Goal: Task Accomplishment & Management: Use online tool/utility

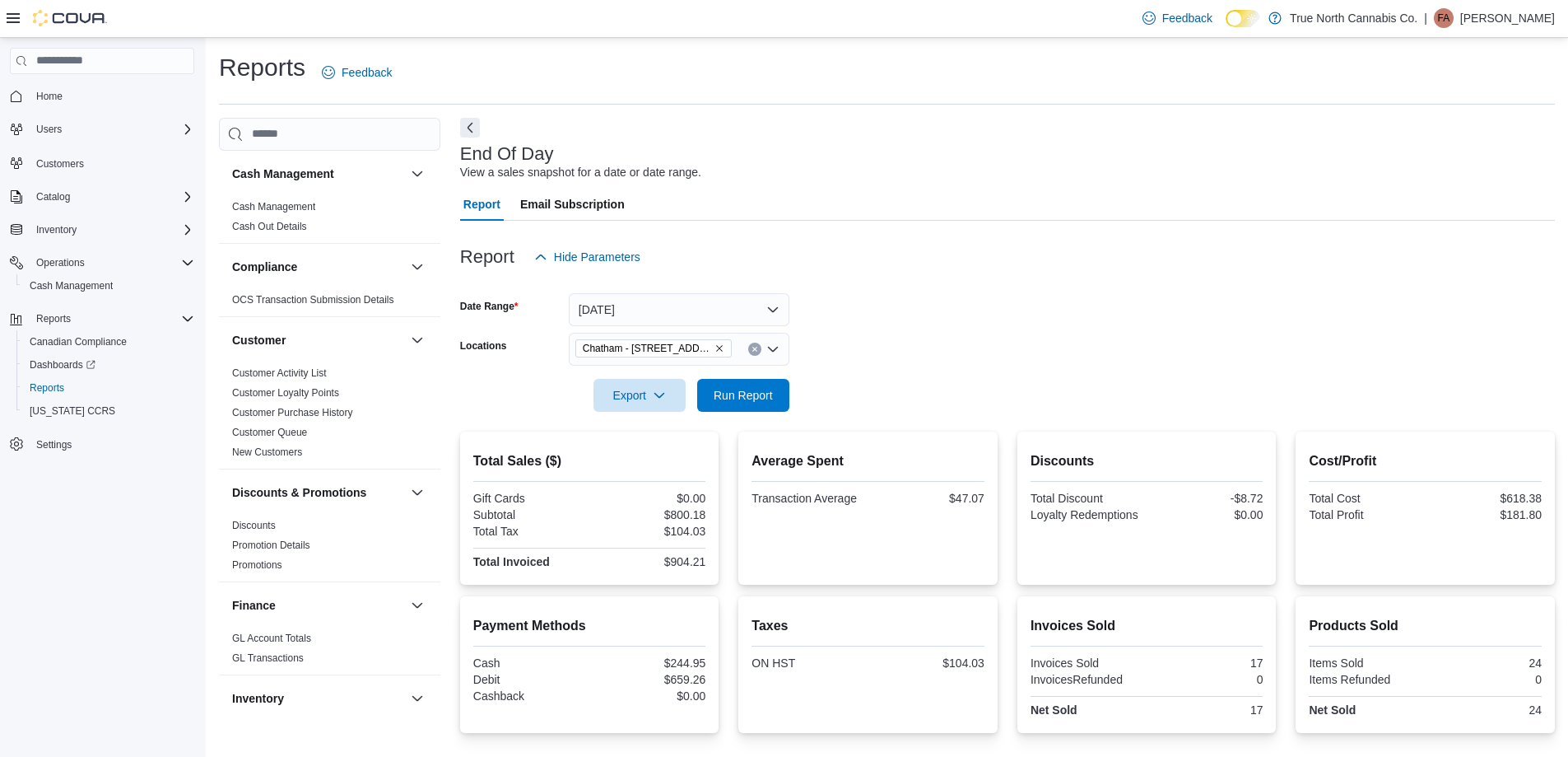
click at [748, 378] on span "Run Report" at bounding box center [743, 394] width 73 height 33
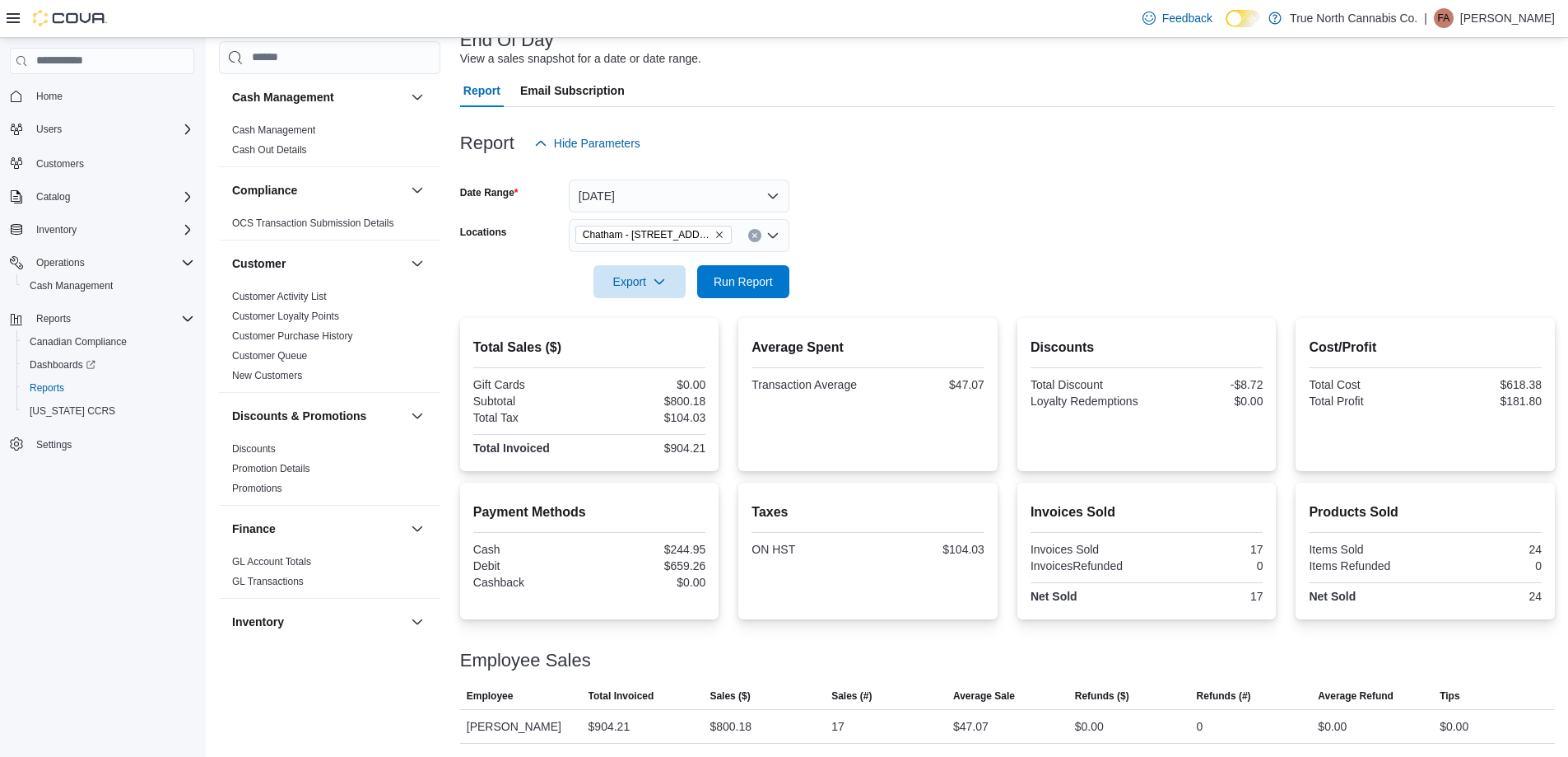
scroll to position [1021, 0]
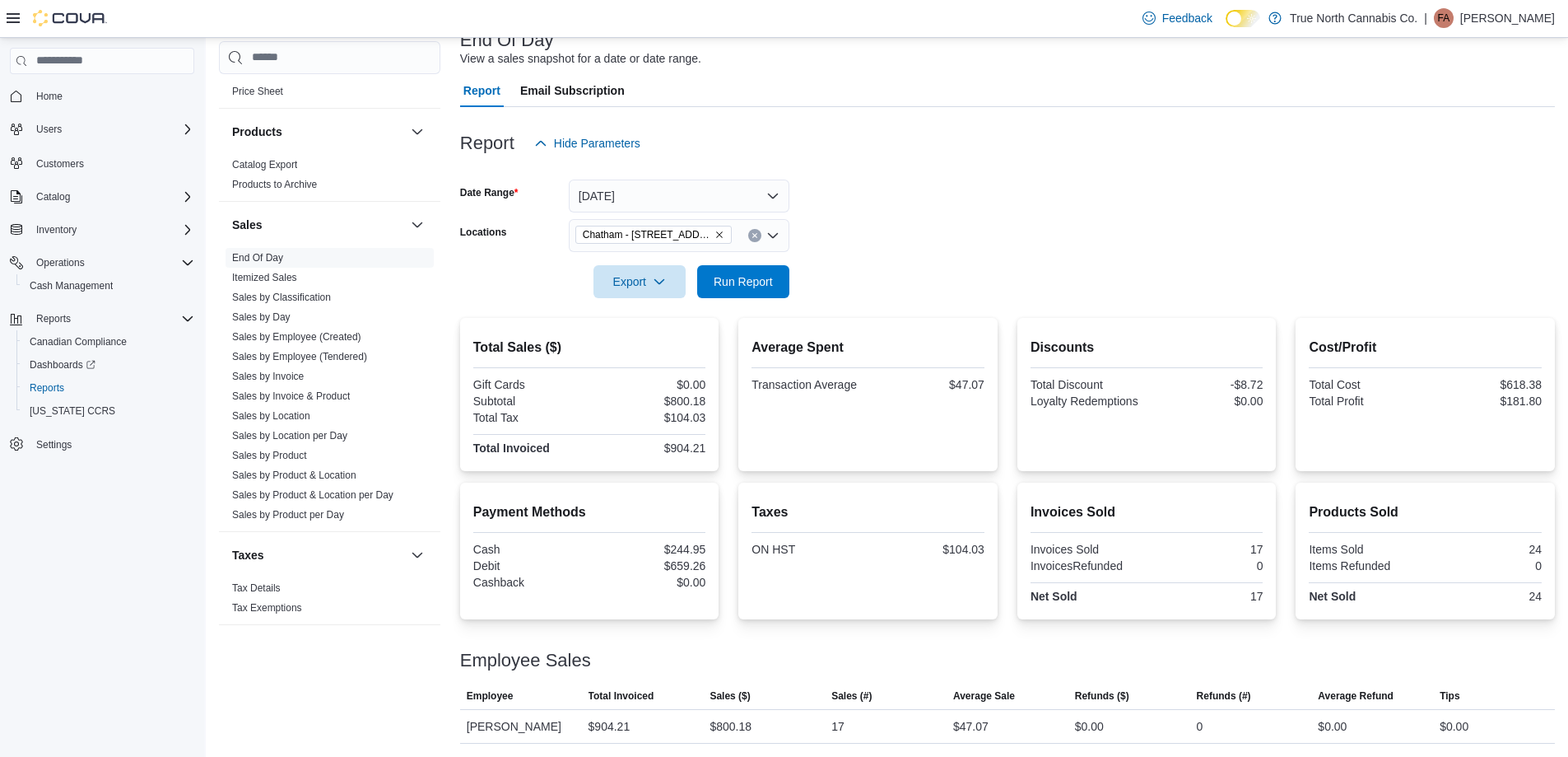
click at [872, 230] on form "Date Range [DATE] Locations [GEOGRAPHIC_DATA] - [STREET_ADDRESS] Export Run Rep…" at bounding box center [1007, 229] width 1095 height 139
click at [754, 235] on icon "Clear input" at bounding box center [755, 235] width 4 height 4
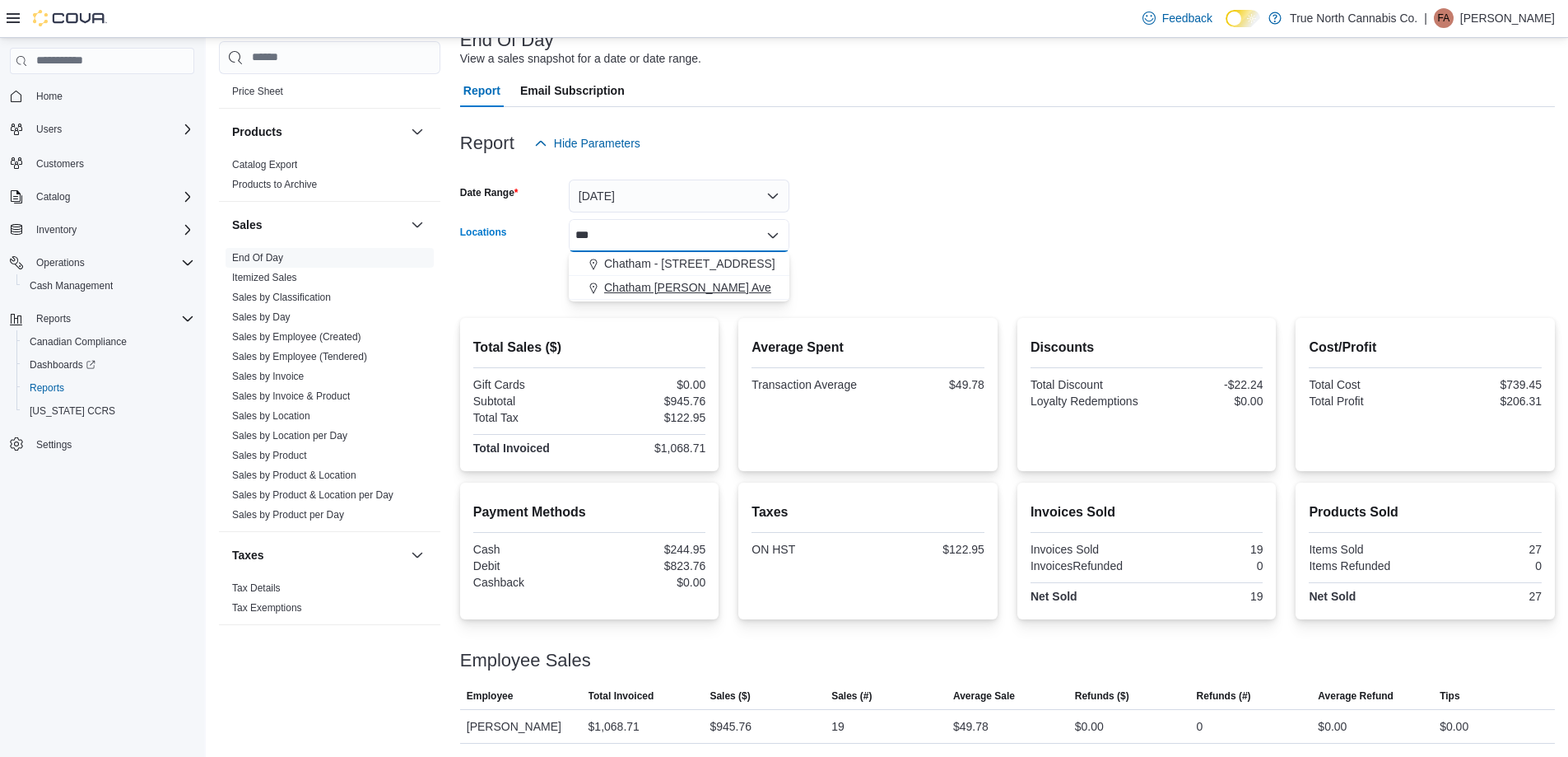
type input "***"
click at [685, 286] on span "Chatham [PERSON_NAME] Ave" at bounding box center [687, 288] width 167 height 16
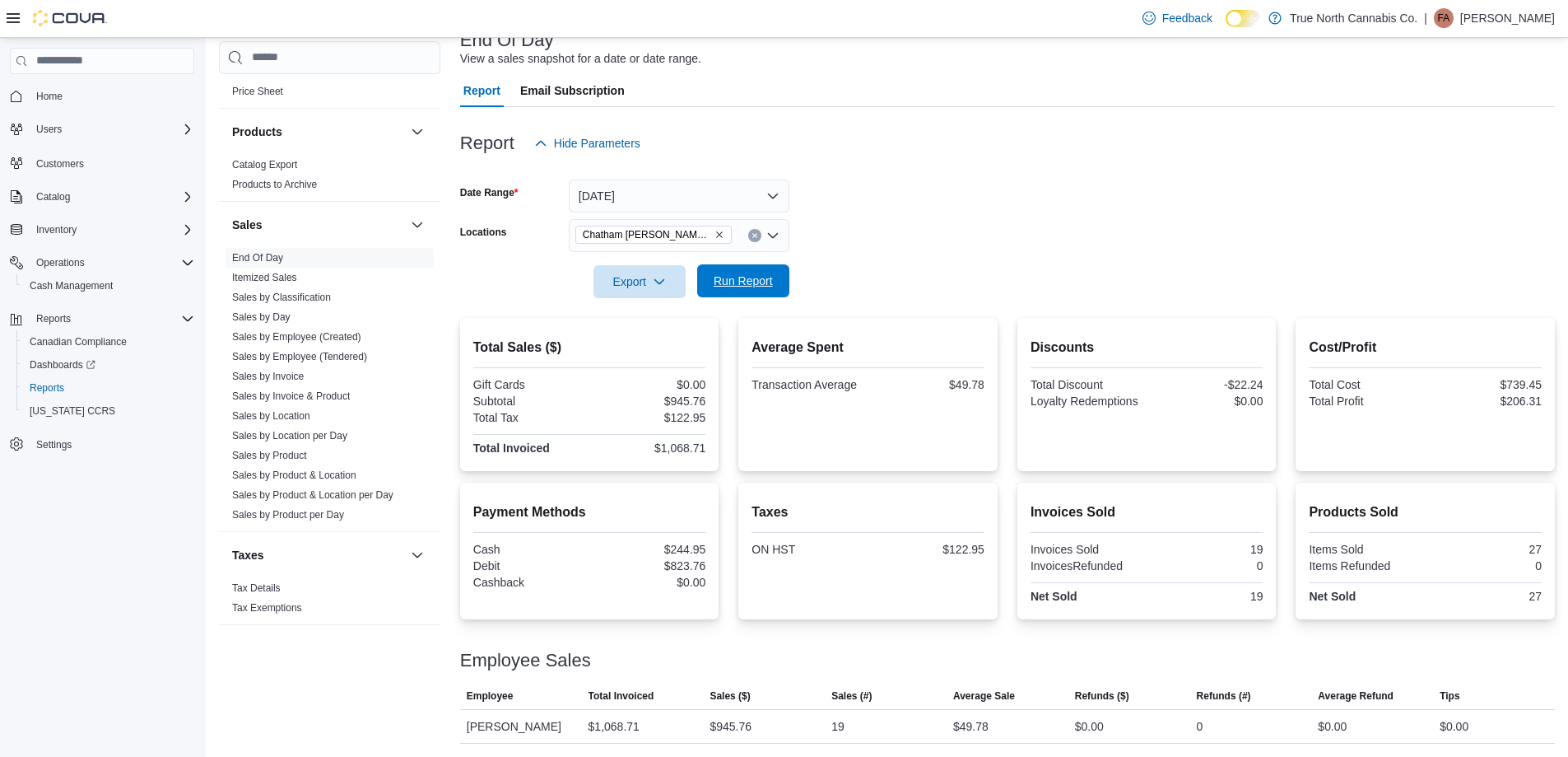
drag, startPoint x: 895, startPoint y: 243, endPoint x: 758, endPoint y: 282, distance: 142.4
click at [887, 245] on form "Date Range Today Locations Chatham McNaughton Ave Export Run Report" at bounding box center [1007, 229] width 1095 height 139
click at [738, 278] on span "Run Report" at bounding box center [743, 281] width 59 height 16
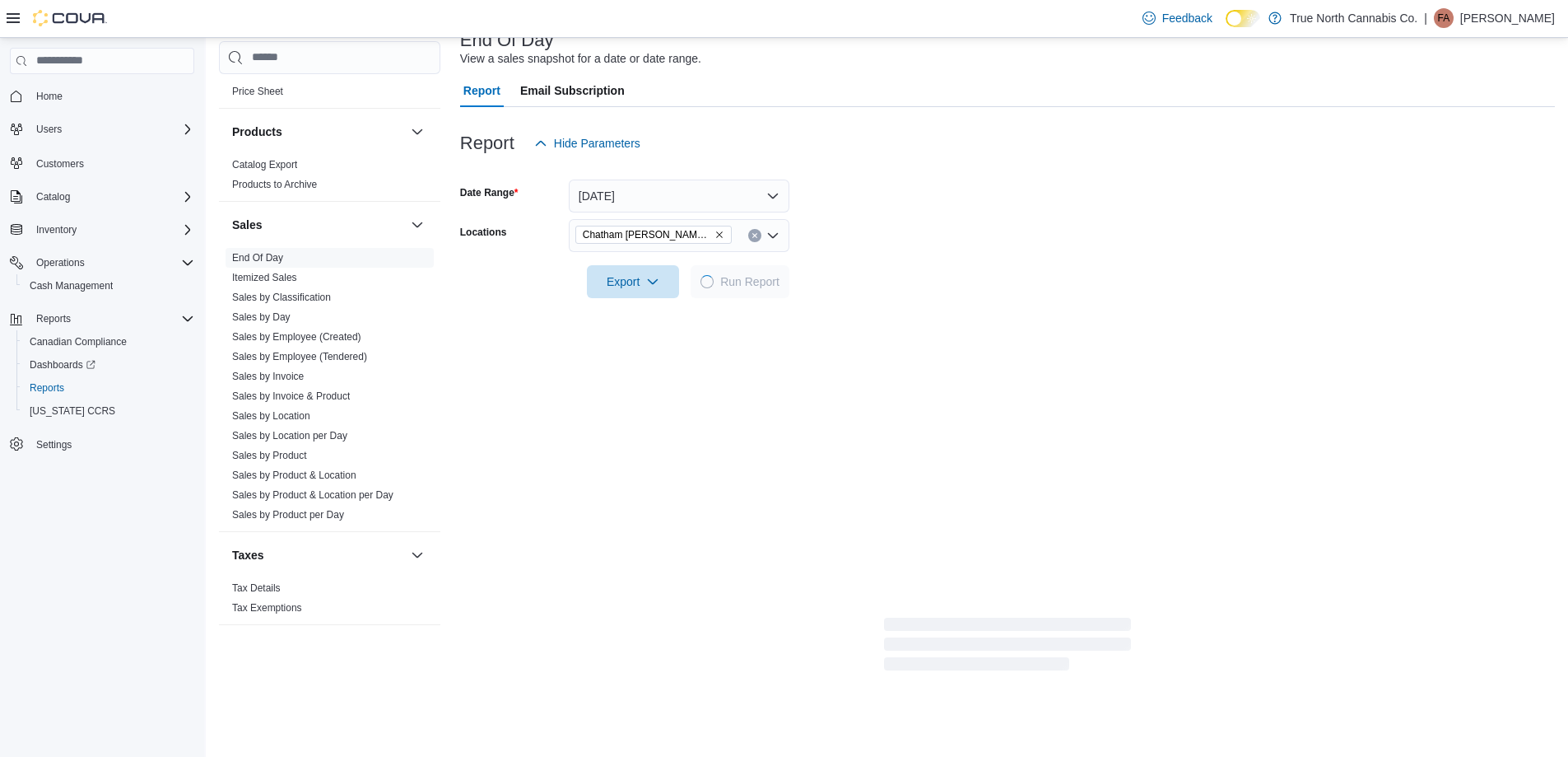
click at [1001, 233] on form "Date Range Today Locations Chatham McNaughton Ave Export Run Report" at bounding box center [1007, 229] width 1095 height 139
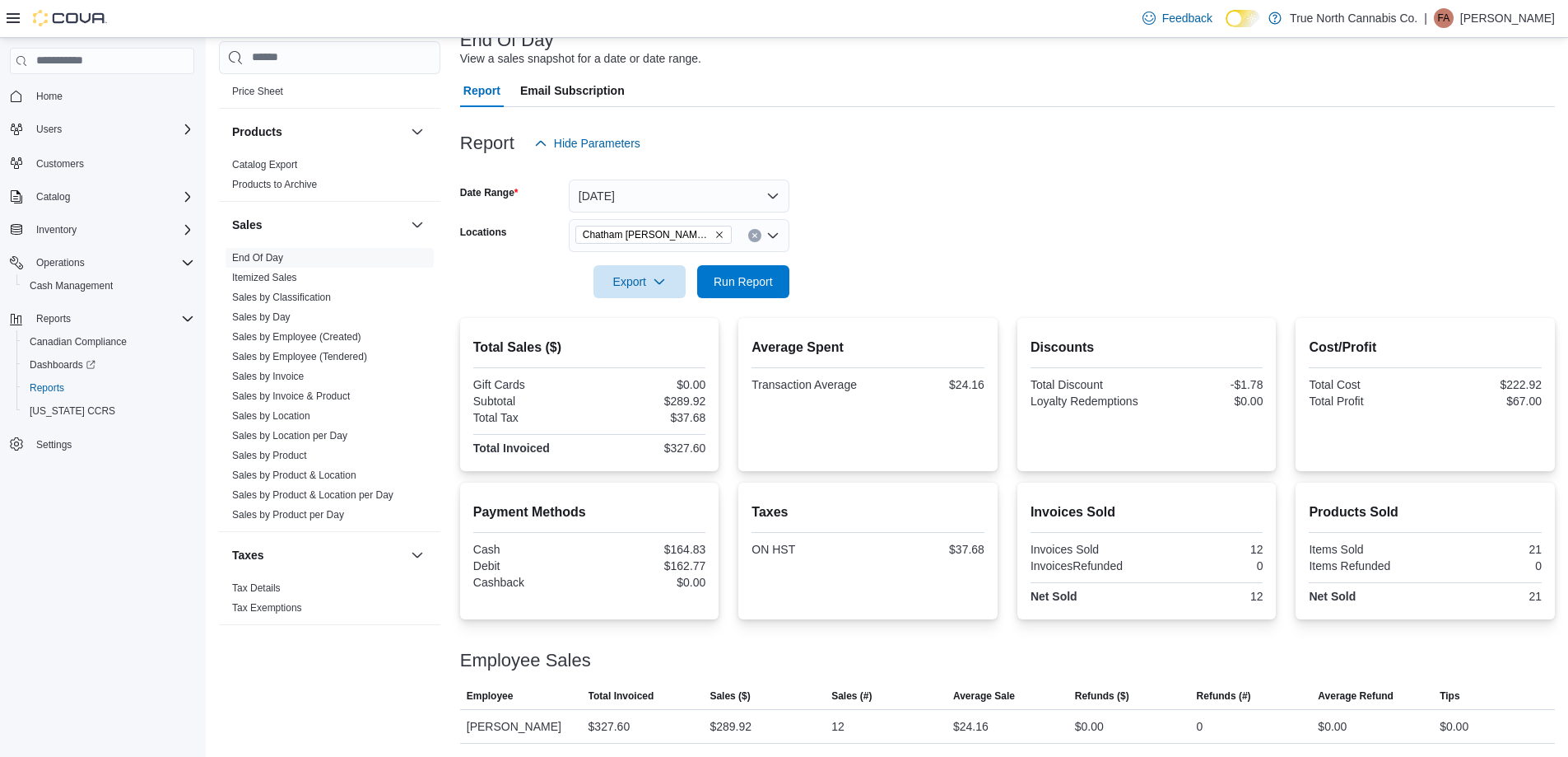
drag, startPoint x: 982, startPoint y: 216, endPoint x: 876, endPoint y: 237, distance: 108.1
click at [981, 215] on form "Date Range Today Locations Chatham McNaughton Ave Export Run Report" at bounding box center [1007, 229] width 1095 height 139
click at [756, 230] on button "Clear input" at bounding box center [754, 235] width 13 height 13
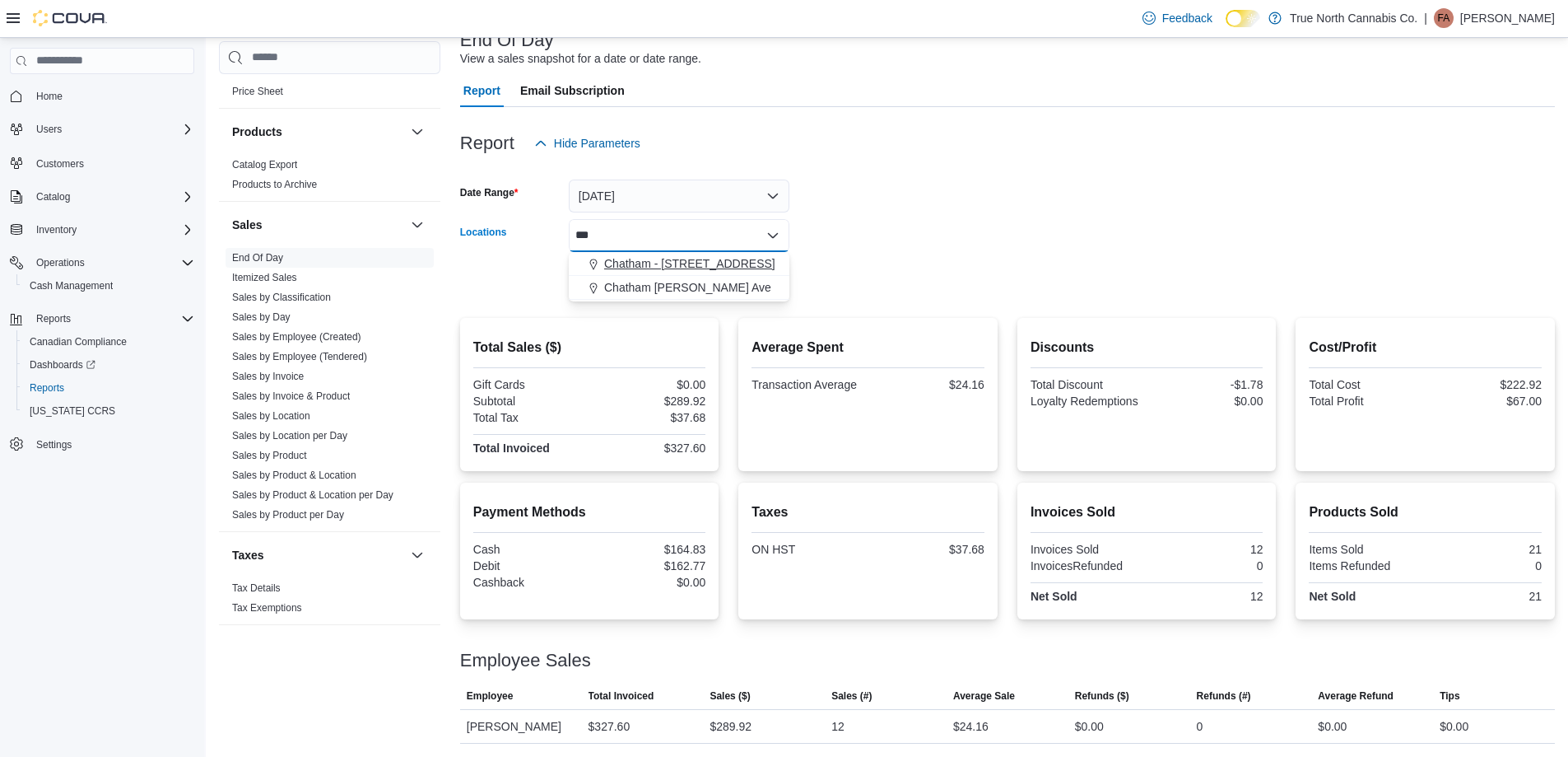
type input "***"
click at [713, 265] on span "Chatham - 85 King St W" at bounding box center [689, 264] width 171 height 16
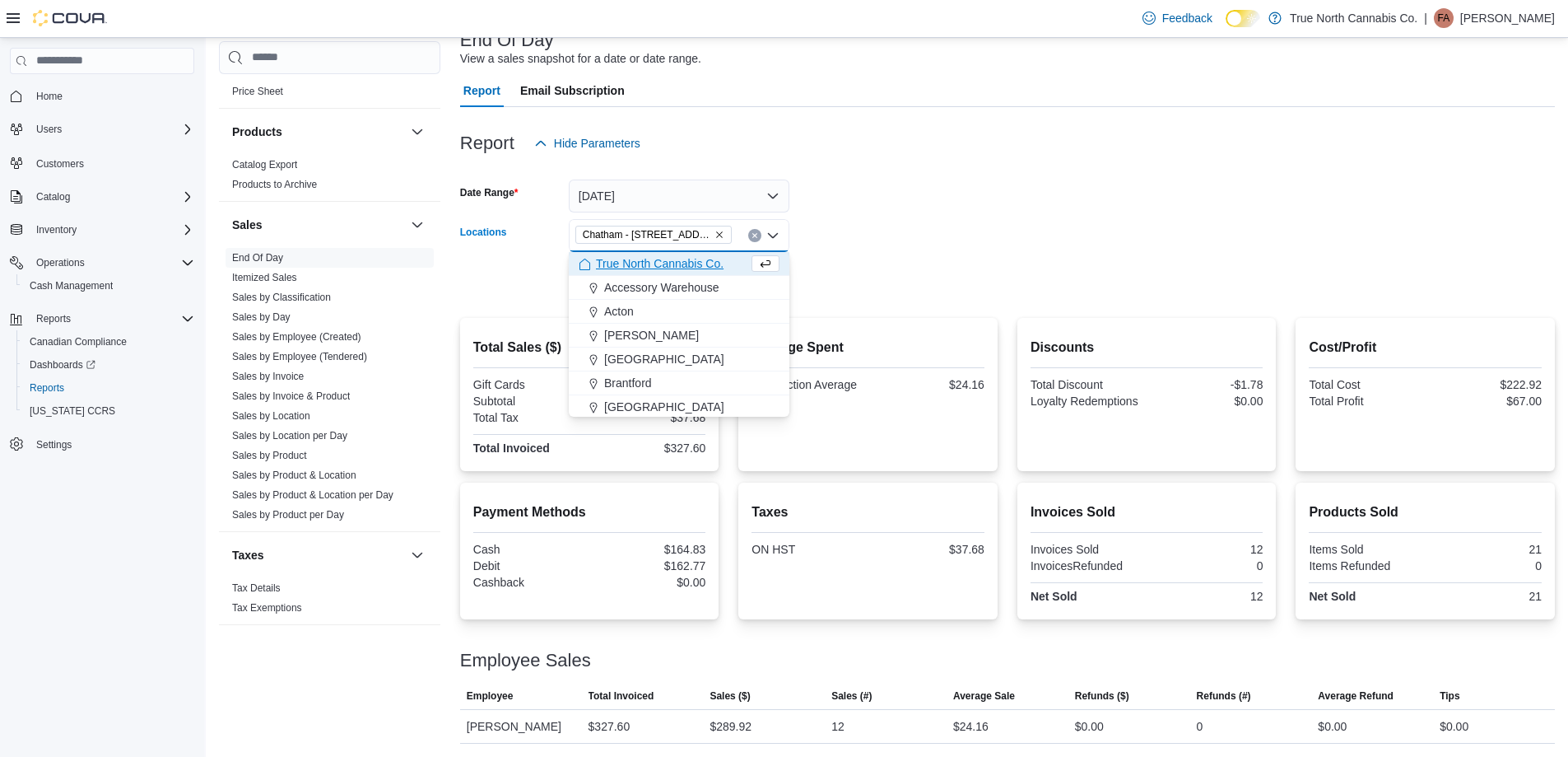
drag, startPoint x: 827, startPoint y: 238, endPoint x: 774, endPoint y: 270, distance: 61.9
click at [819, 245] on form "Date Range Today Locations Chatham - 85 King St W Combo box. Selected. Chatham …" at bounding box center [1007, 229] width 1095 height 139
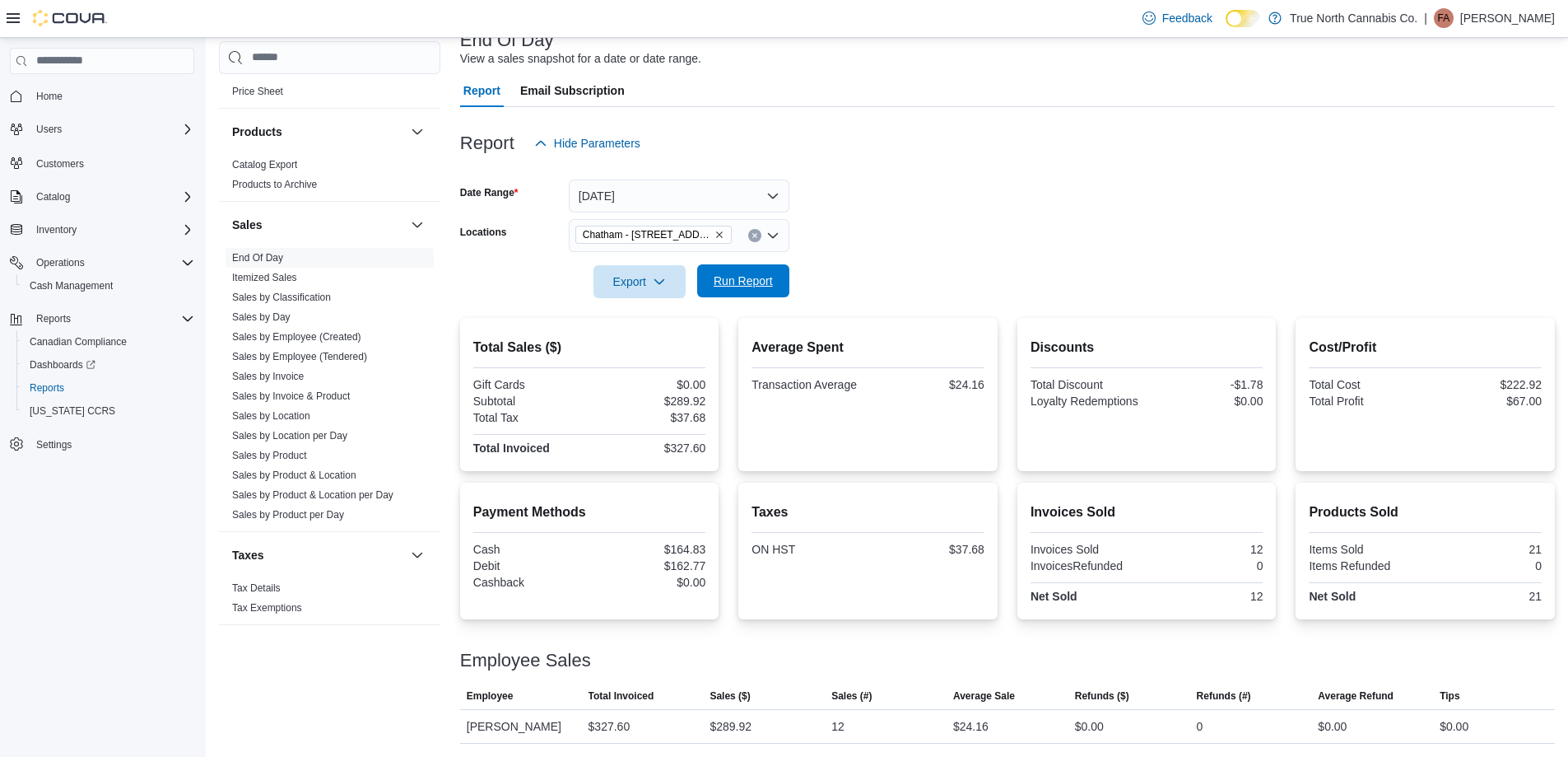
click at [765, 275] on span "Run Report" at bounding box center [743, 281] width 59 height 16
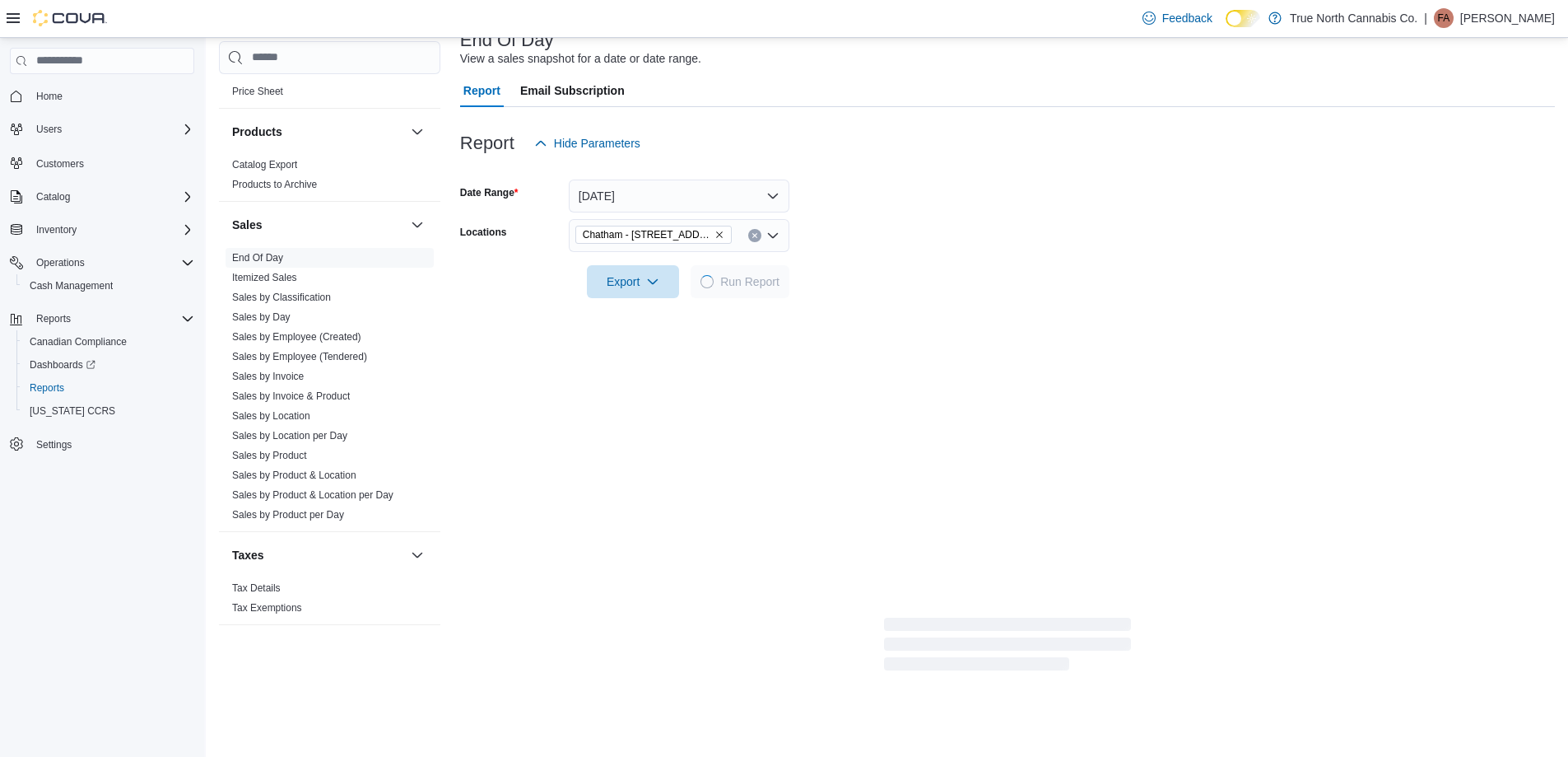
click at [907, 237] on form "Date Range Today Locations Chatham - 85 King St W Export Run Report" at bounding box center [1007, 229] width 1095 height 139
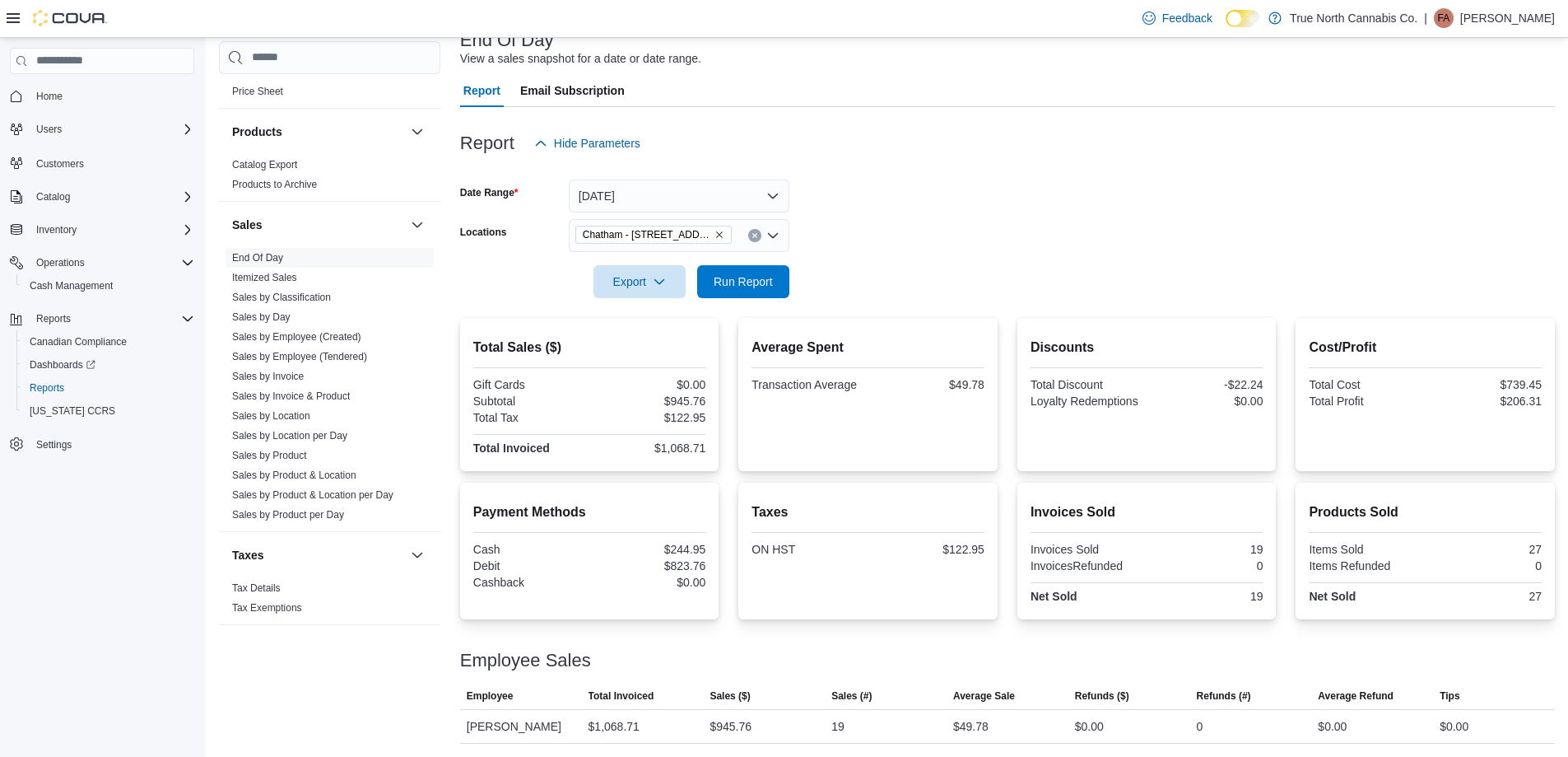
click at [958, 233] on form "Date Range Today Locations Chatham - 85 King St W Export Run Report" at bounding box center [1007, 229] width 1095 height 139
click at [957, 200] on form "Date Range Today Locations Chatham - 85 King St W Export Run Report" at bounding box center [1007, 229] width 1095 height 139
drag, startPoint x: 771, startPoint y: 285, endPoint x: 993, endPoint y: 212, distance: 233.7
click at [772, 284] on span "Run Report" at bounding box center [743, 282] width 59 height 16
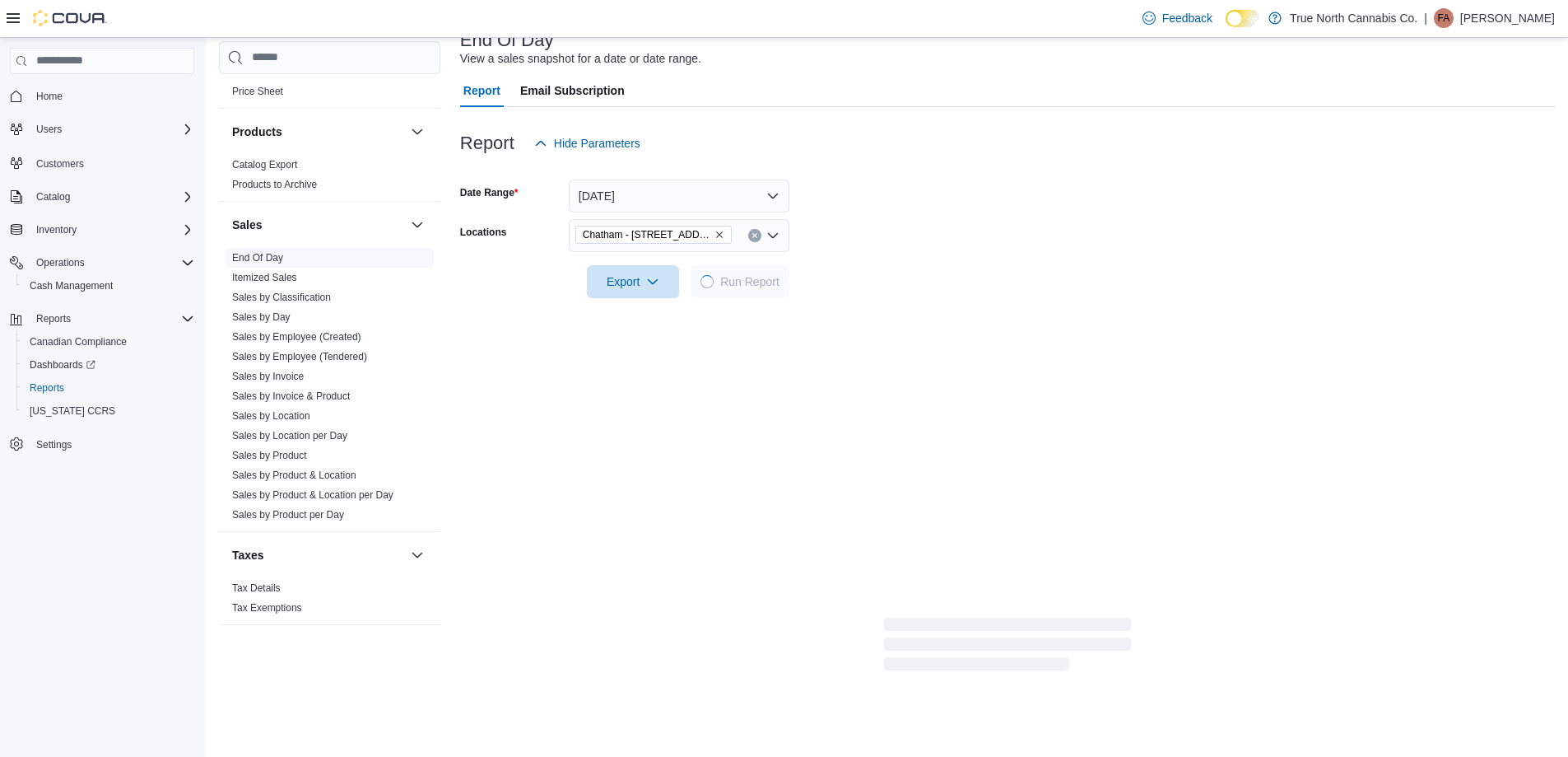
click at [993, 212] on form "Date Range Today Locations Chatham - 85 King St W Export Run Report" at bounding box center [1007, 229] width 1095 height 139
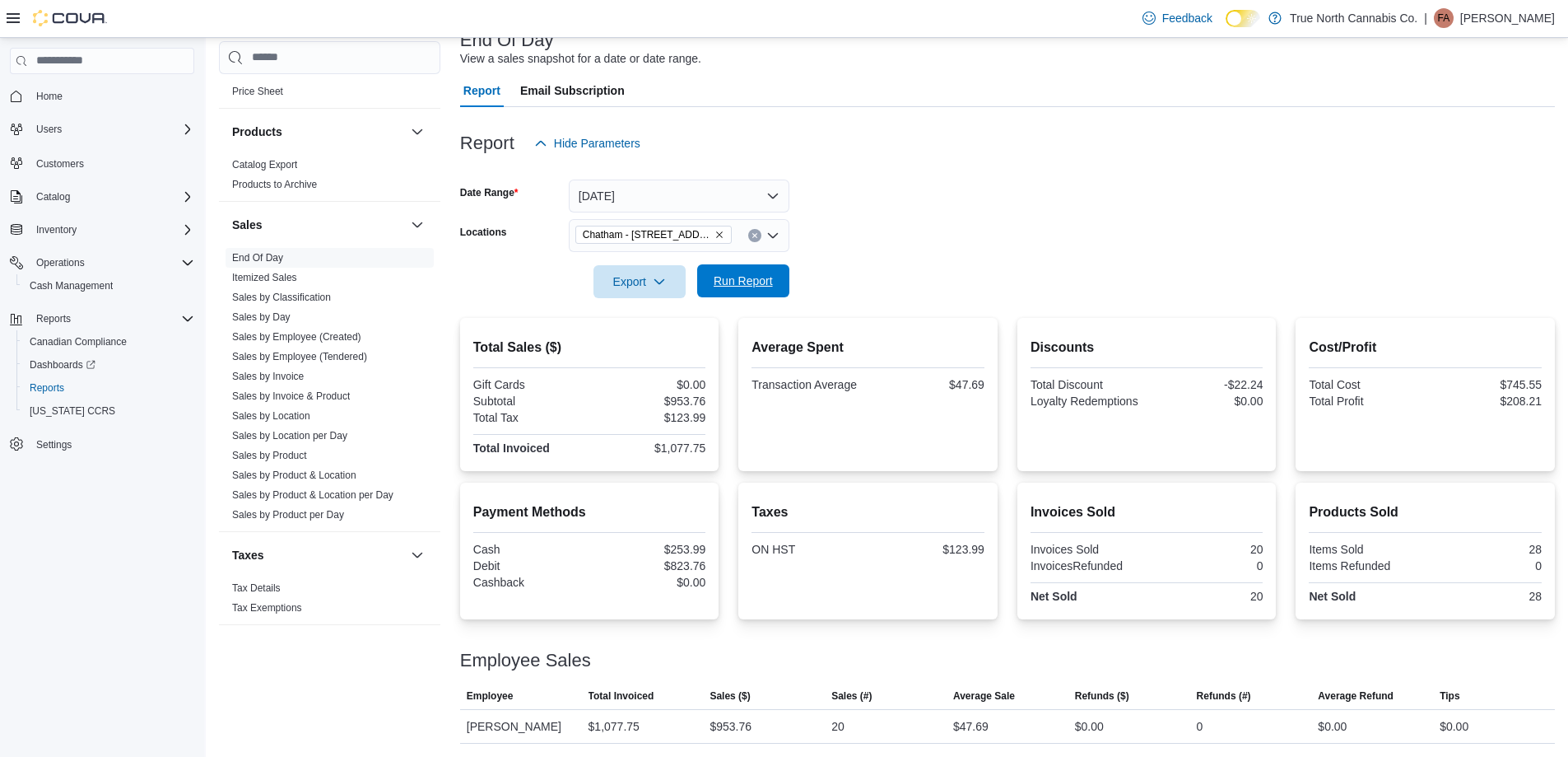
click at [759, 281] on span "Run Report" at bounding box center [743, 281] width 59 height 16
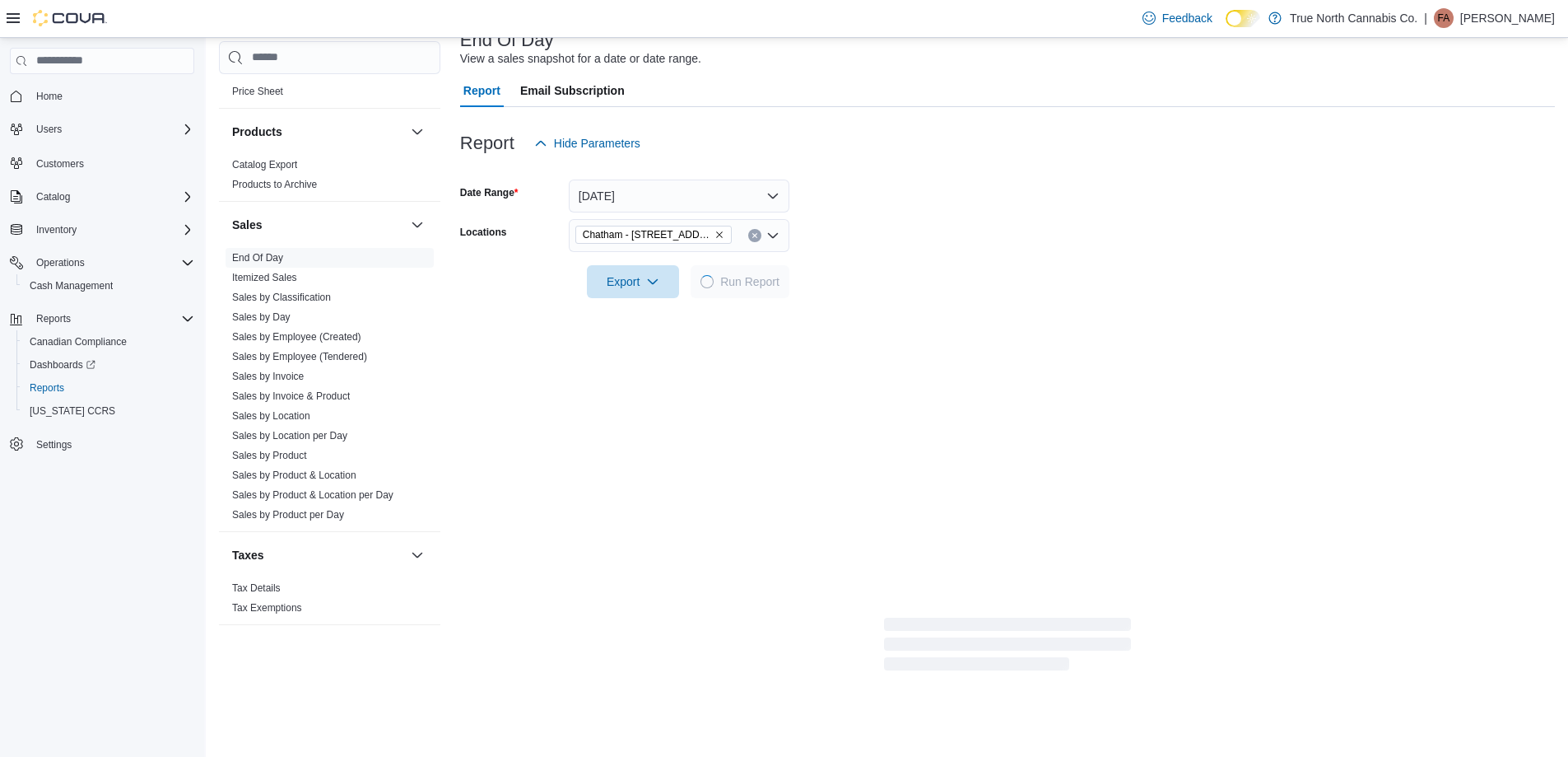
click at [869, 251] on form "Date Range Today Locations Chatham - 85 King St W Export Run Report" at bounding box center [1007, 229] width 1095 height 139
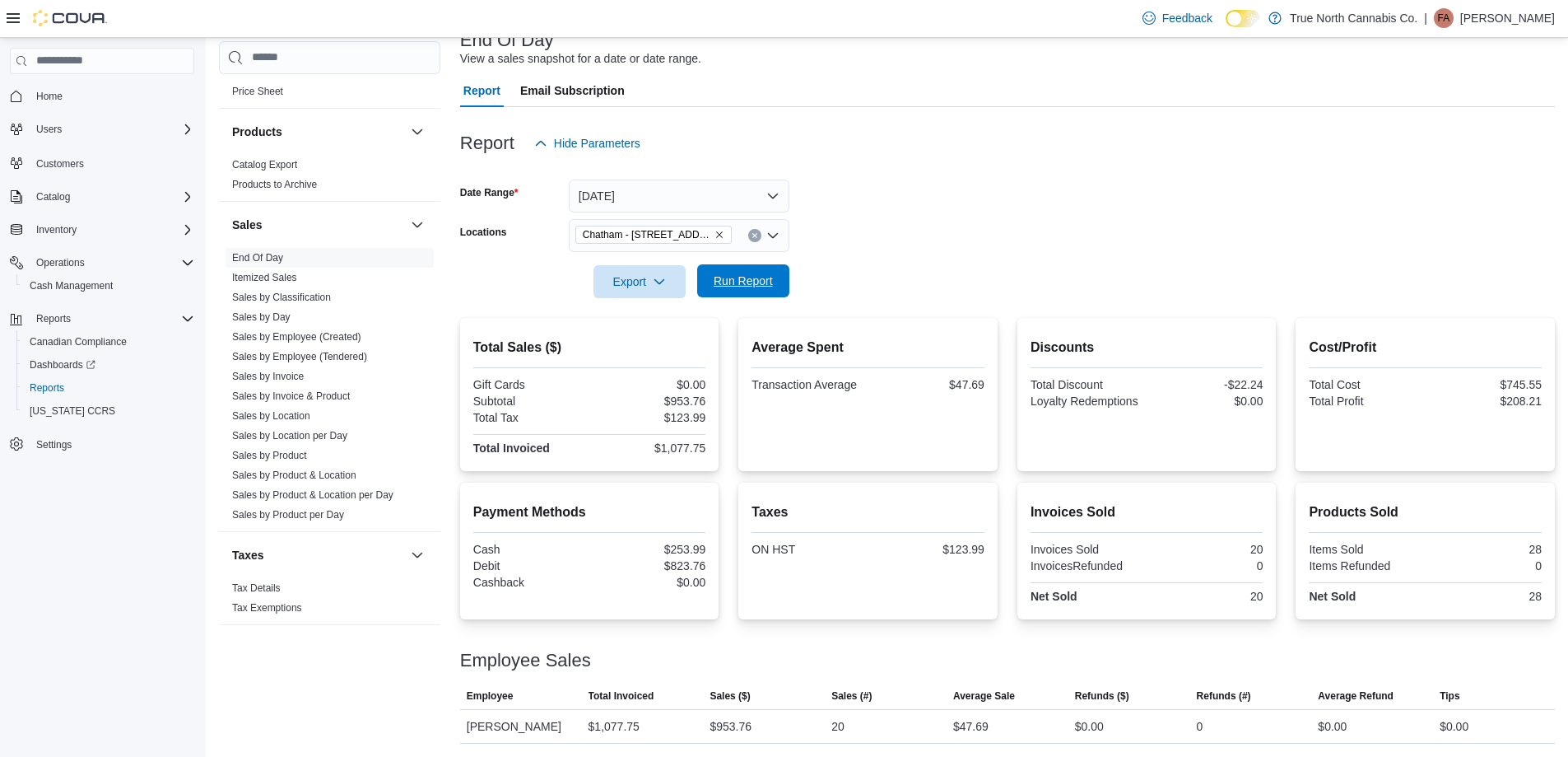
click at [744, 296] on span "Run Report" at bounding box center [743, 281] width 73 height 33
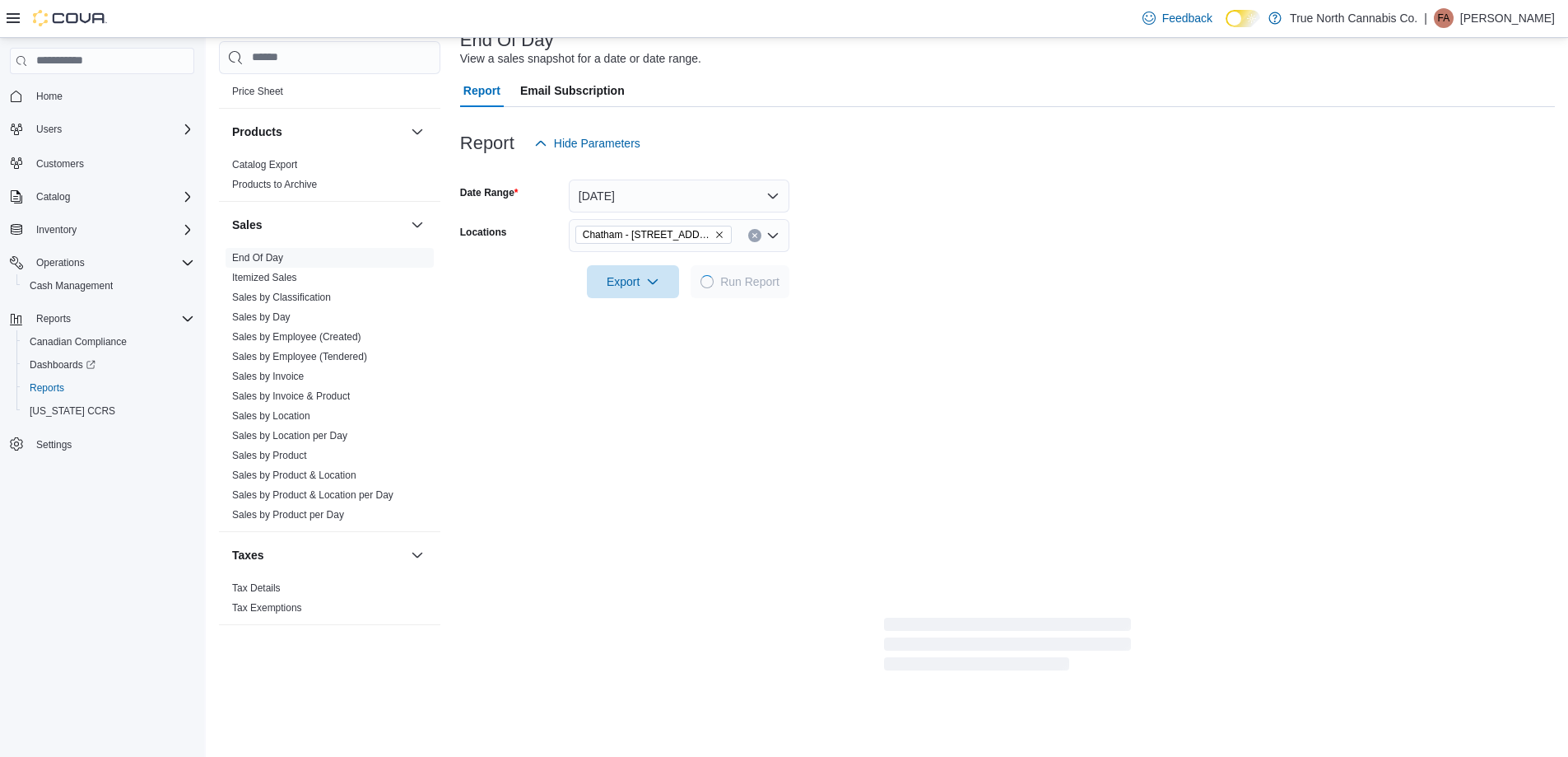
click at [875, 223] on form "Date Range Today Locations Chatham - 85 King St W Export Run Report" at bounding box center [1007, 229] width 1095 height 139
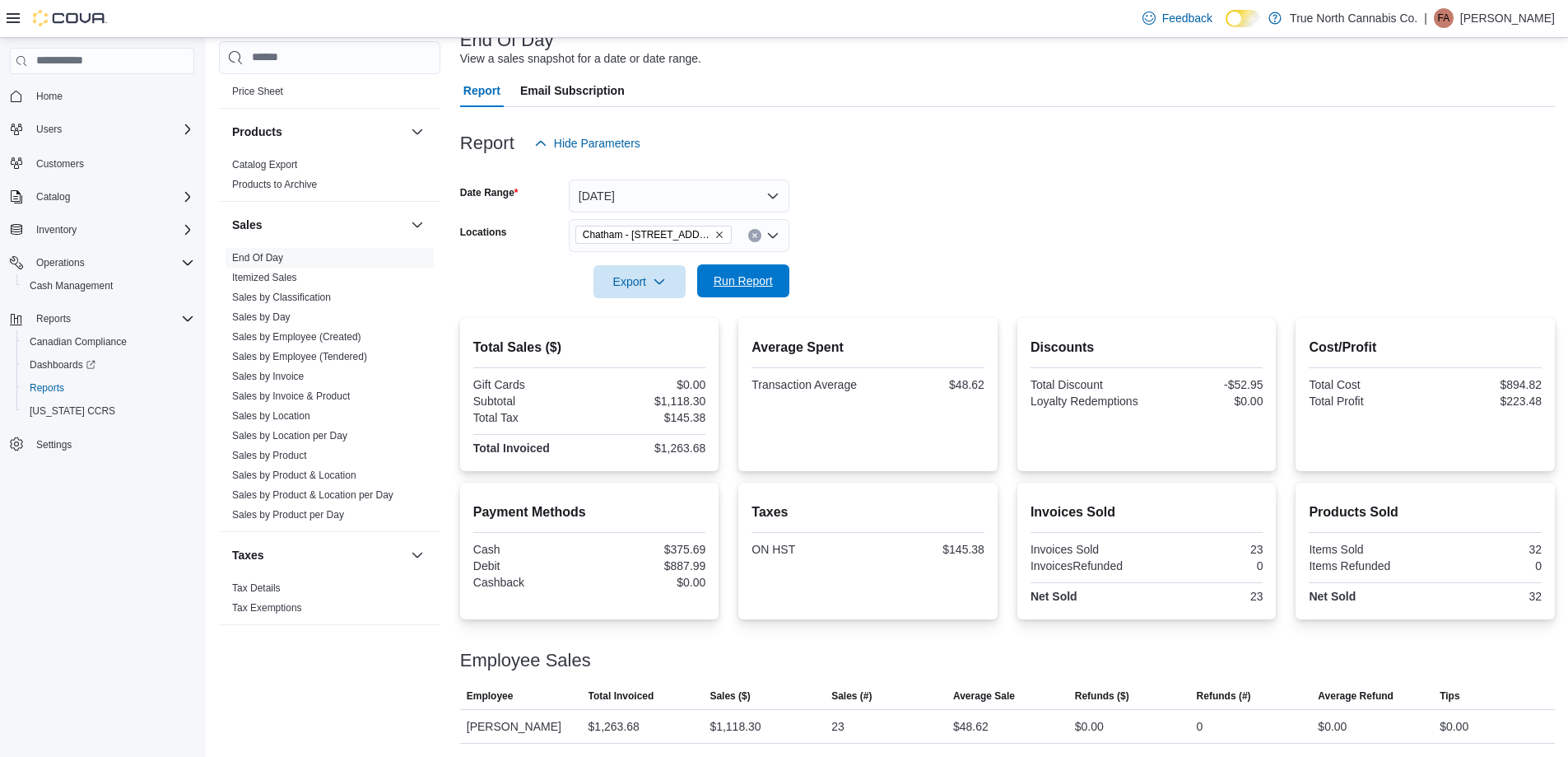
click at [779, 294] on span "Run Report" at bounding box center [743, 281] width 73 height 33
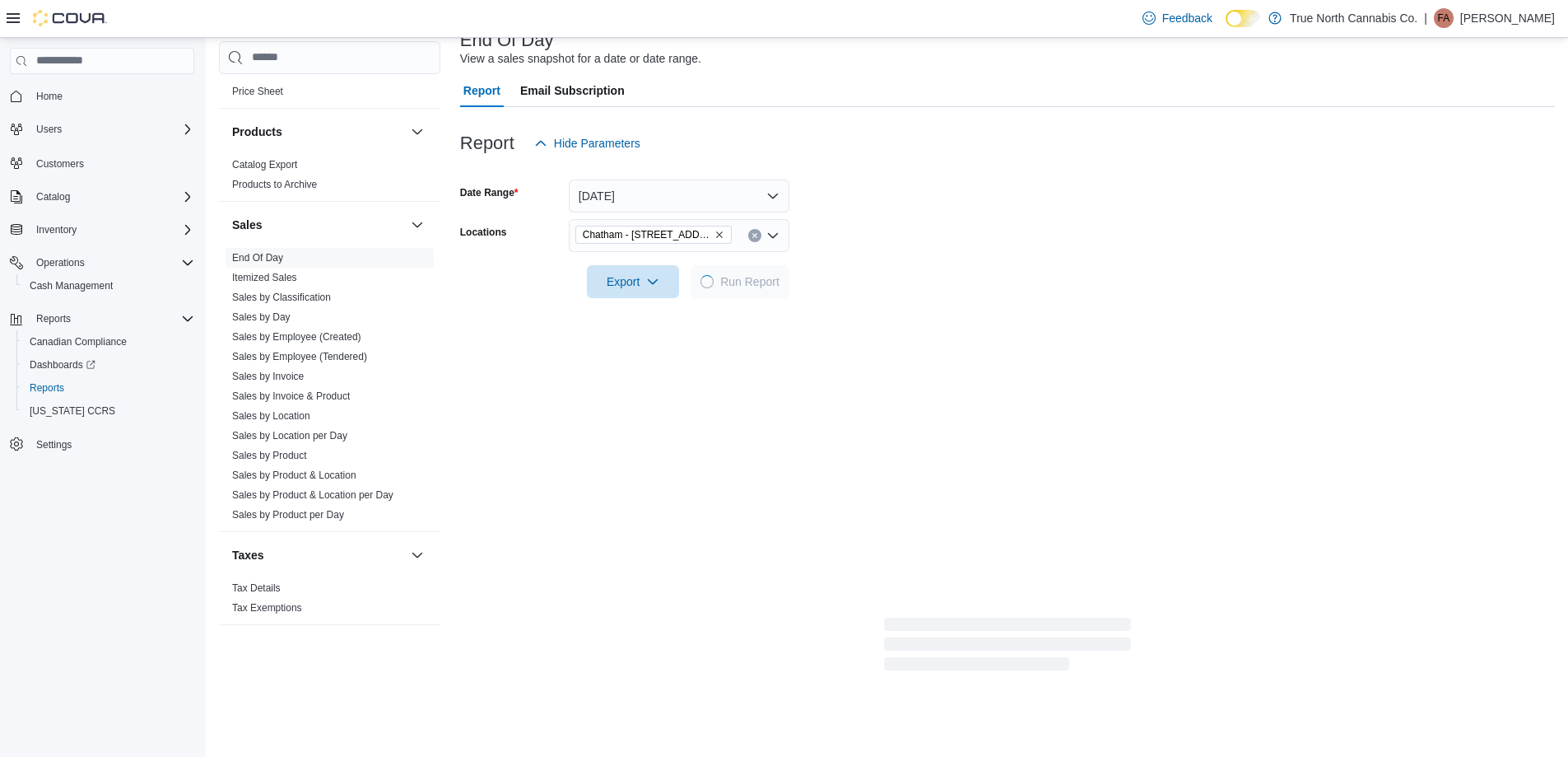
click at [874, 248] on form "Date Range Today Locations Chatham - 85 King St W Export Run Report" at bounding box center [1007, 229] width 1095 height 139
click at [905, 231] on form "Date Range Today Locations Chatham - 85 King St W Export Run Report" at bounding box center [1007, 229] width 1095 height 139
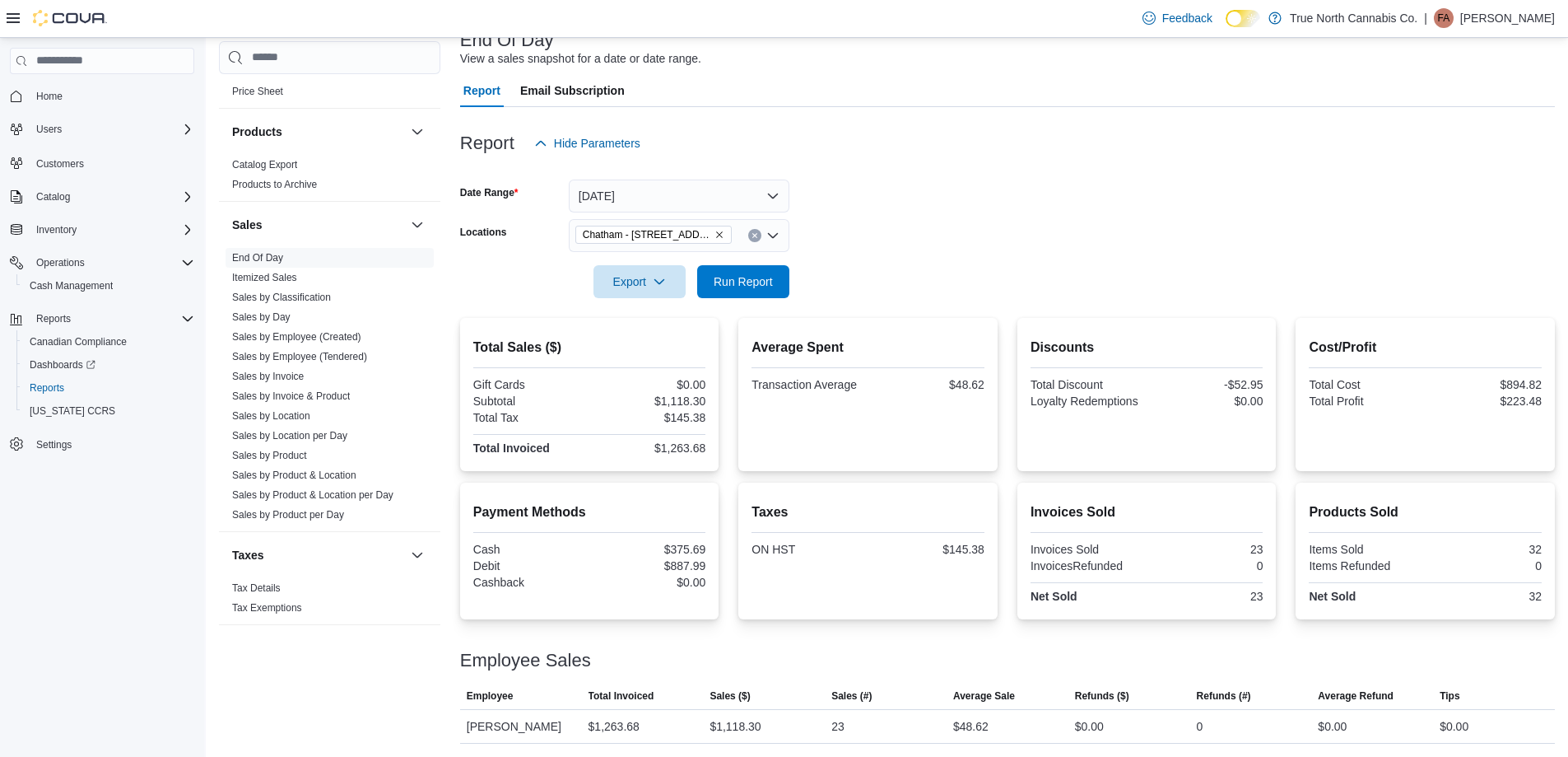
click at [935, 209] on form "Date Range Today Locations Chatham - 85 King St W Export Run Report" at bounding box center [1007, 229] width 1095 height 139
click at [756, 228] on div "Chatham - 85 King St W" at bounding box center [679, 235] width 221 height 33
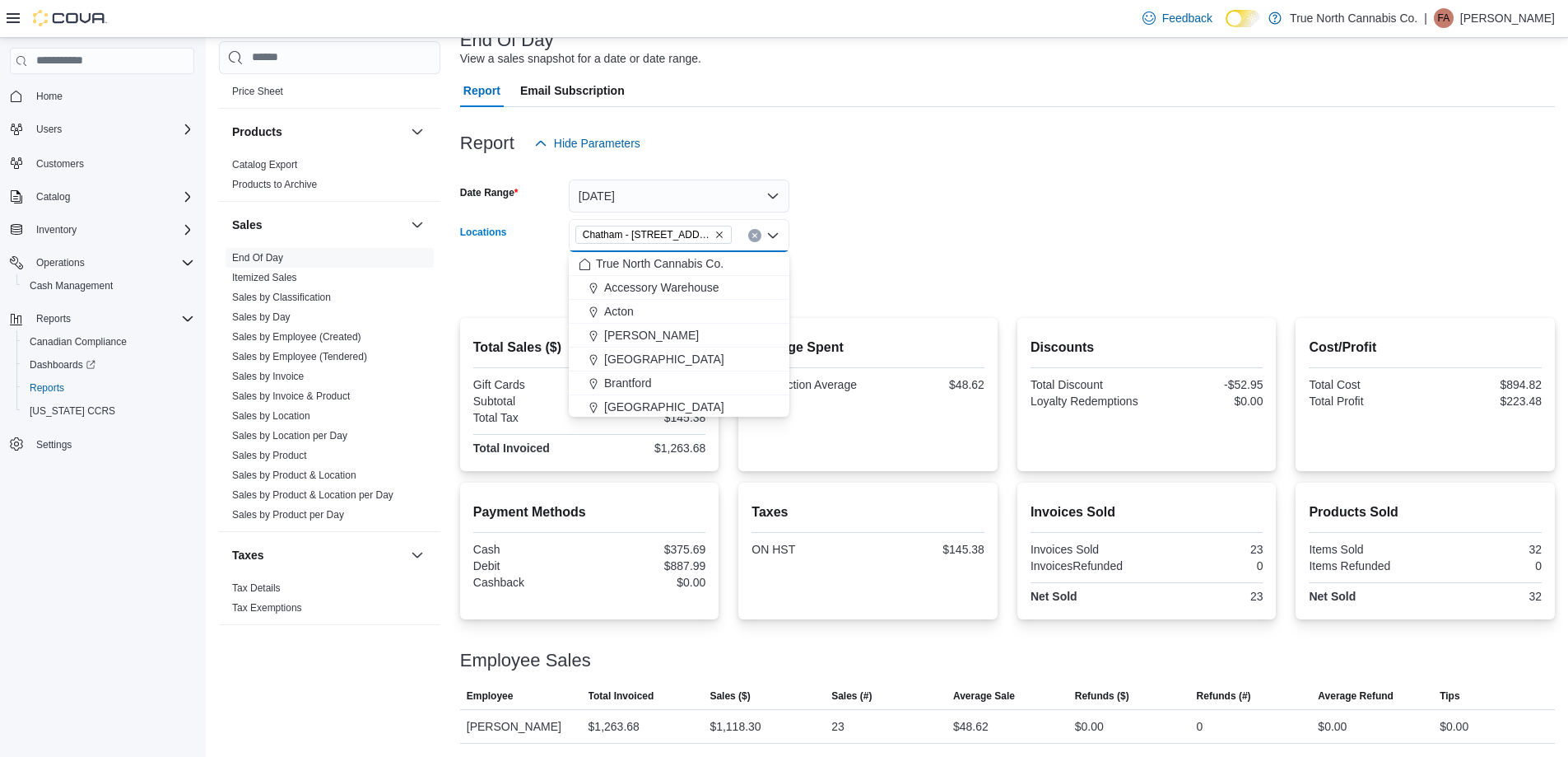
click at [756, 237] on icon "Clear input" at bounding box center [755, 235] width 4 height 4
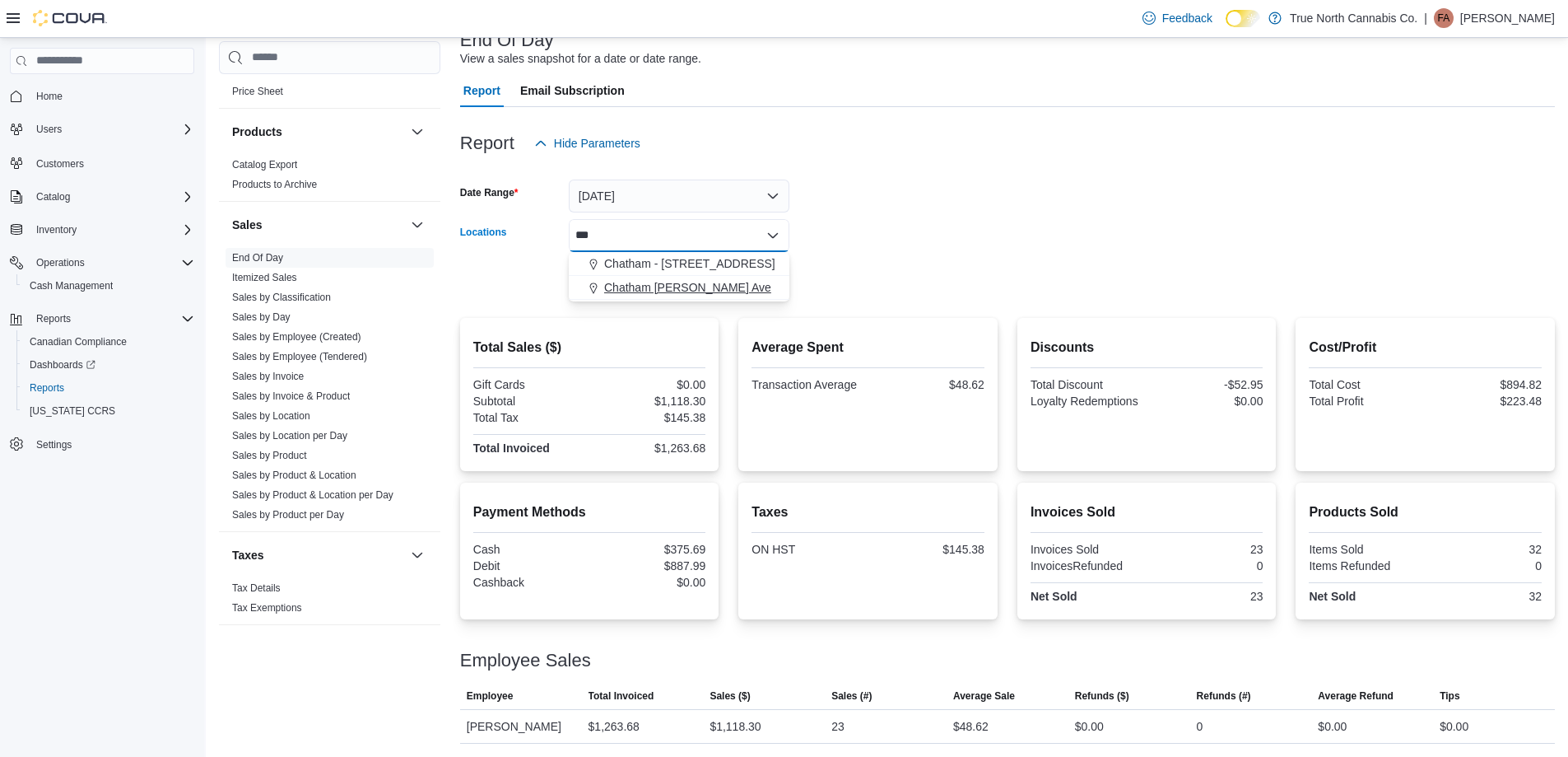
type input "***"
click at [730, 279] on button "Chatham McNaughton Ave" at bounding box center [679, 288] width 221 height 24
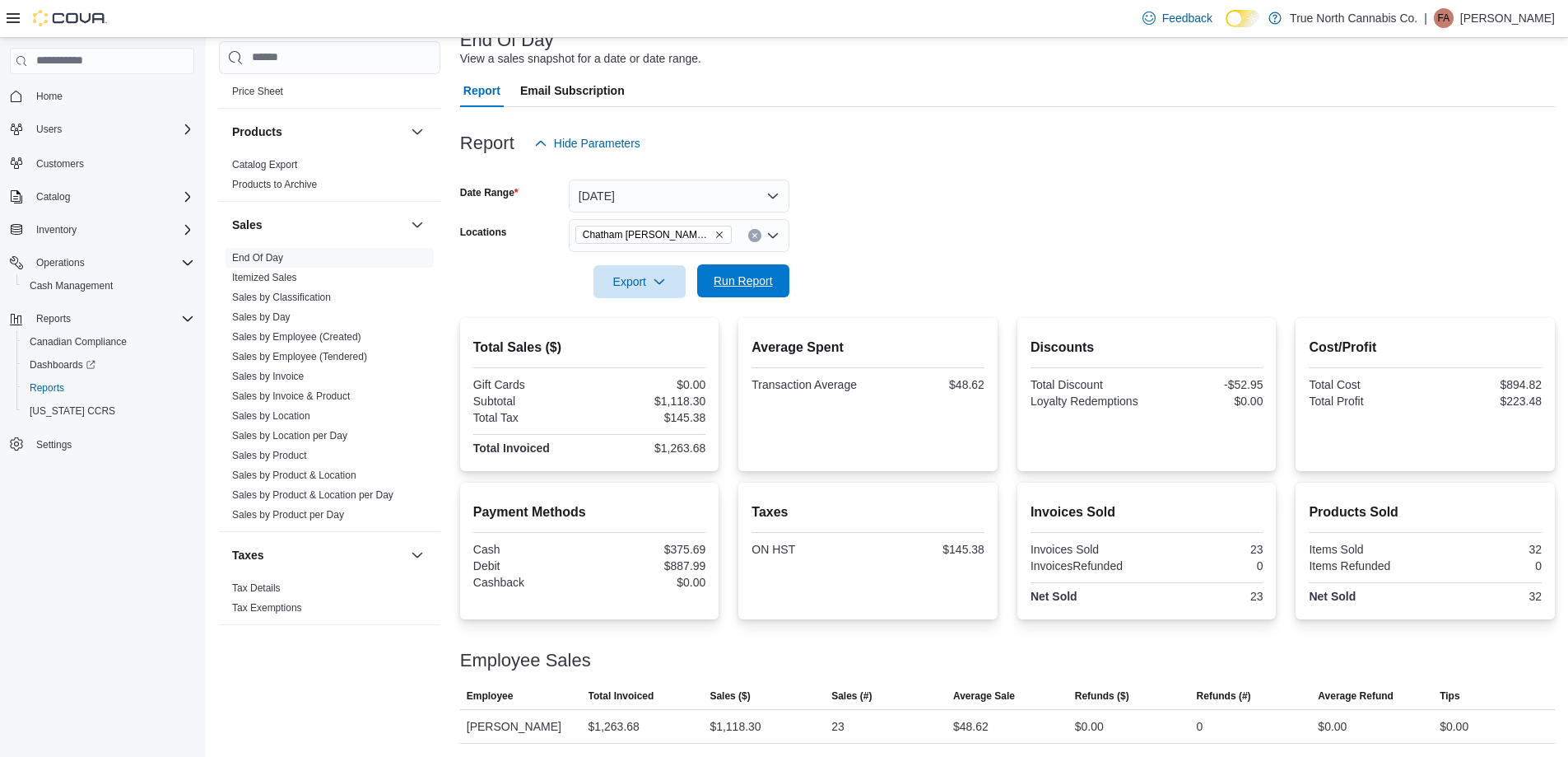
drag, startPoint x: 871, startPoint y: 234, endPoint x: 781, endPoint y: 272, distance: 97.7
click at [862, 239] on form "Date Range Today Locations Chatham McNaughton Ave Export Run Report" at bounding box center [1007, 229] width 1095 height 139
drag, startPoint x: 768, startPoint y: 275, endPoint x: 887, endPoint y: 263, distance: 119.6
click at [770, 277] on span "Run Report" at bounding box center [743, 282] width 59 height 16
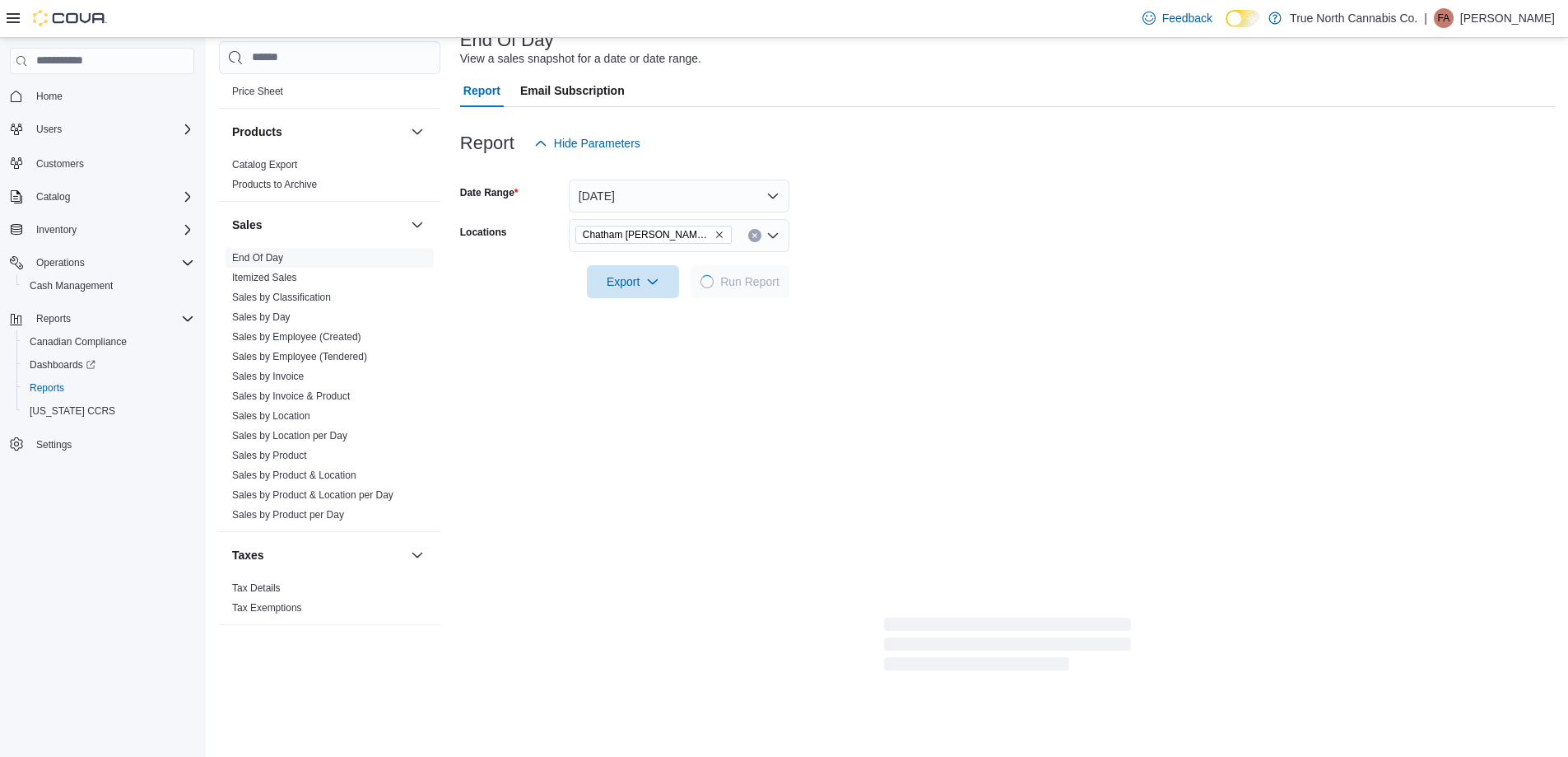
click at [887, 263] on div at bounding box center [1007, 258] width 1095 height 13
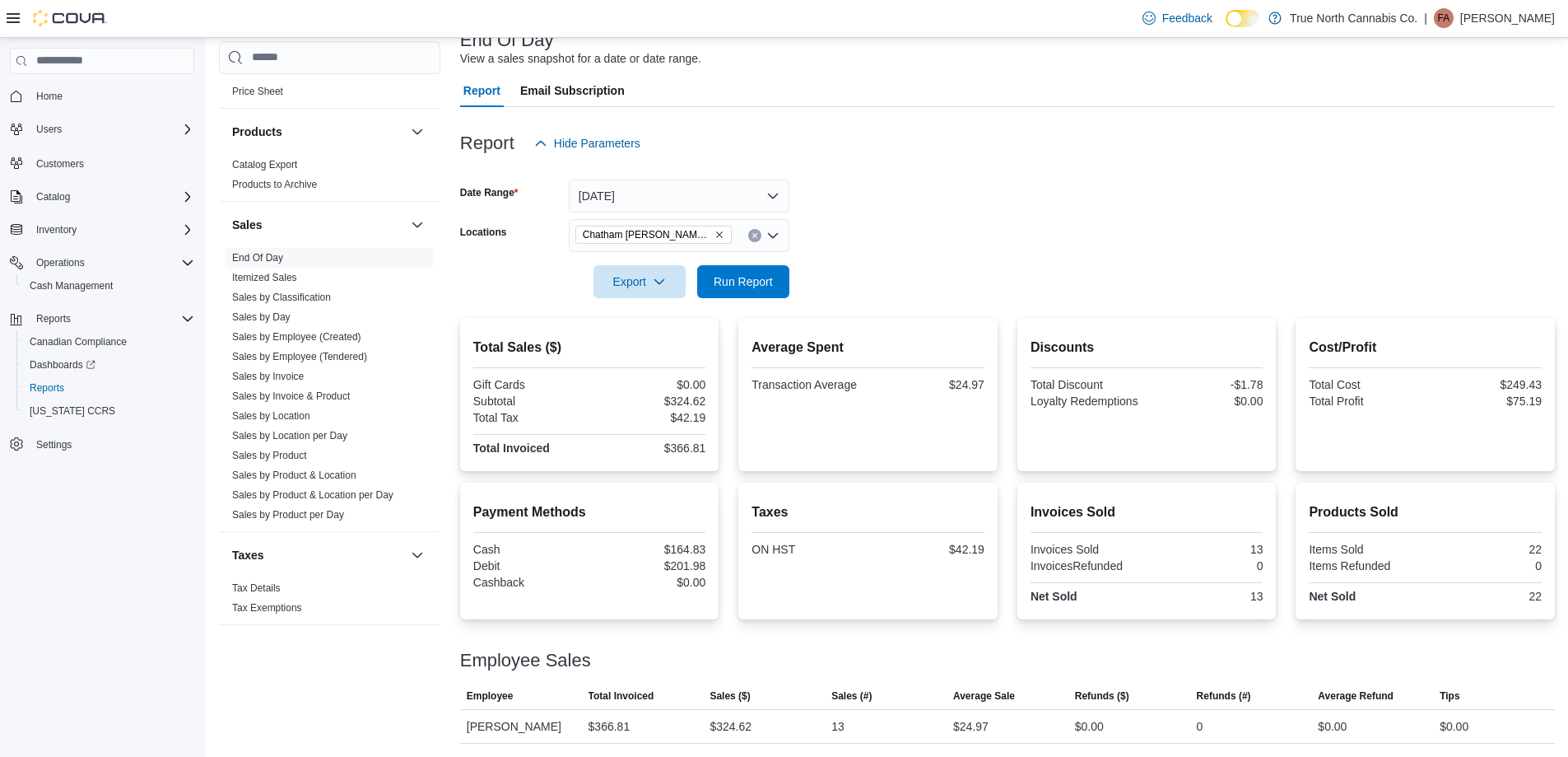
click at [902, 235] on form "Date Range Today Locations Chatham McNaughton Ave Export Run Report" at bounding box center [1007, 229] width 1095 height 139
click at [758, 233] on button "Clear input" at bounding box center [754, 235] width 13 height 13
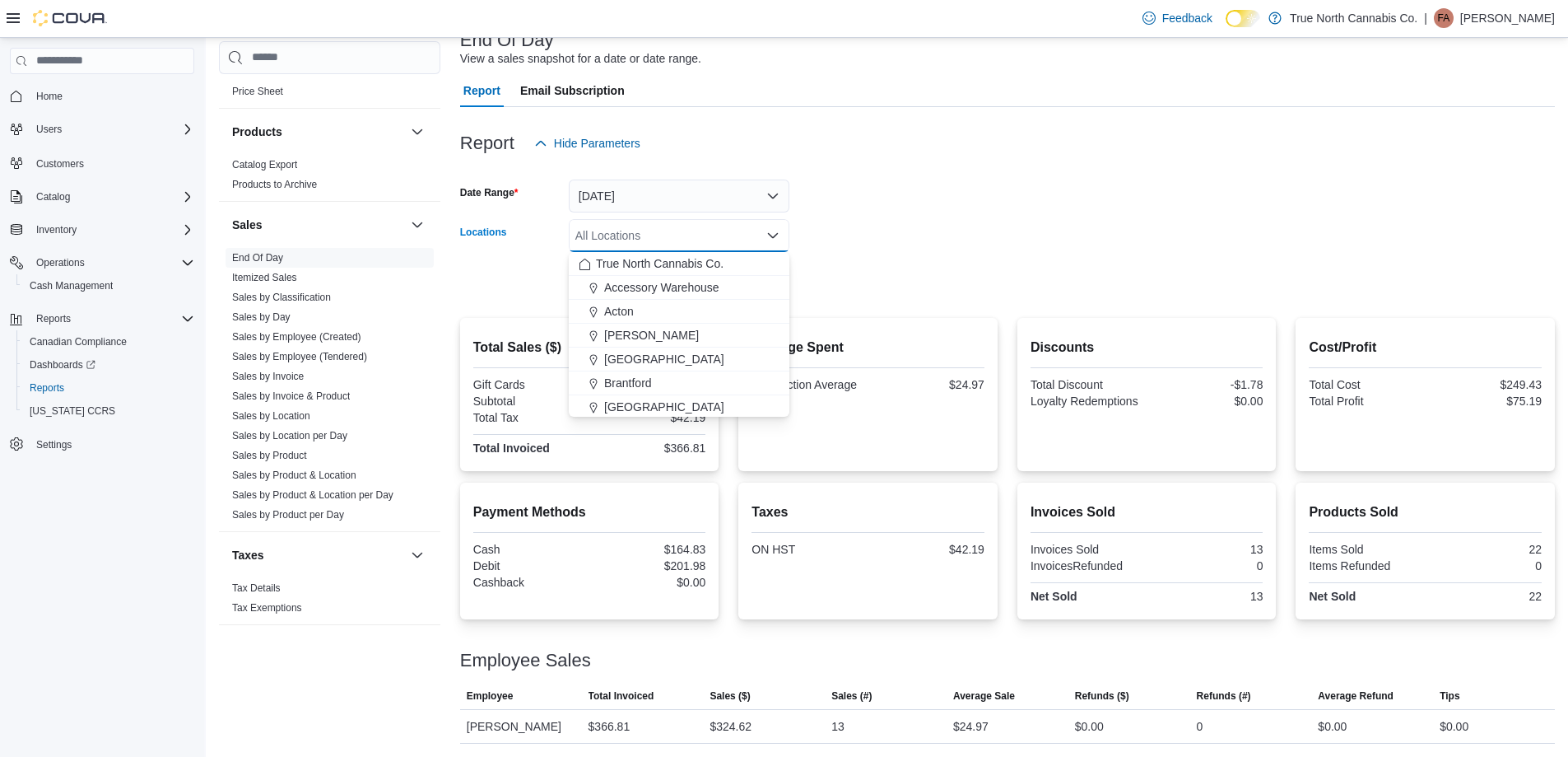
click at [944, 264] on div at bounding box center [1007, 258] width 1095 height 13
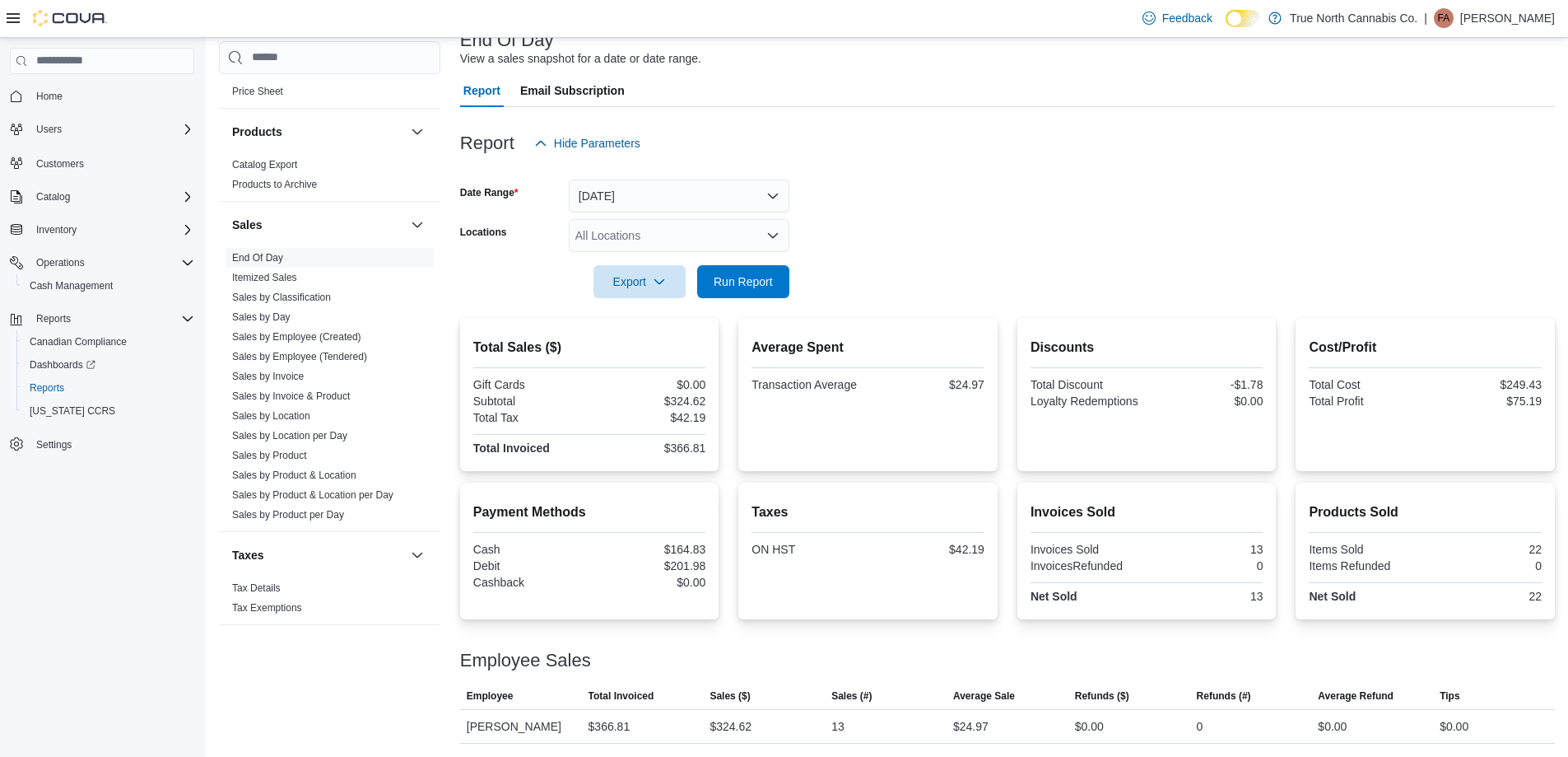
click at [685, 237] on div "All Locations" at bounding box center [679, 235] width 221 height 33
type input "***"
click at [682, 258] on span "Chatham - 85 King St W" at bounding box center [689, 264] width 171 height 16
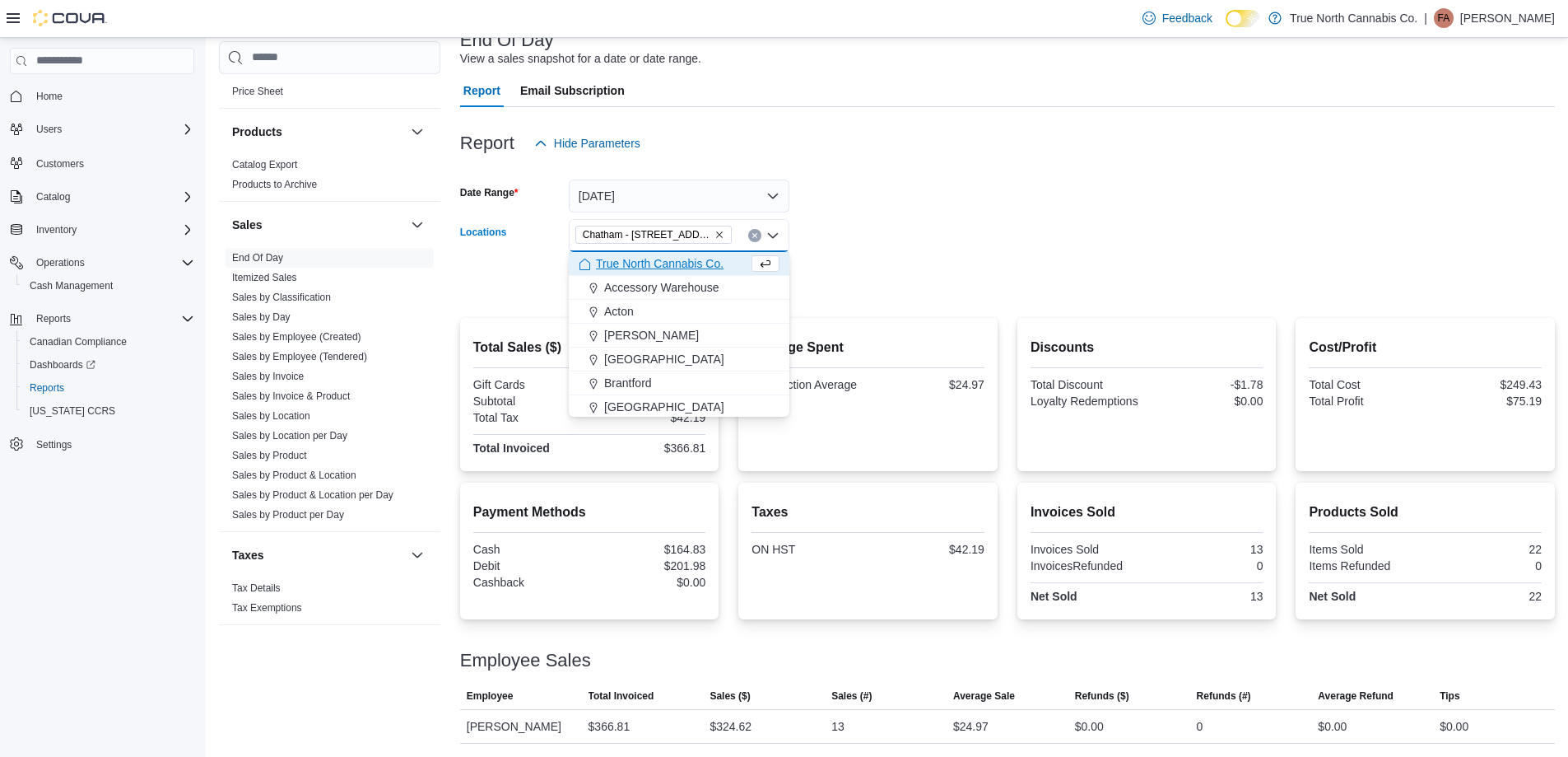
drag, startPoint x: 841, startPoint y: 229, endPoint x: 792, endPoint y: 253, distance: 54.6
click at [832, 230] on form "Date Range Today Locations Chatham - 85 King St W Combo box. Selected. Chatham …" at bounding box center [1007, 229] width 1095 height 139
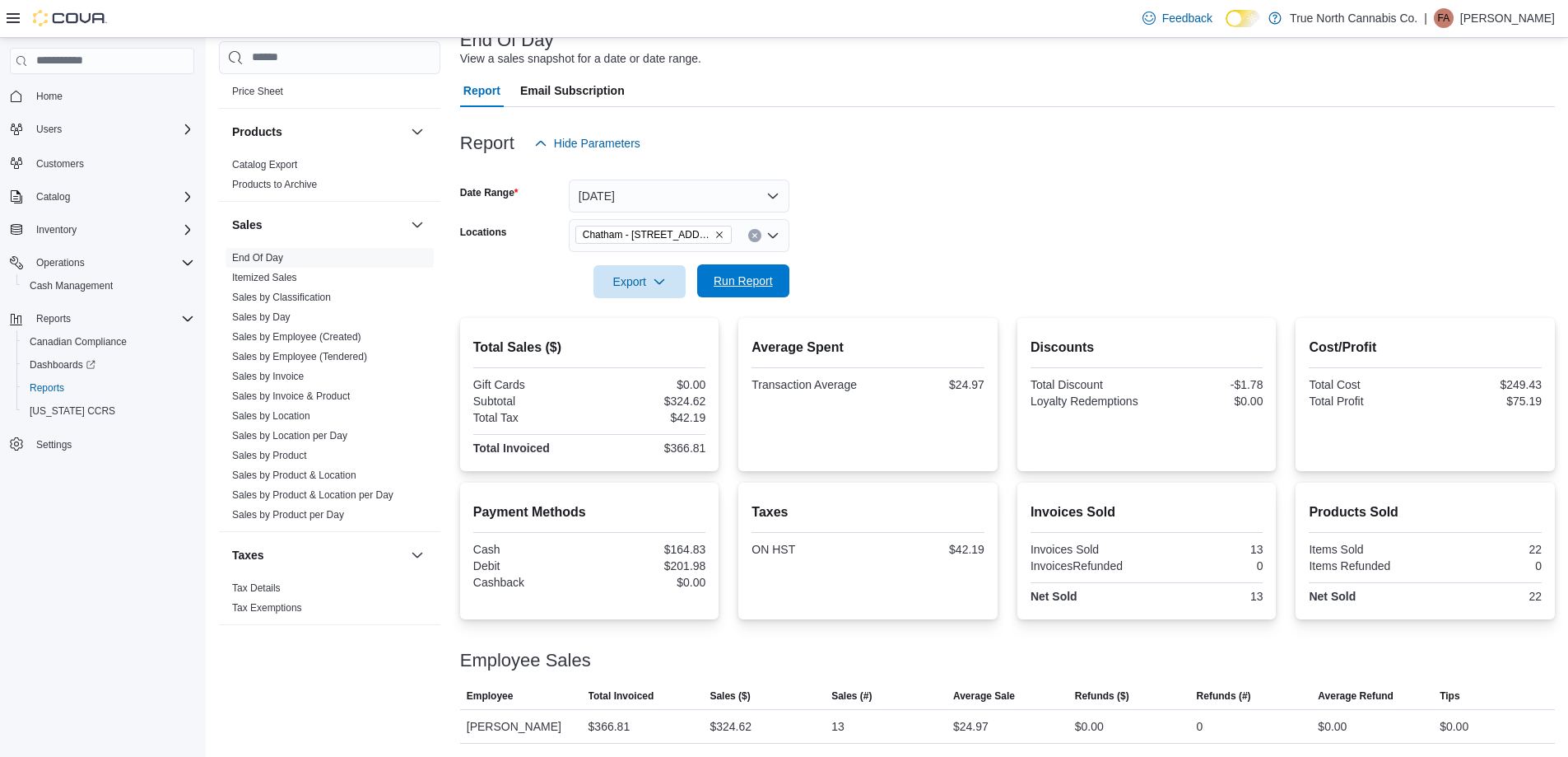
drag, startPoint x: 767, startPoint y: 269, endPoint x: 898, endPoint y: 240, distance: 134.2
click at [770, 269] on span "Run Report" at bounding box center [743, 281] width 73 height 33
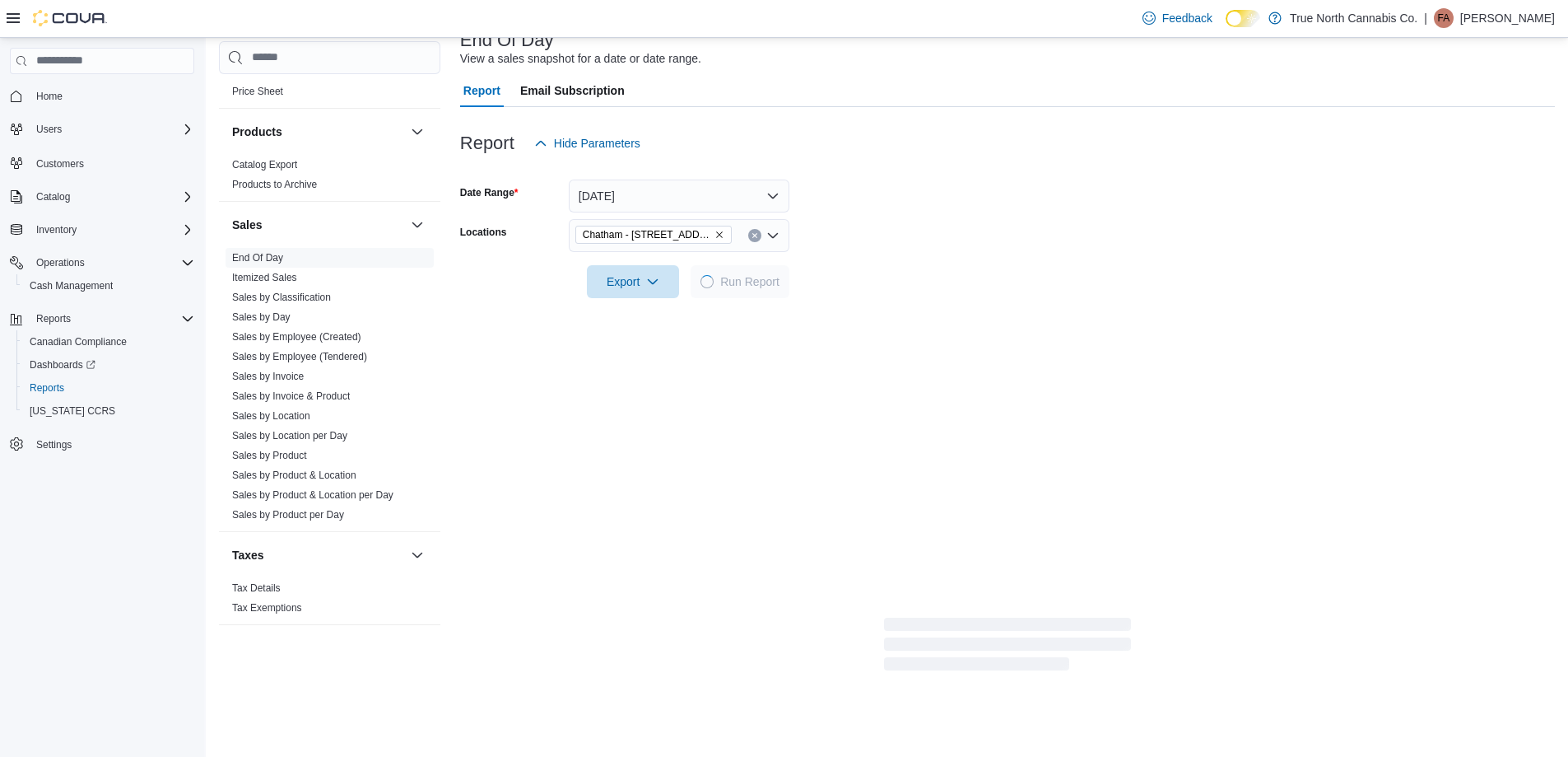
click at [898, 240] on form "Date Range Today Locations Chatham - 85 King St W Export Run Report" at bounding box center [1007, 229] width 1095 height 139
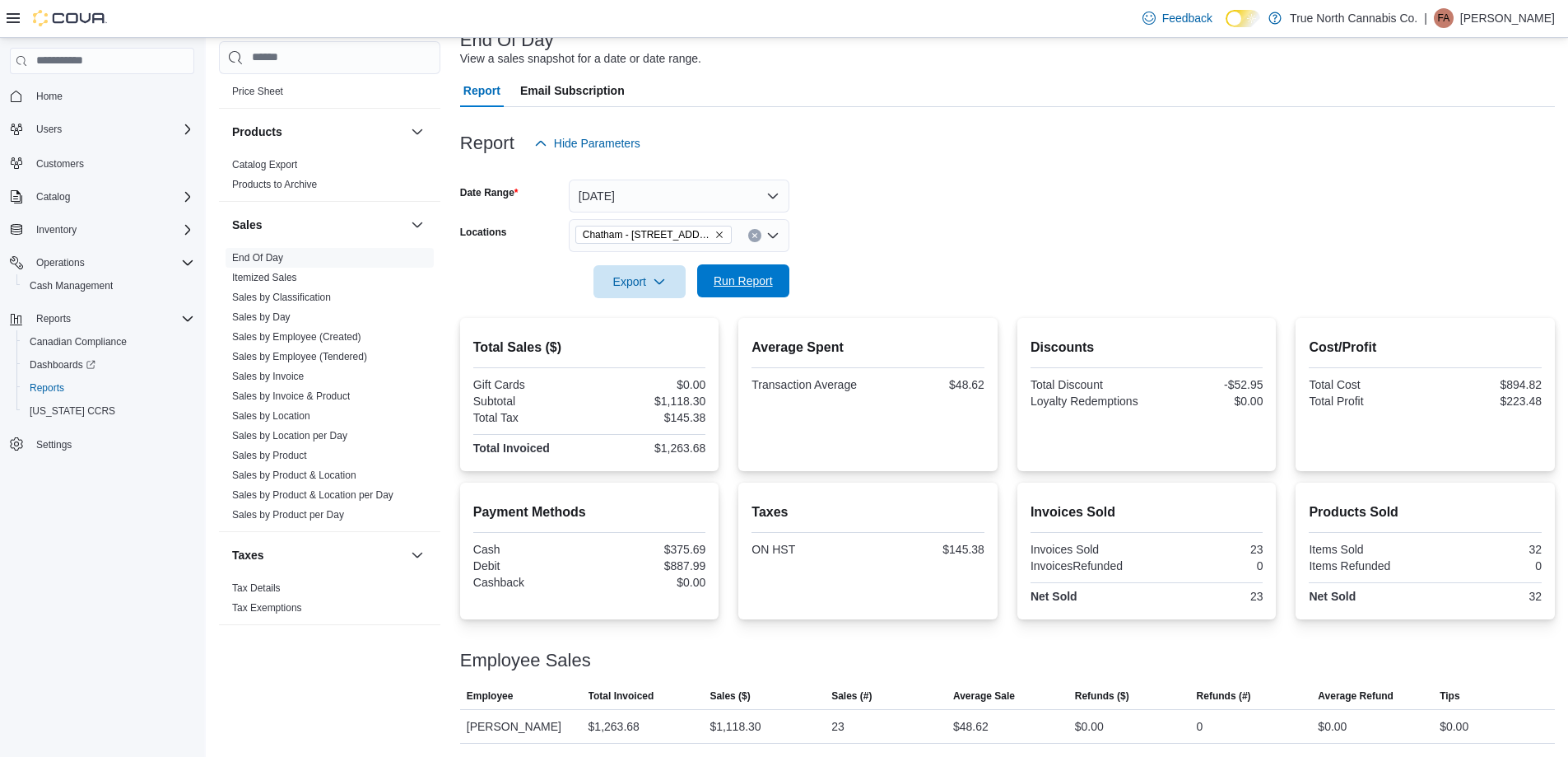
click at [784, 275] on button "Run Report" at bounding box center [743, 281] width 92 height 33
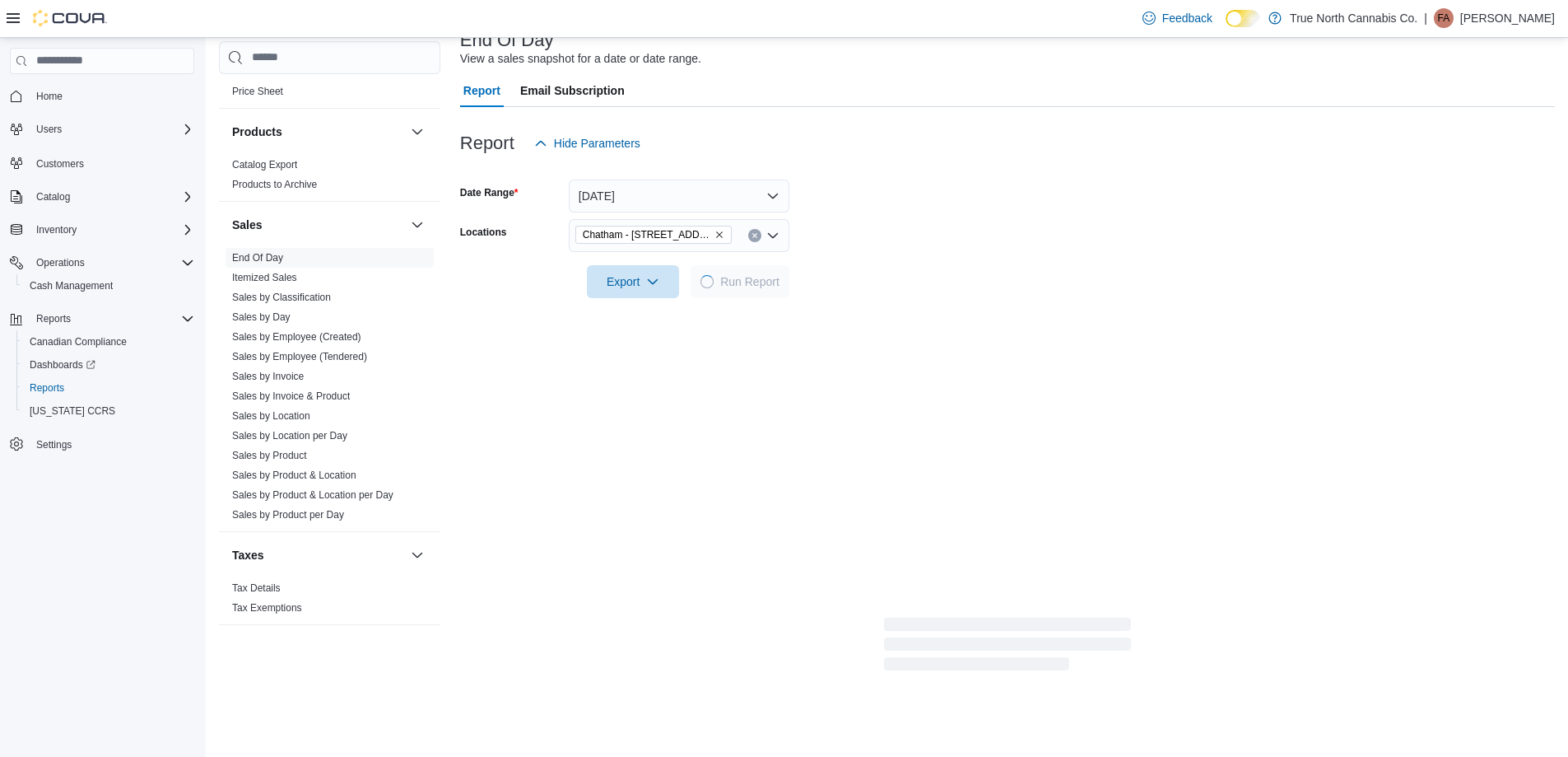
click at [855, 237] on form "Date Range Today Locations Chatham - 85 King St W Export Run Report" at bounding box center [1007, 229] width 1095 height 139
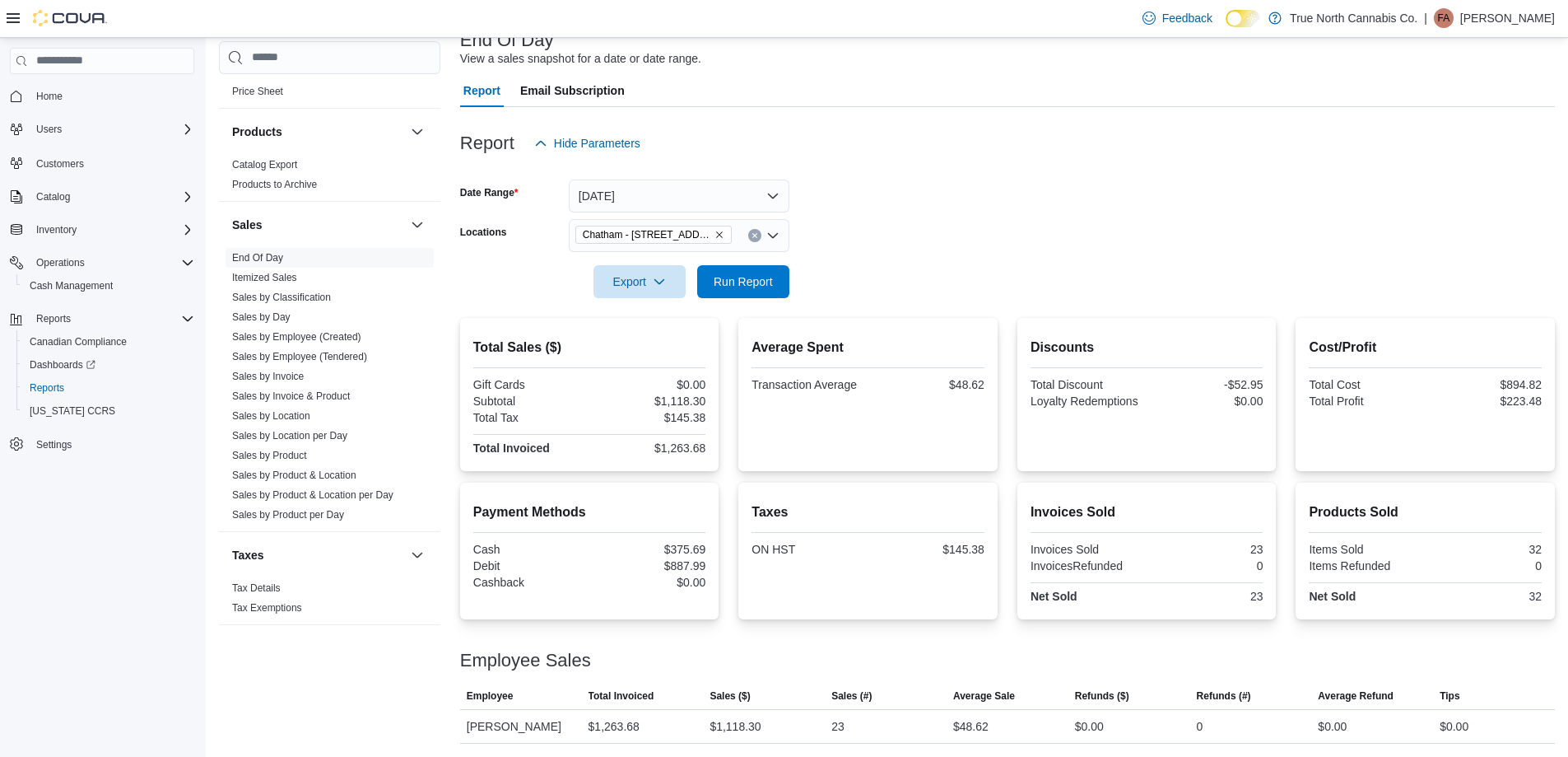
click at [874, 234] on form "Date Range Today Locations Chatham - 85 King St W Export Run Report" at bounding box center [1007, 229] width 1095 height 139
click at [761, 282] on span "Run Report" at bounding box center [743, 281] width 59 height 16
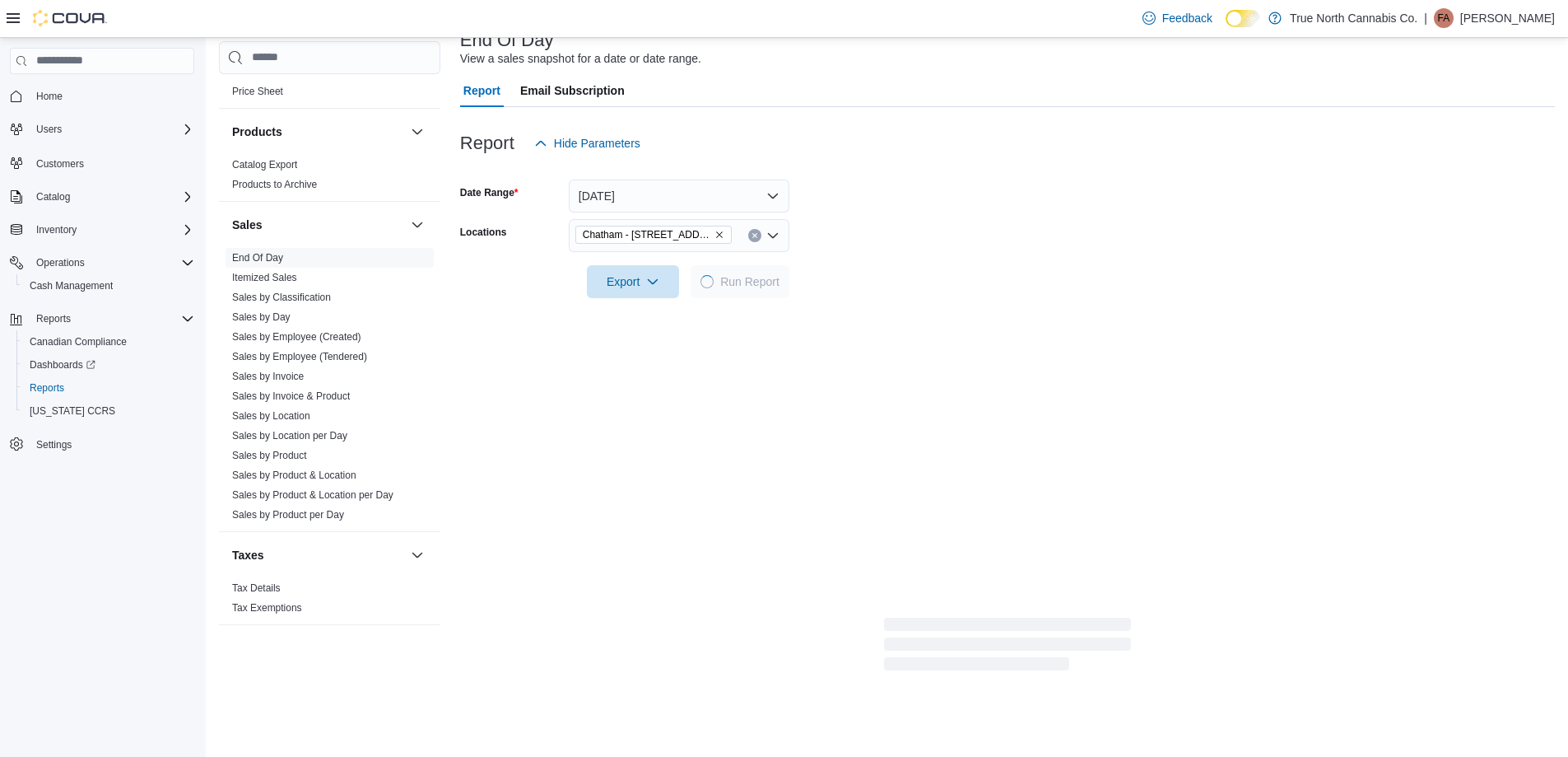
click at [874, 255] on div at bounding box center [1007, 258] width 1095 height 13
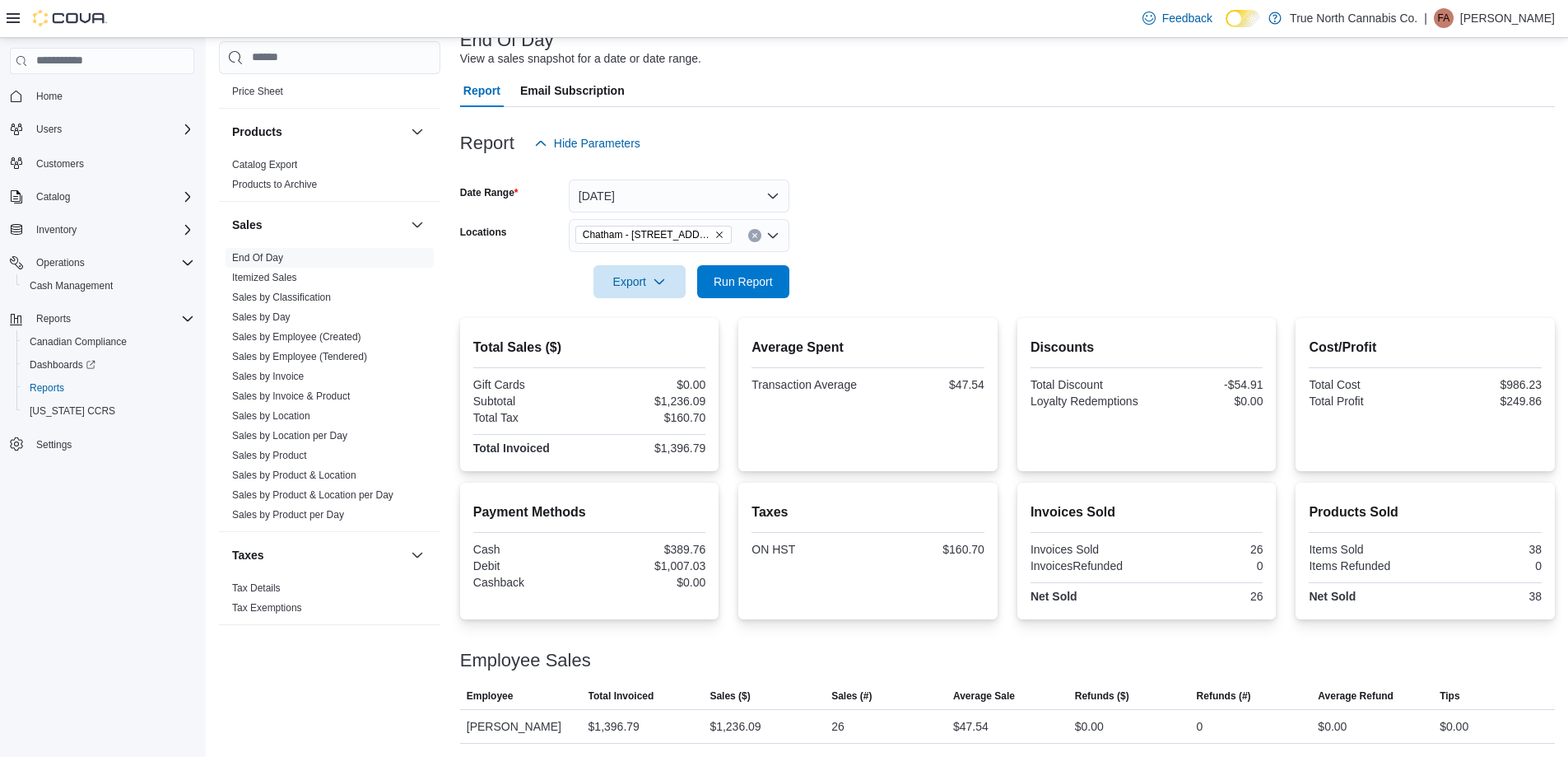
click at [820, 267] on form "Date Range Today Locations Chatham - 85 King St W Export Run Report" at bounding box center [1007, 229] width 1095 height 139
click at [772, 280] on span "Run Report" at bounding box center [743, 281] width 59 height 16
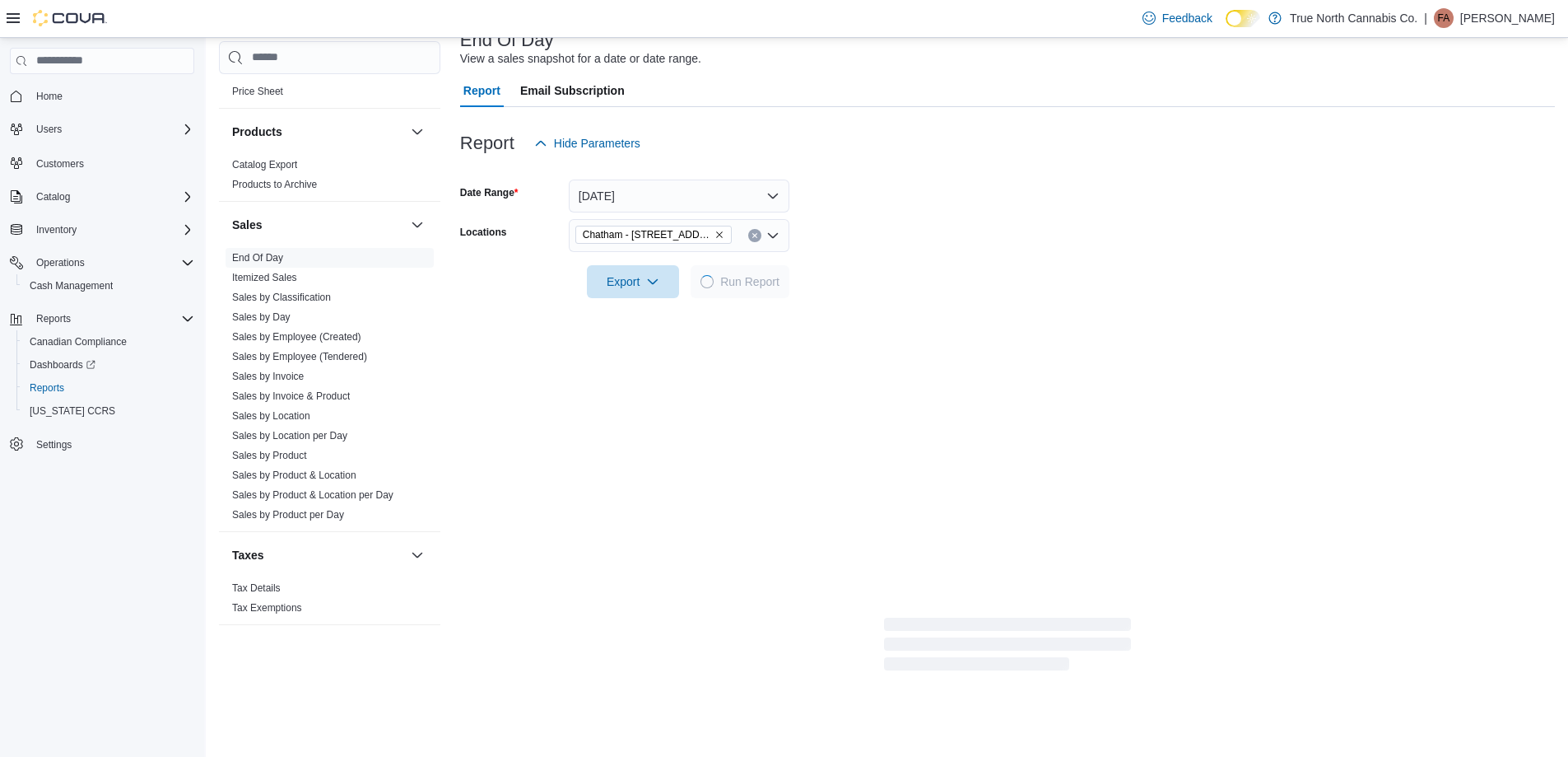
click at [915, 228] on form "Date Range Today Locations Chatham - 85 King St W Export Run Report" at bounding box center [1007, 229] width 1095 height 139
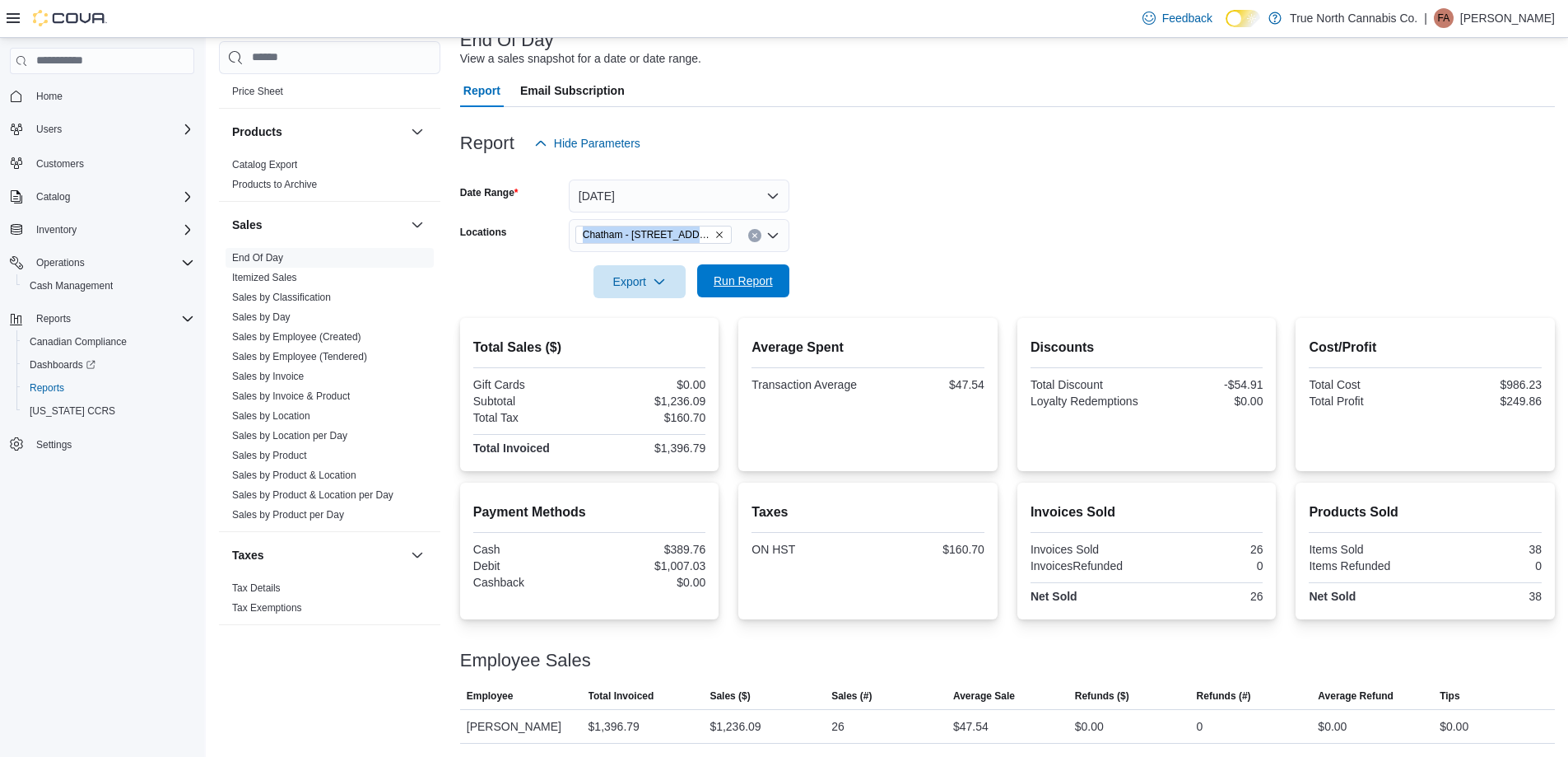
click at [785, 287] on button "Run Report" at bounding box center [743, 281] width 92 height 33
click at [923, 224] on form "Date Range Today Locations Chatham - 85 King St W Export Run Report" at bounding box center [1007, 229] width 1095 height 139
click at [758, 236] on icon "Clear input" at bounding box center [755, 236] width 7 height 7
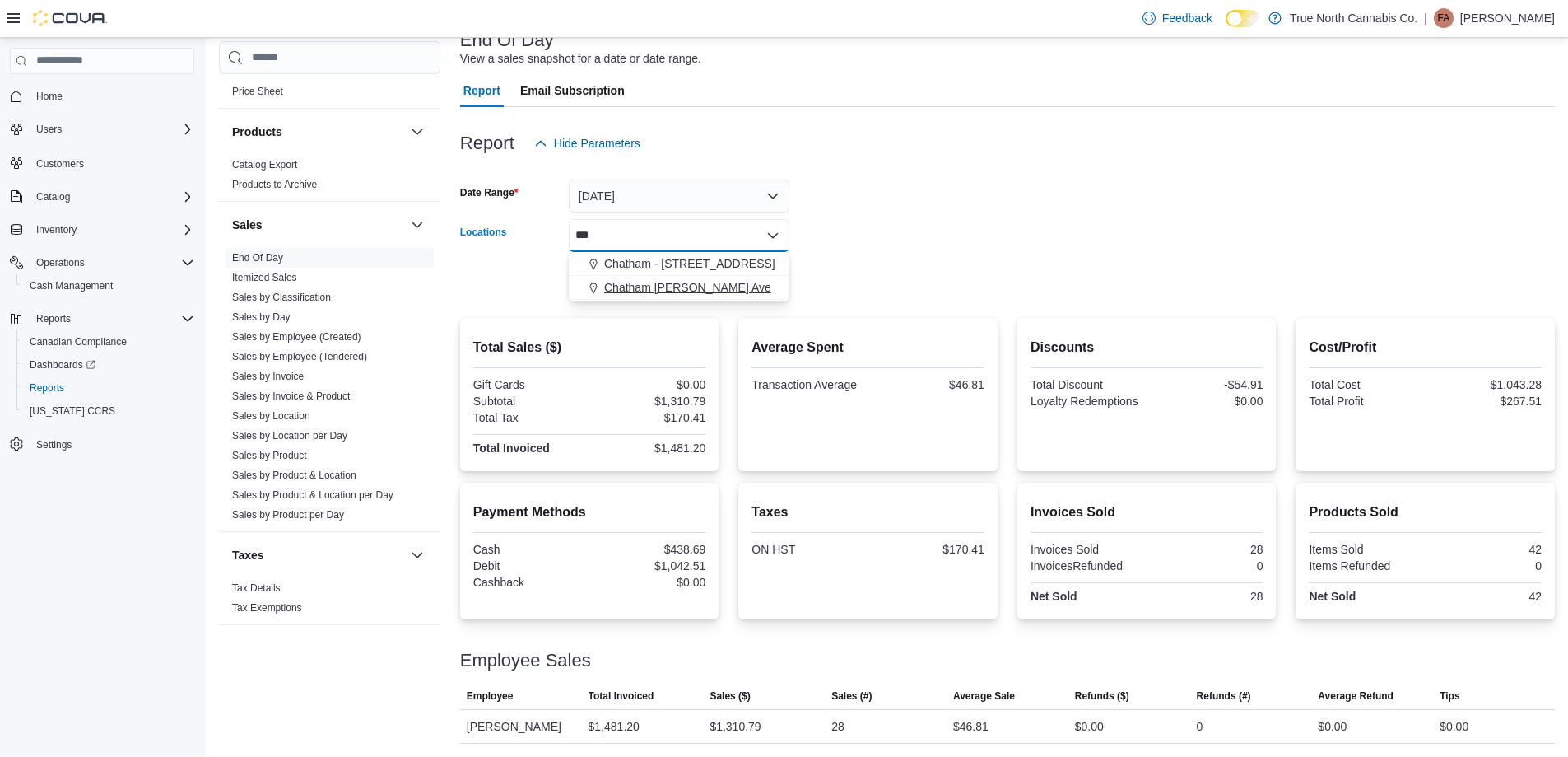
type input "***"
click at [710, 293] on span "Chatham McNaughton Ave" at bounding box center [687, 288] width 167 height 16
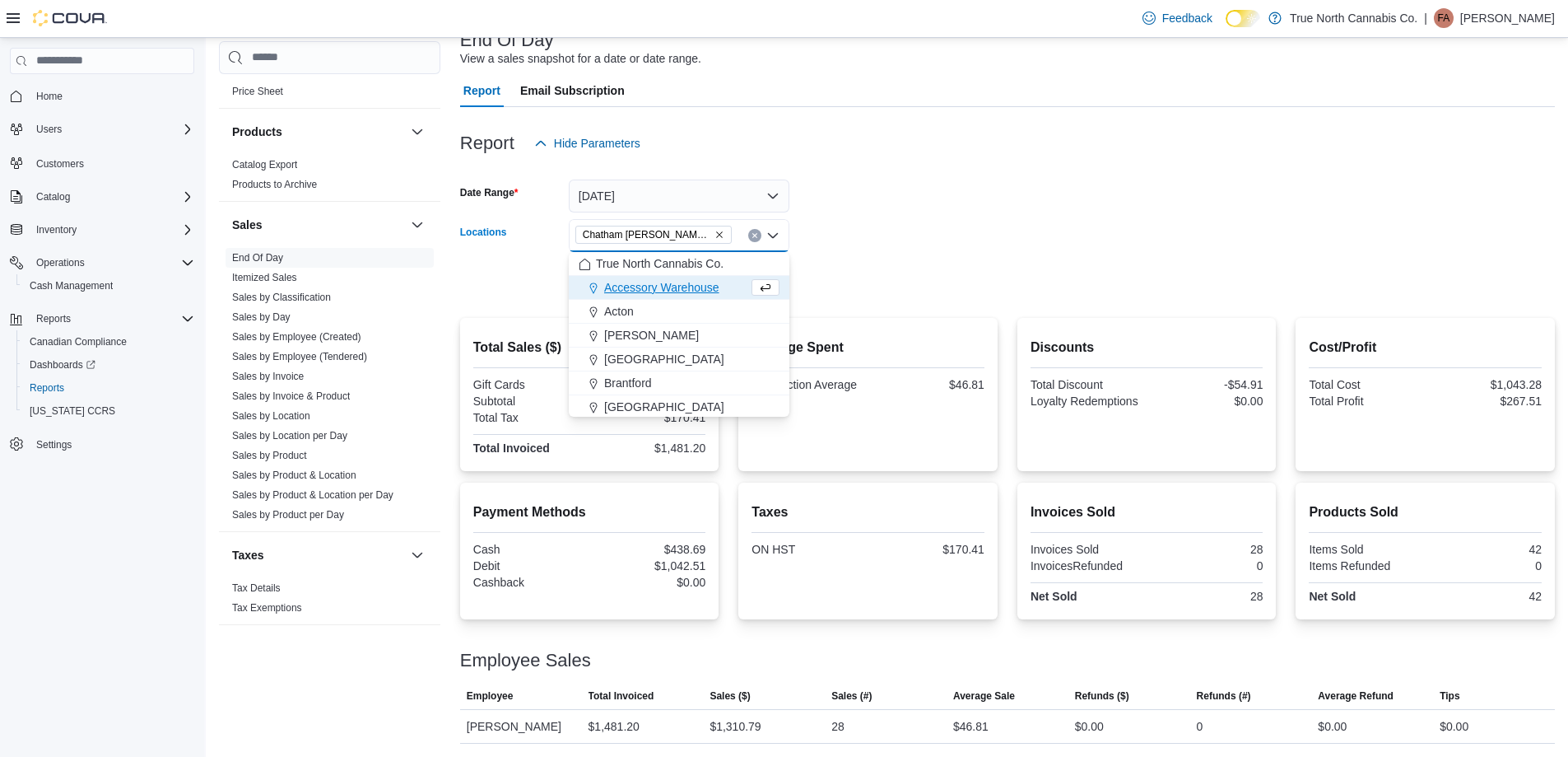
click at [850, 263] on div at bounding box center [1007, 258] width 1095 height 13
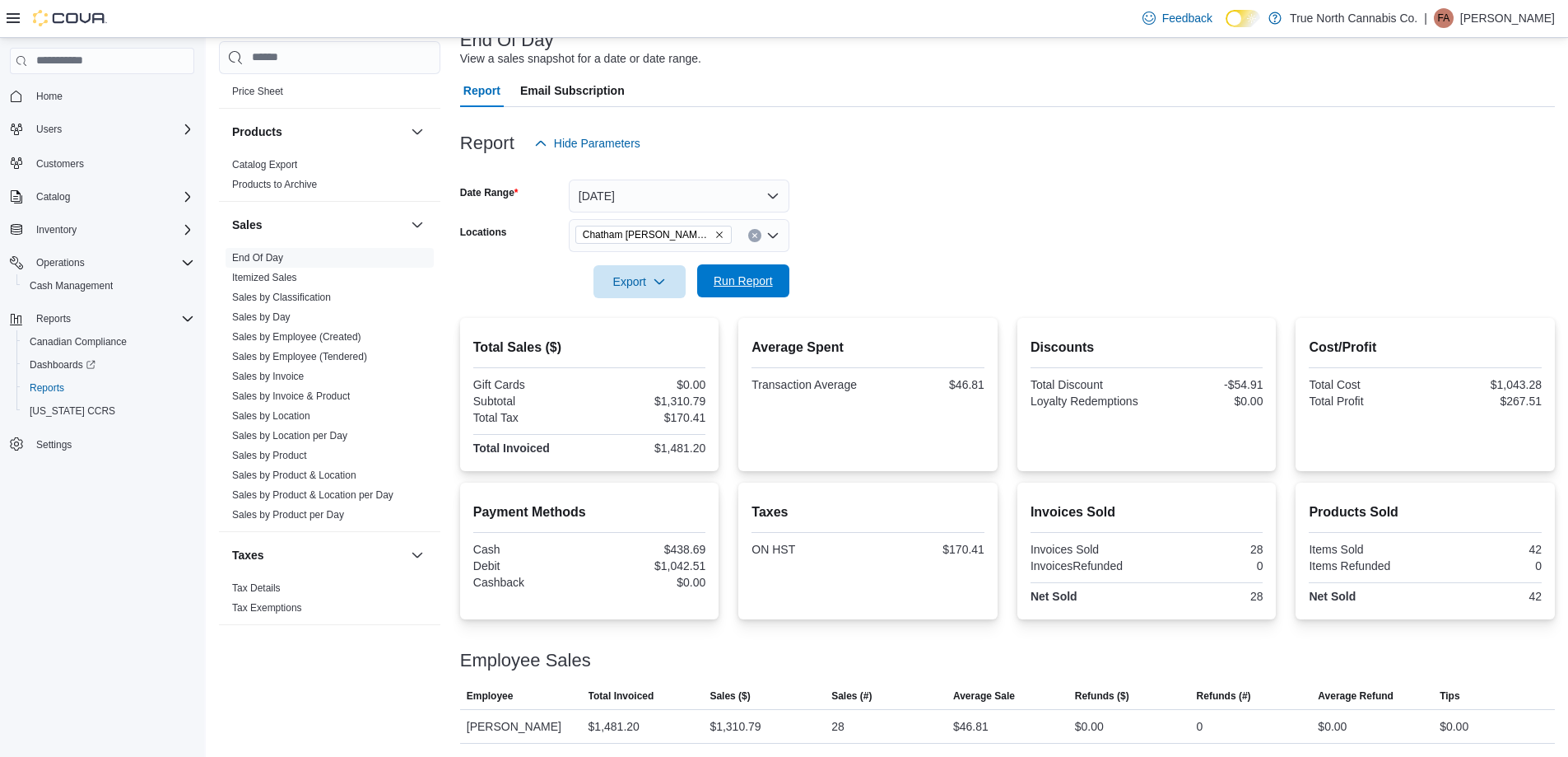
click at [749, 298] on span "Run Report" at bounding box center [743, 281] width 73 height 33
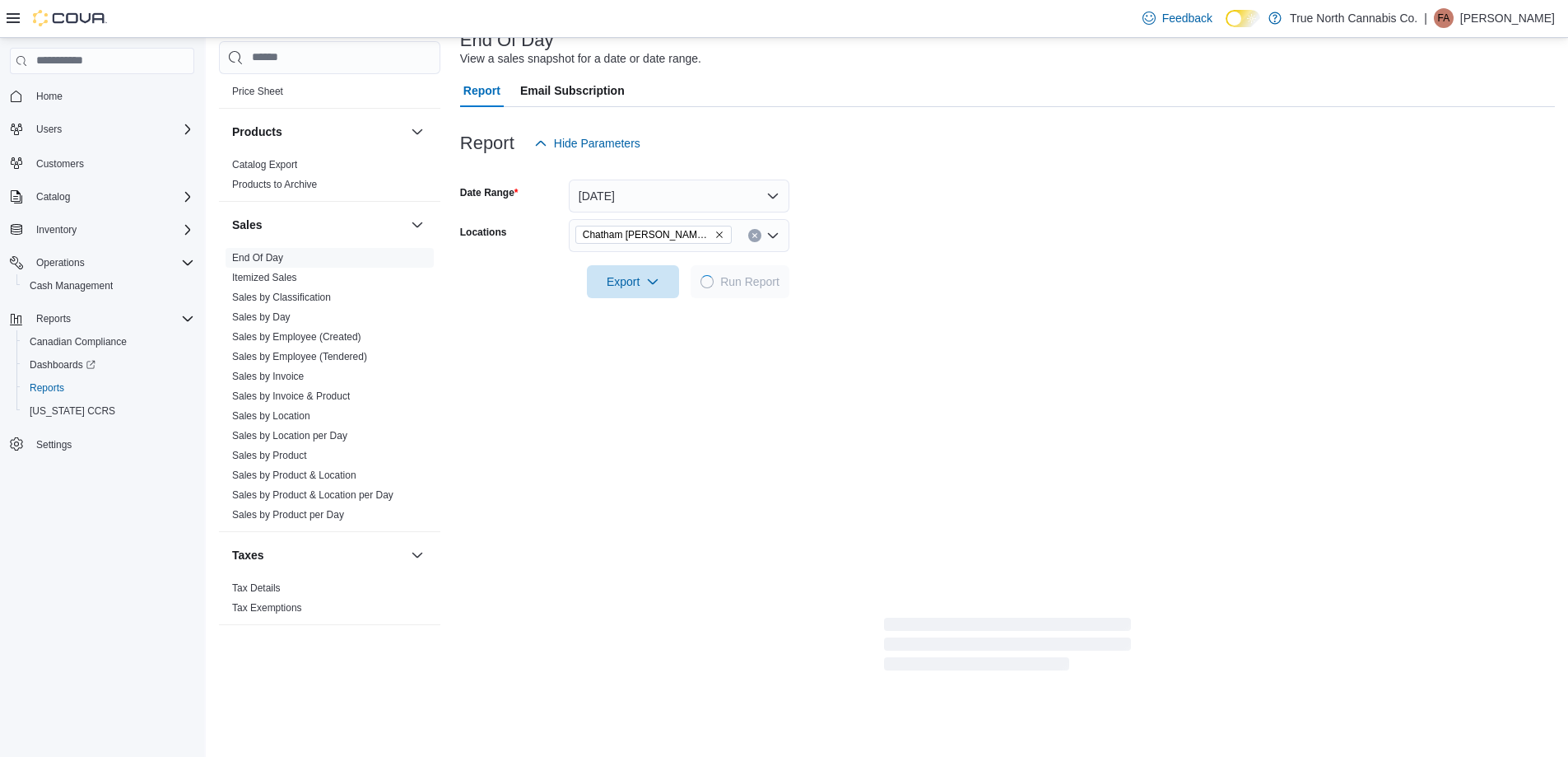
click at [927, 232] on form "Date Range Today Locations Chatham McNaughton Ave Export Run Report" at bounding box center [1007, 229] width 1095 height 139
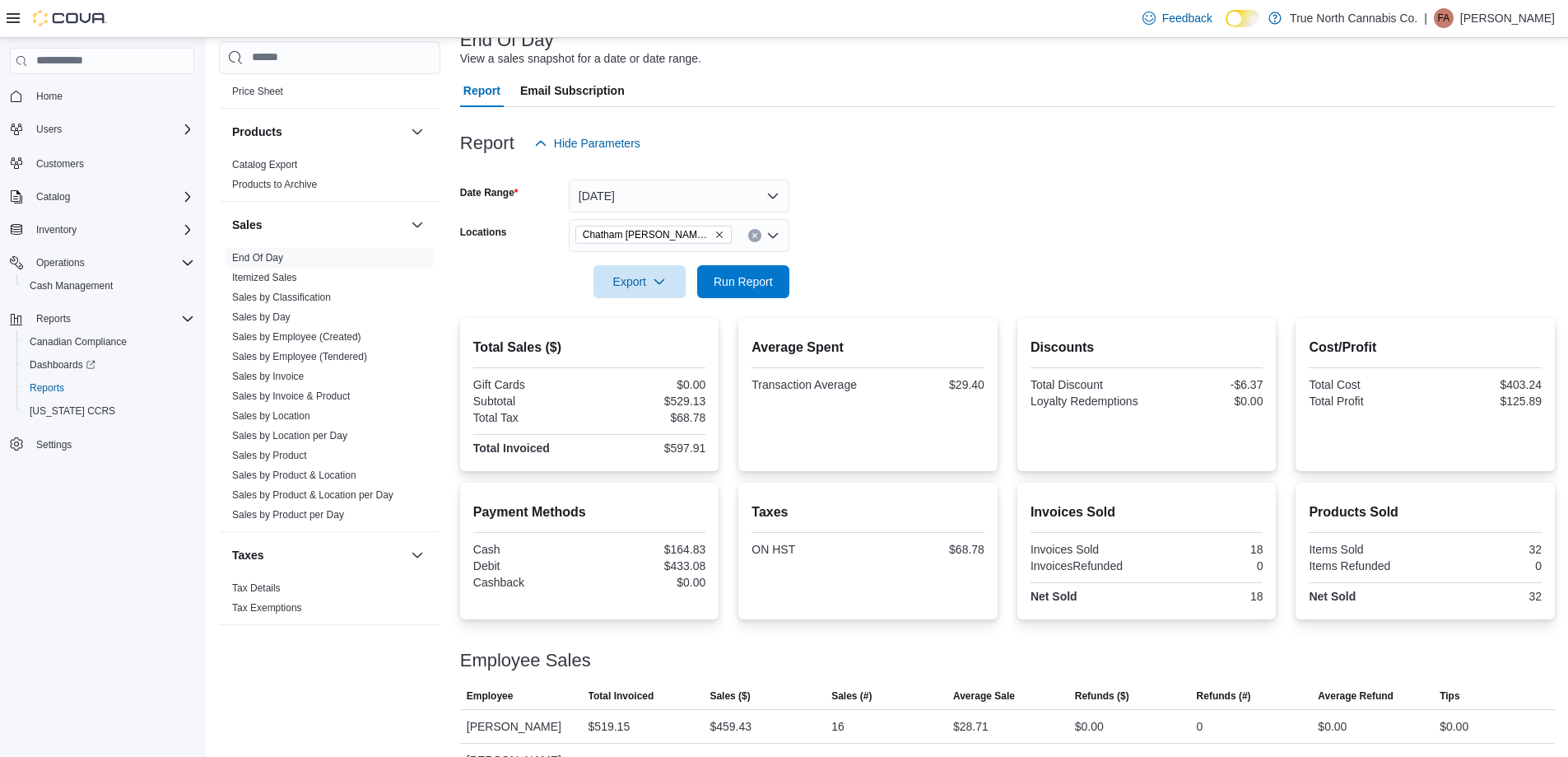
scroll to position [148, 0]
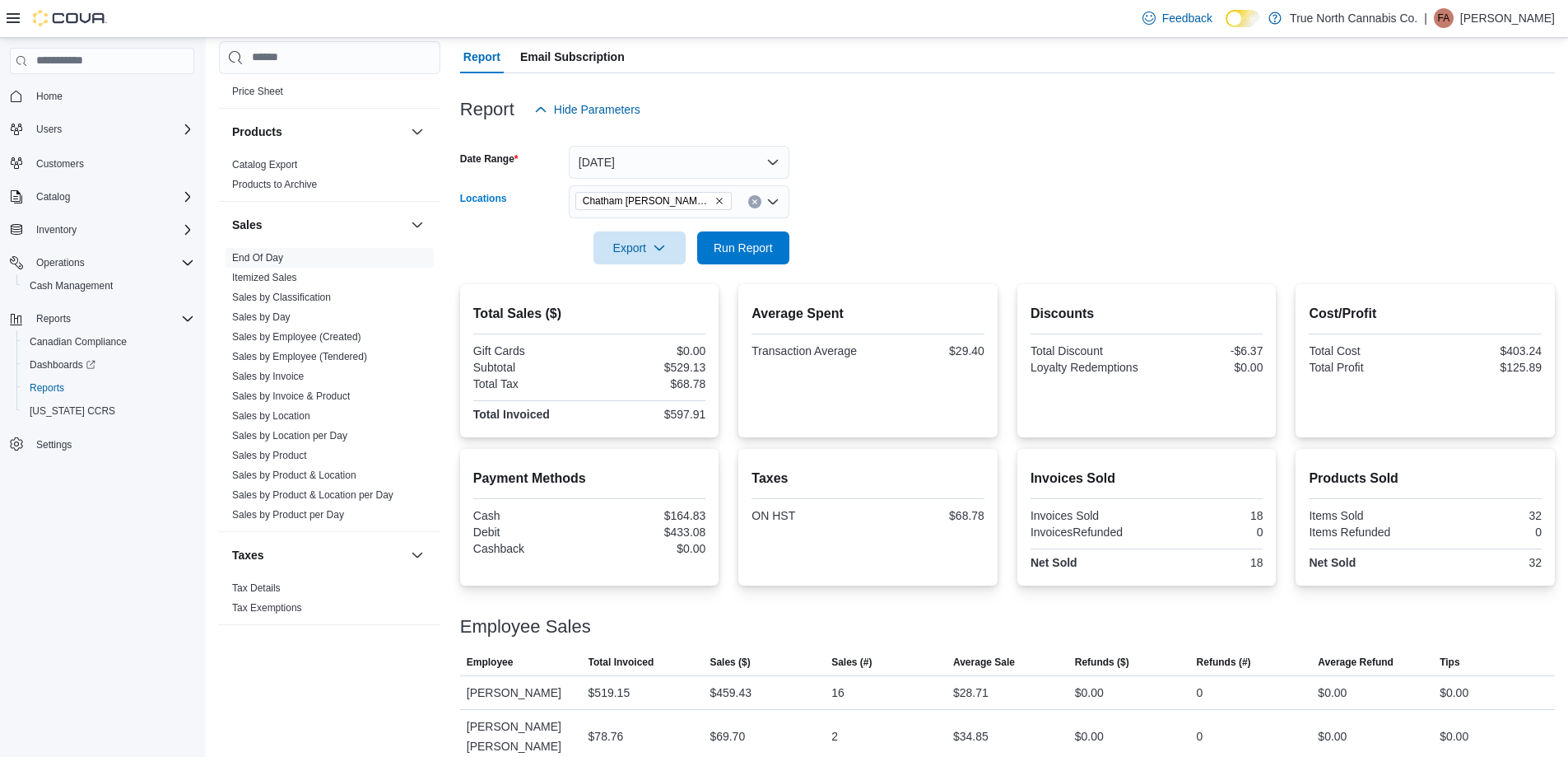
click at [753, 197] on button "Clear input" at bounding box center [754, 201] width 13 height 13
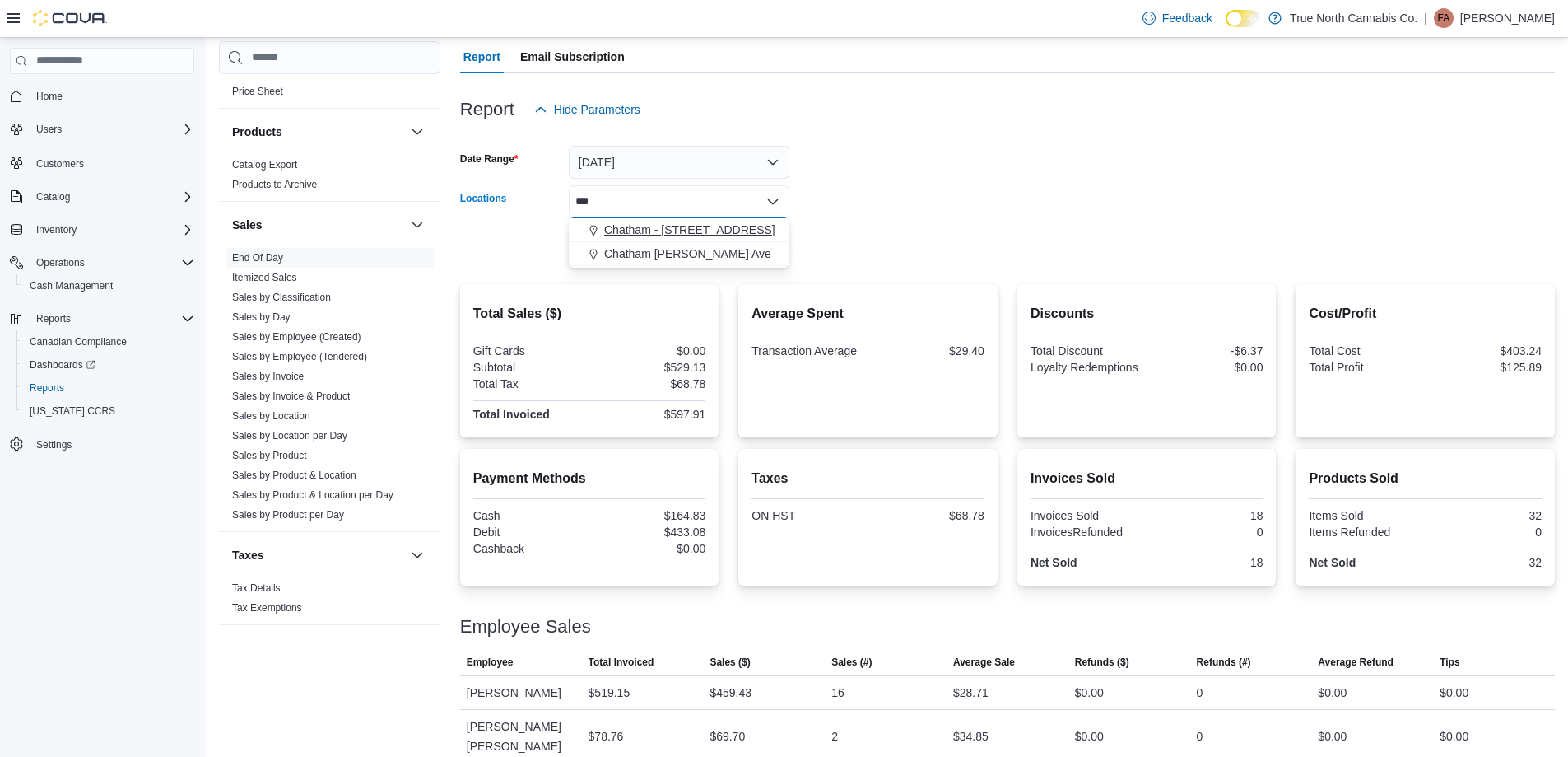
type input "***"
click at [714, 233] on span "Chatham - 85 King St W" at bounding box center [689, 230] width 171 height 16
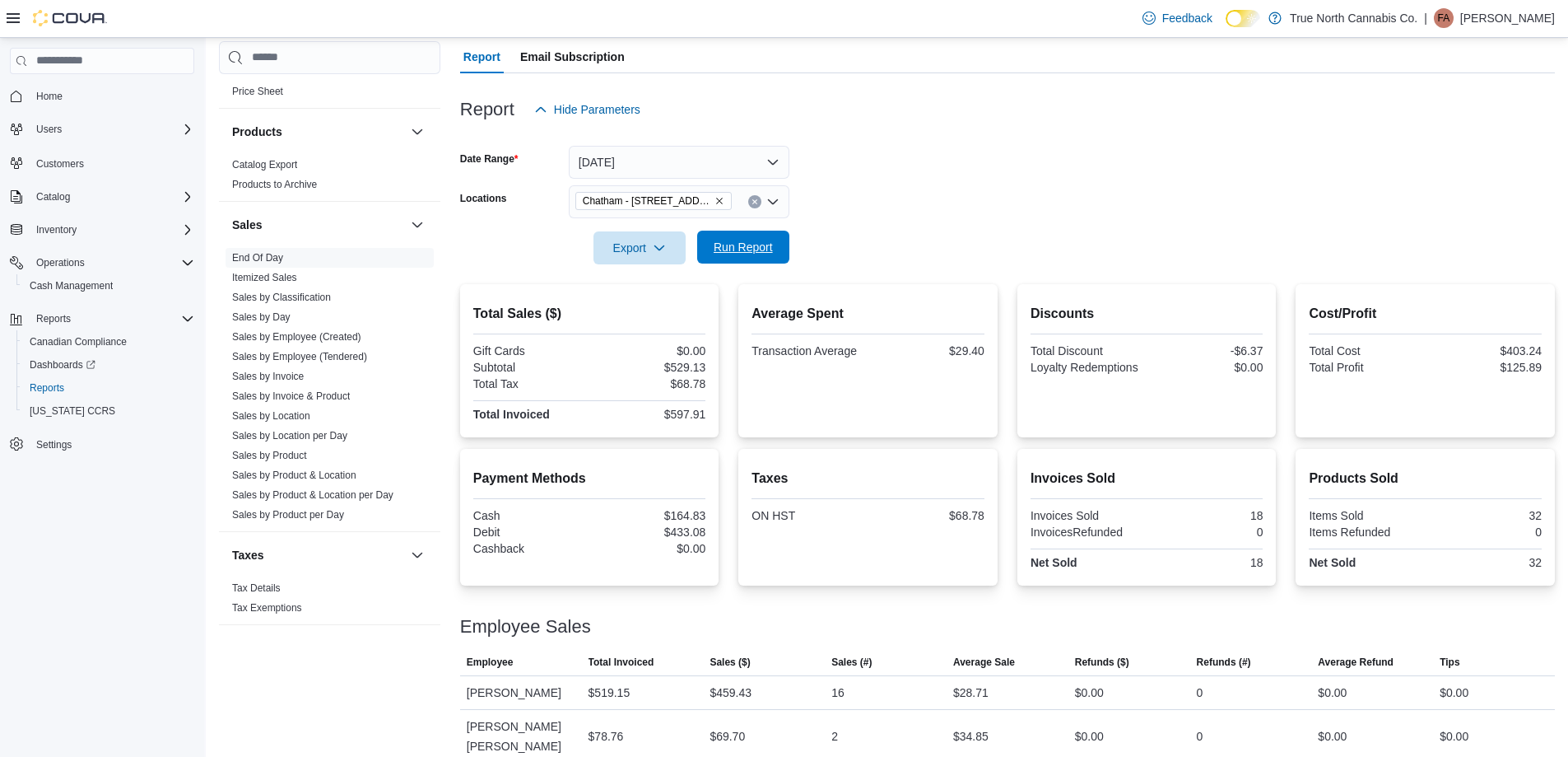
drag, startPoint x: 837, startPoint y: 204, endPoint x: 778, endPoint y: 239, distance: 68.6
click at [827, 208] on form "Date Range Today Locations Chatham - 85 King St W Export Run Report" at bounding box center [1007, 195] width 1095 height 139
click at [777, 239] on span "Run Report" at bounding box center [743, 247] width 73 height 33
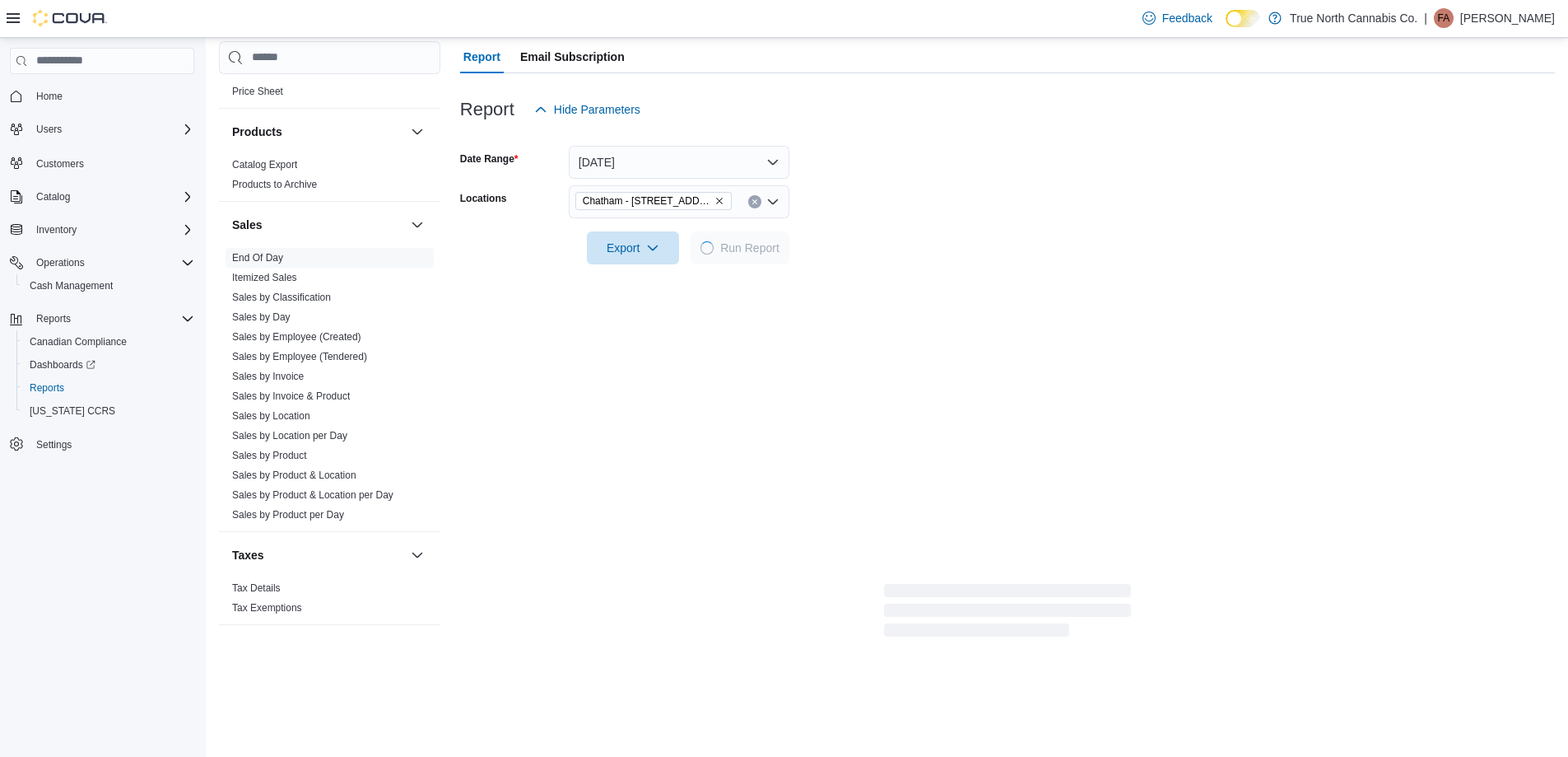
click at [1003, 195] on form "Date Range Today Locations Chatham - 85 King St W Export Run Report" at bounding box center [1007, 195] width 1095 height 139
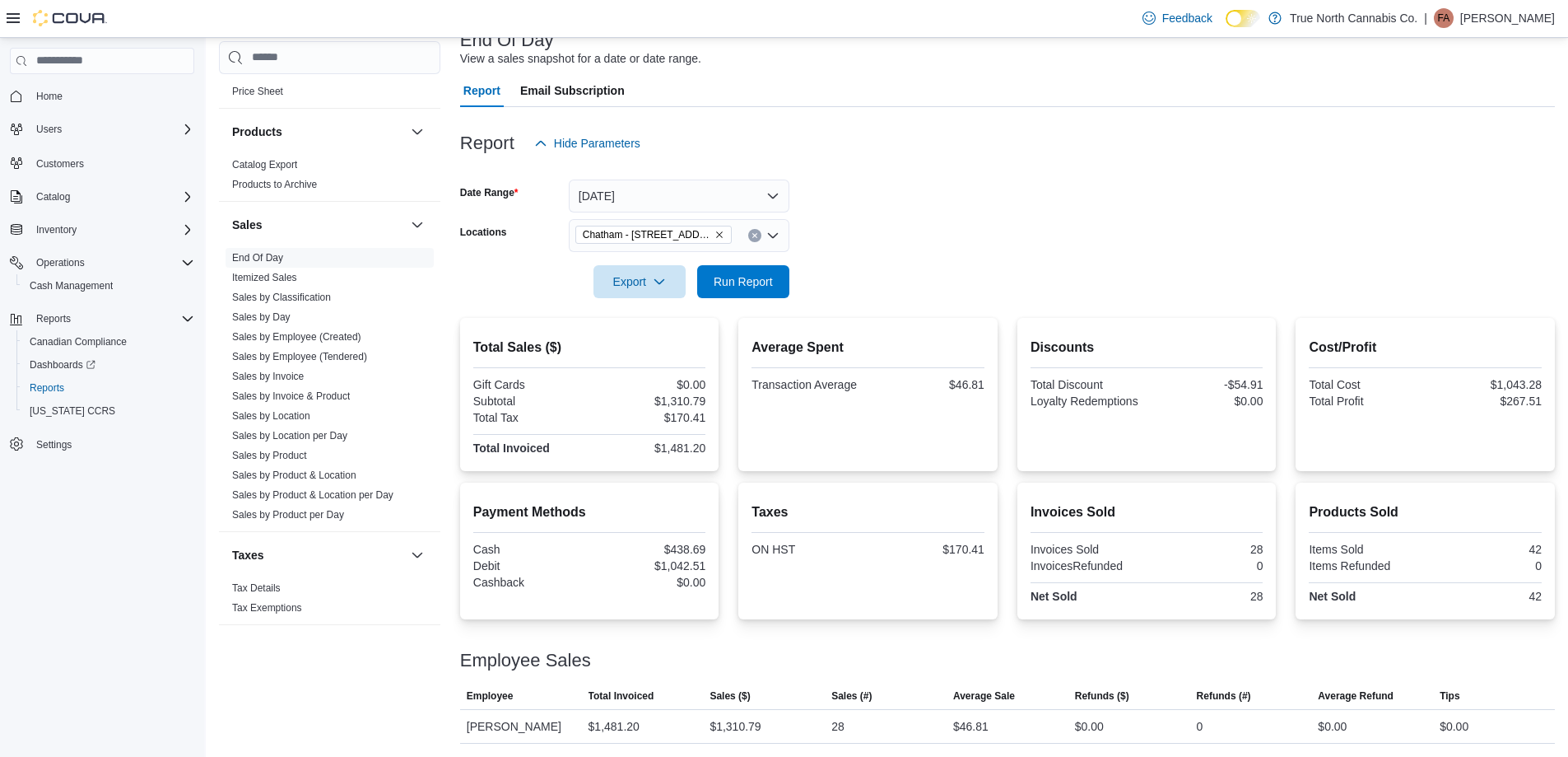
scroll to position [114, 0]
click at [973, 203] on form "Date Range Today Locations Chatham - 85 King St W Export Run Report" at bounding box center [1007, 229] width 1095 height 139
click at [741, 273] on span "Run Report" at bounding box center [743, 281] width 73 height 33
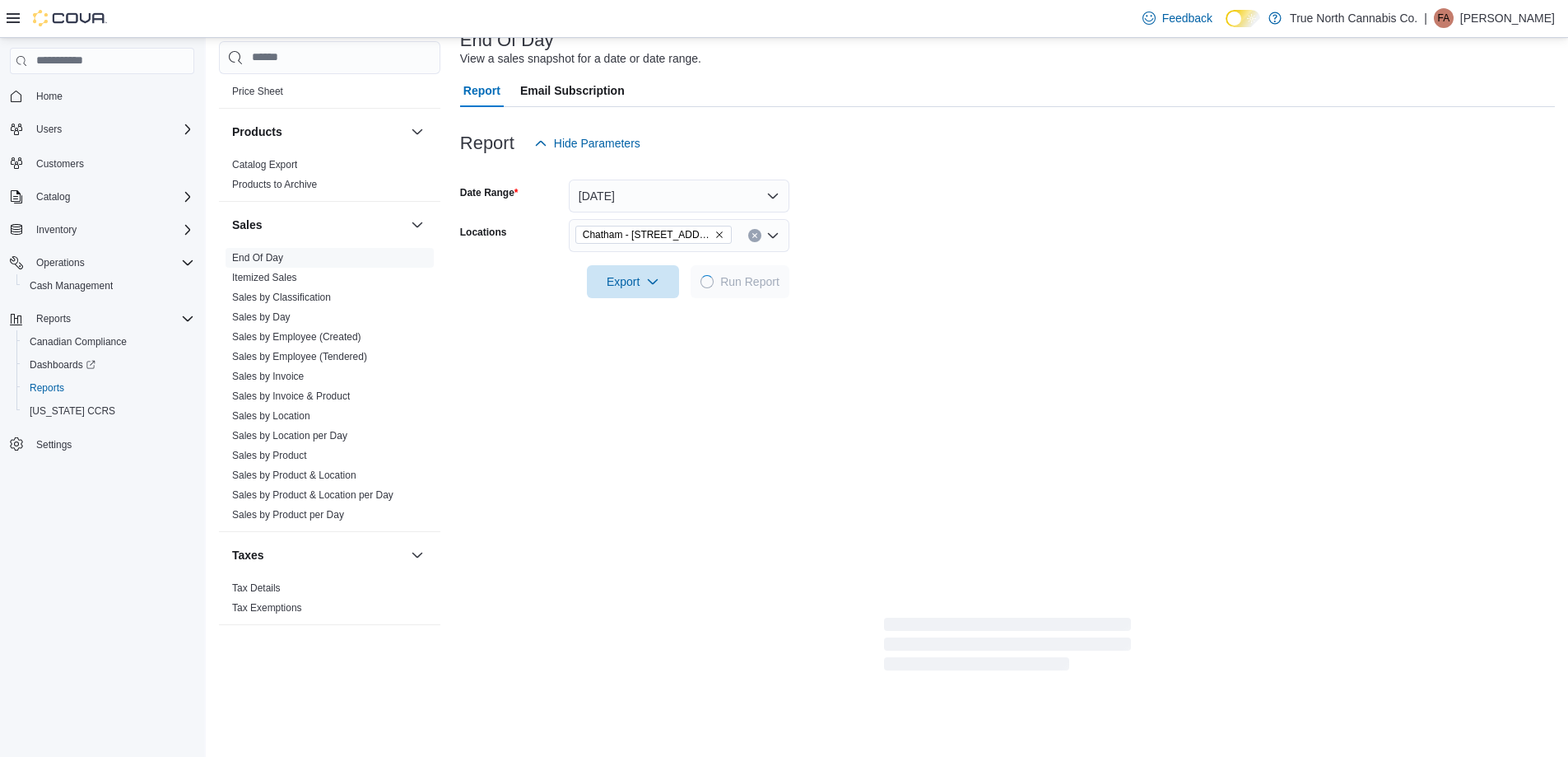
click at [888, 266] on form "Date Range Today Locations Chatham - 85 King St W Export Run Report" at bounding box center [1007, 229] width 1095 height 139
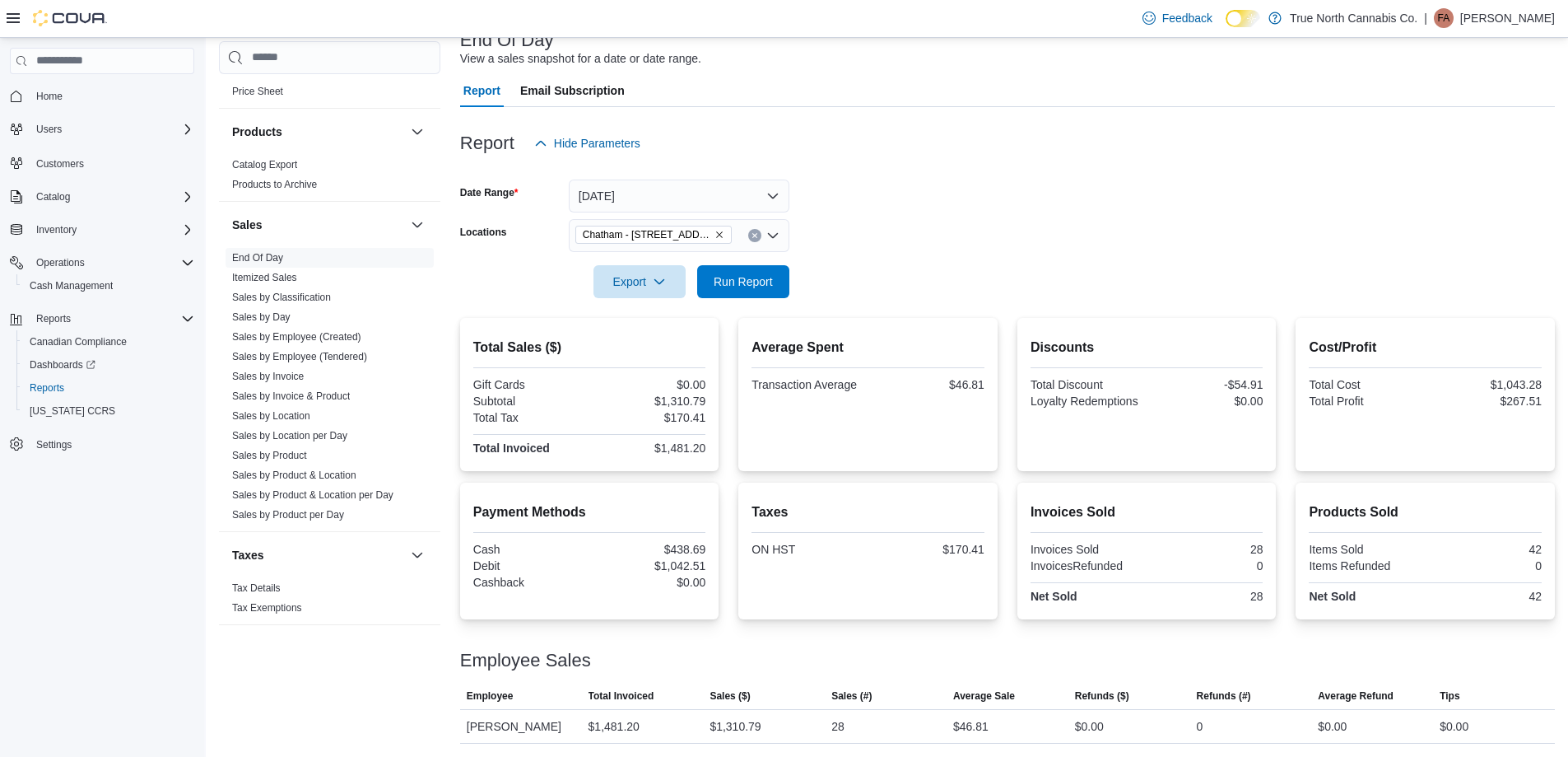
click at [921, 249] on form "Date Range Today Locations Chatham - 85 King St W Export Run Report" at bounding box center [1007, 229] width 1095 height 139
click at [1034, 245] on form "Date Range Today Locations Chatham - 85 King St W Export Run Report" at bounding box center [1007, 229] width 1095 height 139
click at [767, 291] on span "Run Report" at bounding box center [743, 281] width 73 height 33
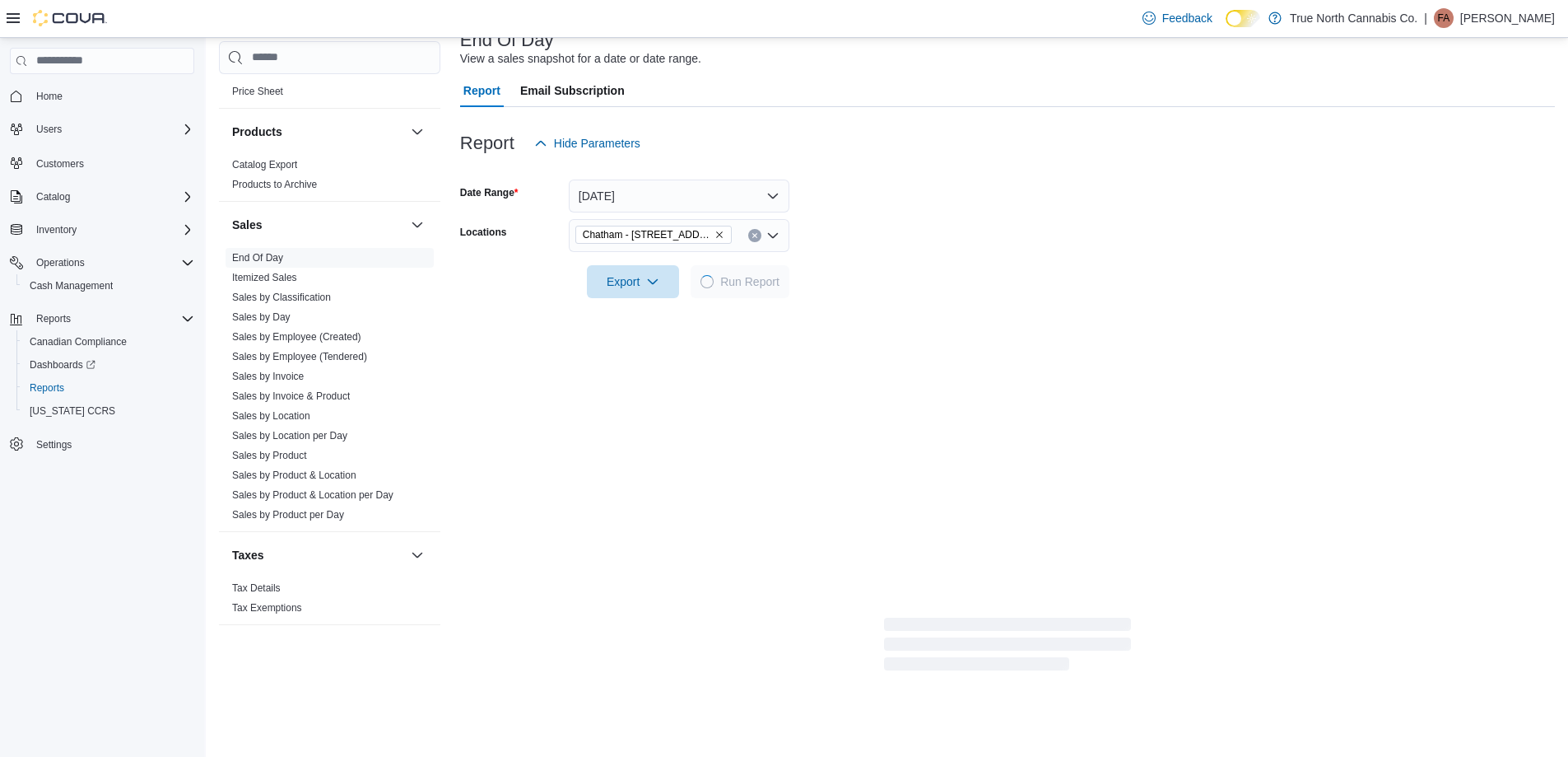
click at [858, 269] on form "Date Range Today Locations Chatham - 85 King St W Export Run Report" at bounding box center [1007, 229] width 1095 height 139
click at [903, 241] on form "Date Range Today Locations Chatham - 85 King St W Export Run Report" at bounding box center [1007, 229] width 1095 height 139
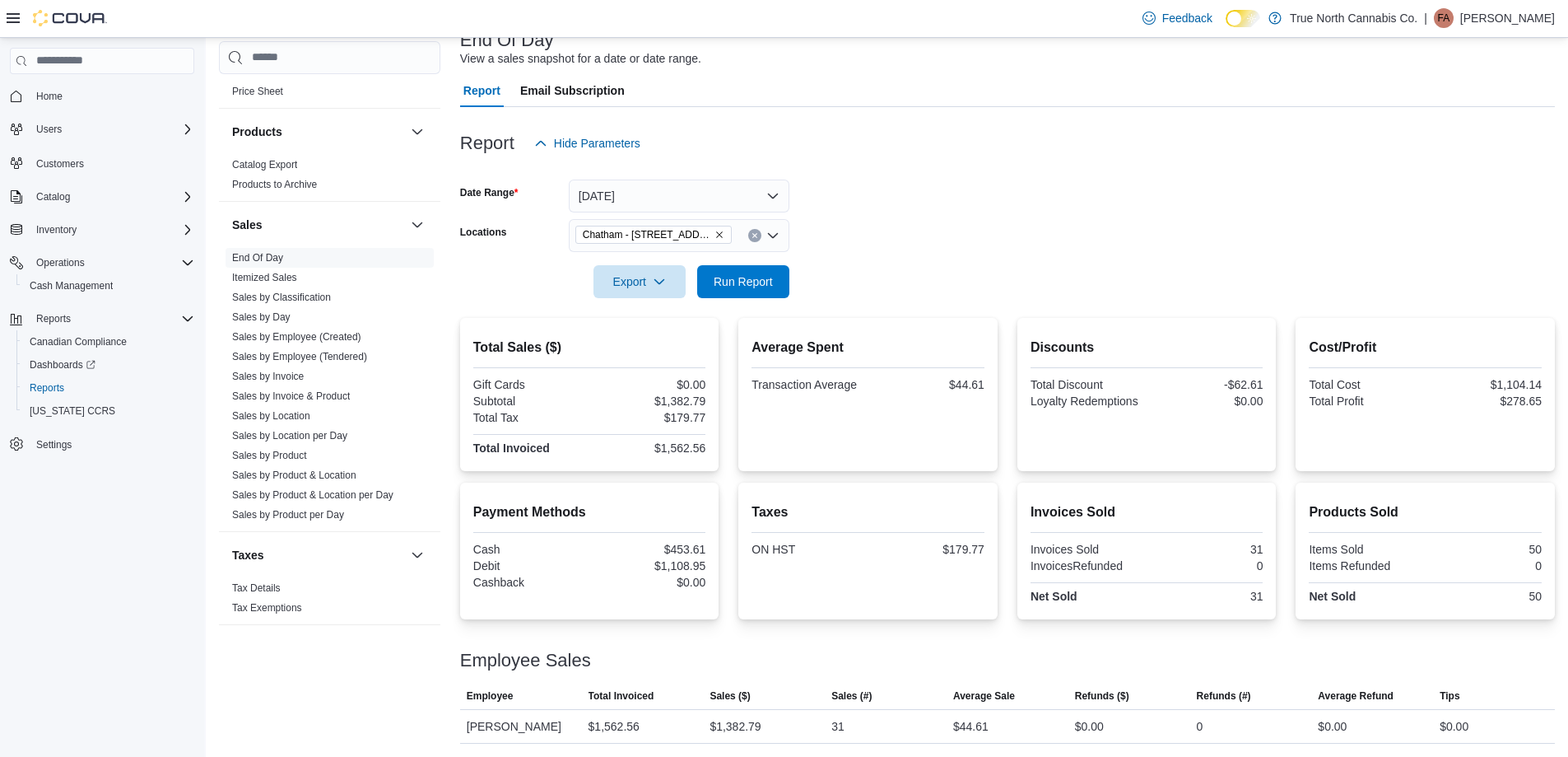
click at [903, 229] on form "Date Range Today Locations Chatham - 85 King St W Export Run Report" at bounding box center [1007, 229] width 1095 height 139
click at [929, 195] on form "Date Range Today Locations Chatham - 85 King St W Export Run Report" at bounding box center [1007, 229] width 1095 height 139
click at [755, 238] on icon "Clear input" at bounding box center [755, 236] width 7 height 7
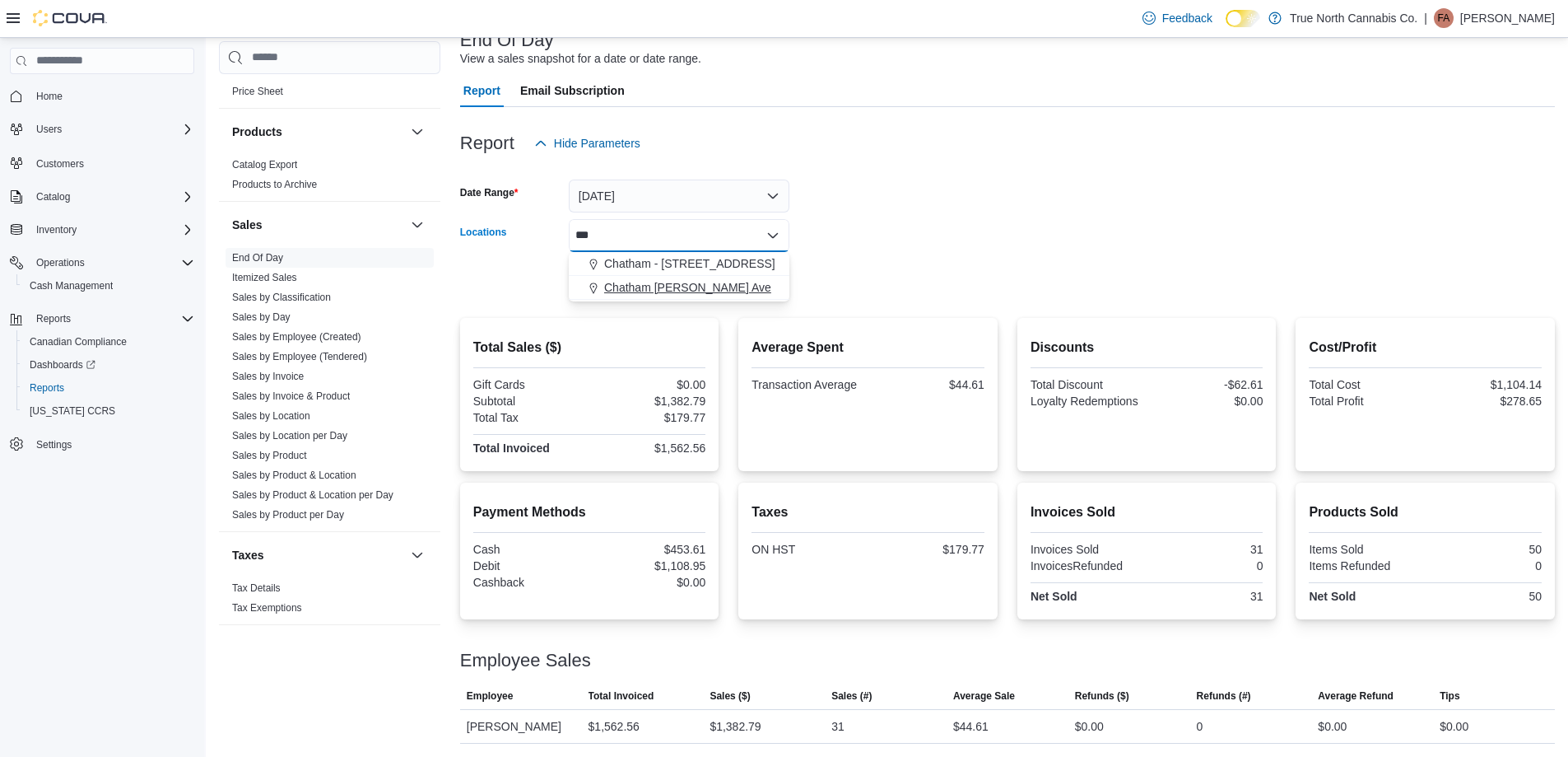
type input "***"
click at [715, 277] on button "Chatham McNaughton Ave" at bounding box center [679, 288] width 221 height 24
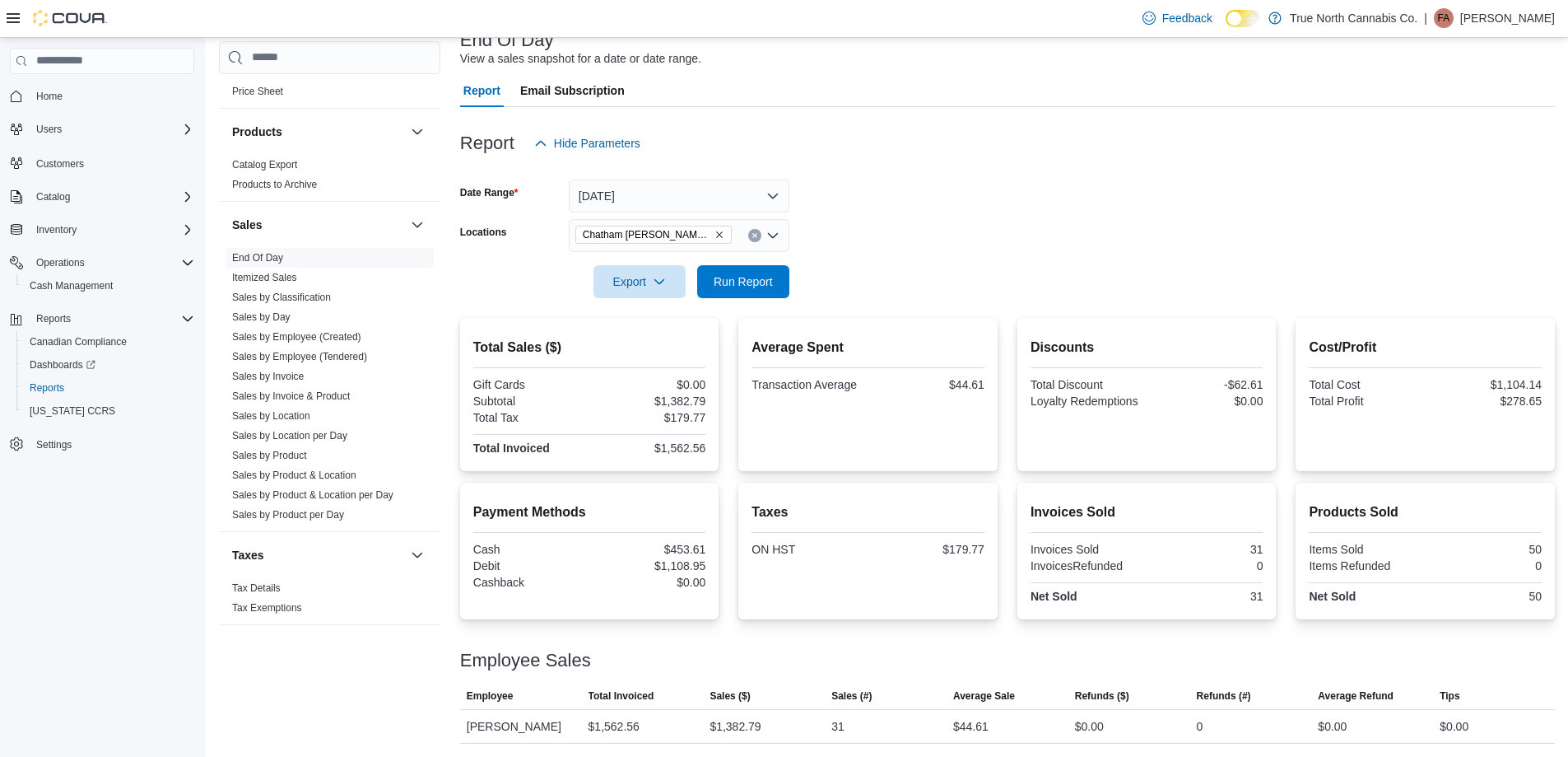
drag, startPoint x: 901, startPoint y: 224, endPoint x: 886, endPoint y: 228, distance: 15.5
click at [890, 227] on form "Date Range Today Locations Chatham McNaughton Ave Export Run Report" at bounding box center [1007, 229] width 1095 height 139
click at [772, 270] on span "Run Report" at bounding box center [743, 281] width 73 height 33
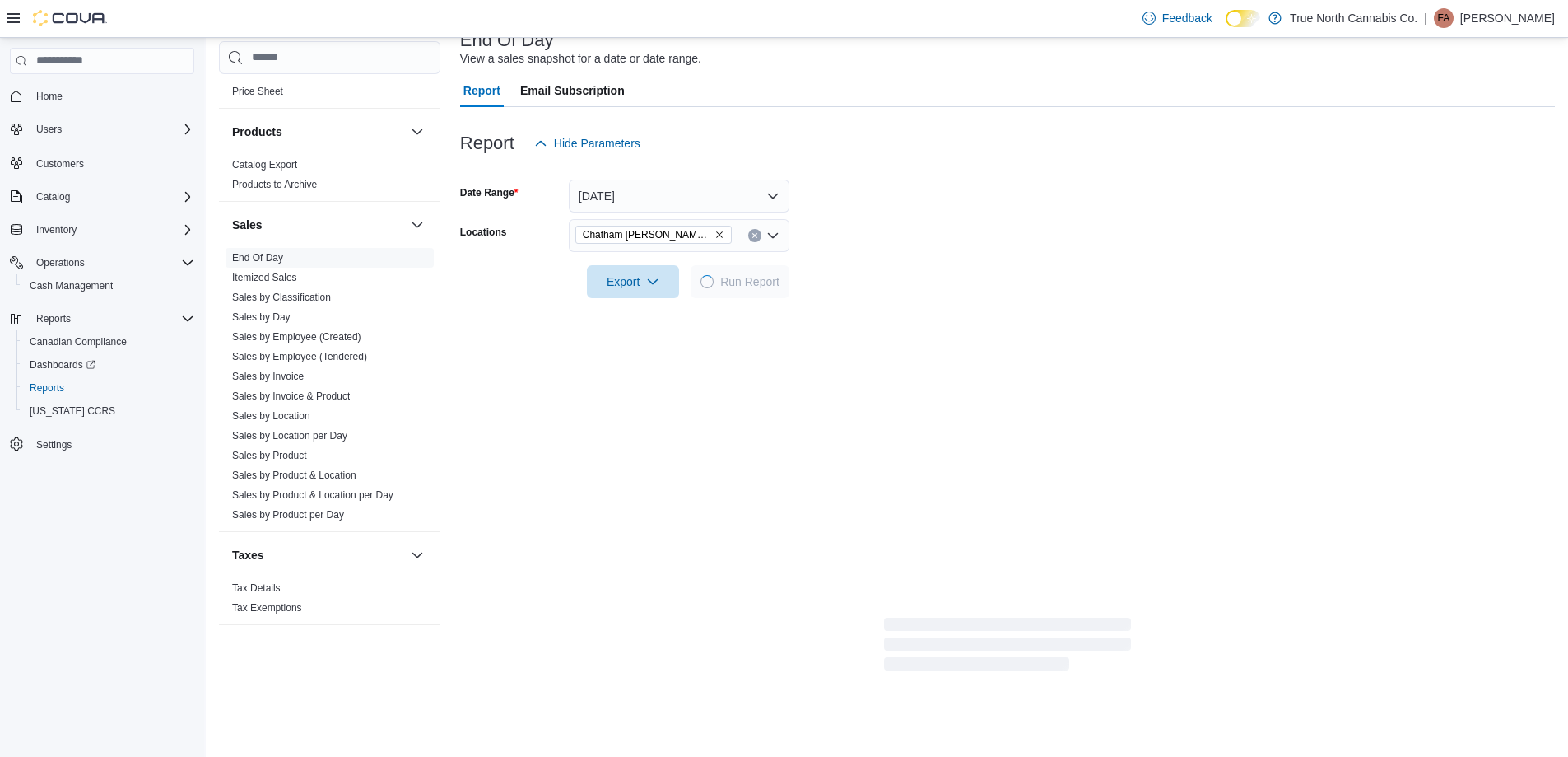
click at [921, 220] on form "Date Range Today Locations Chatham McNaughton Ave Export Run Report" at bounding box center [1007, 229] width 1095 height 139
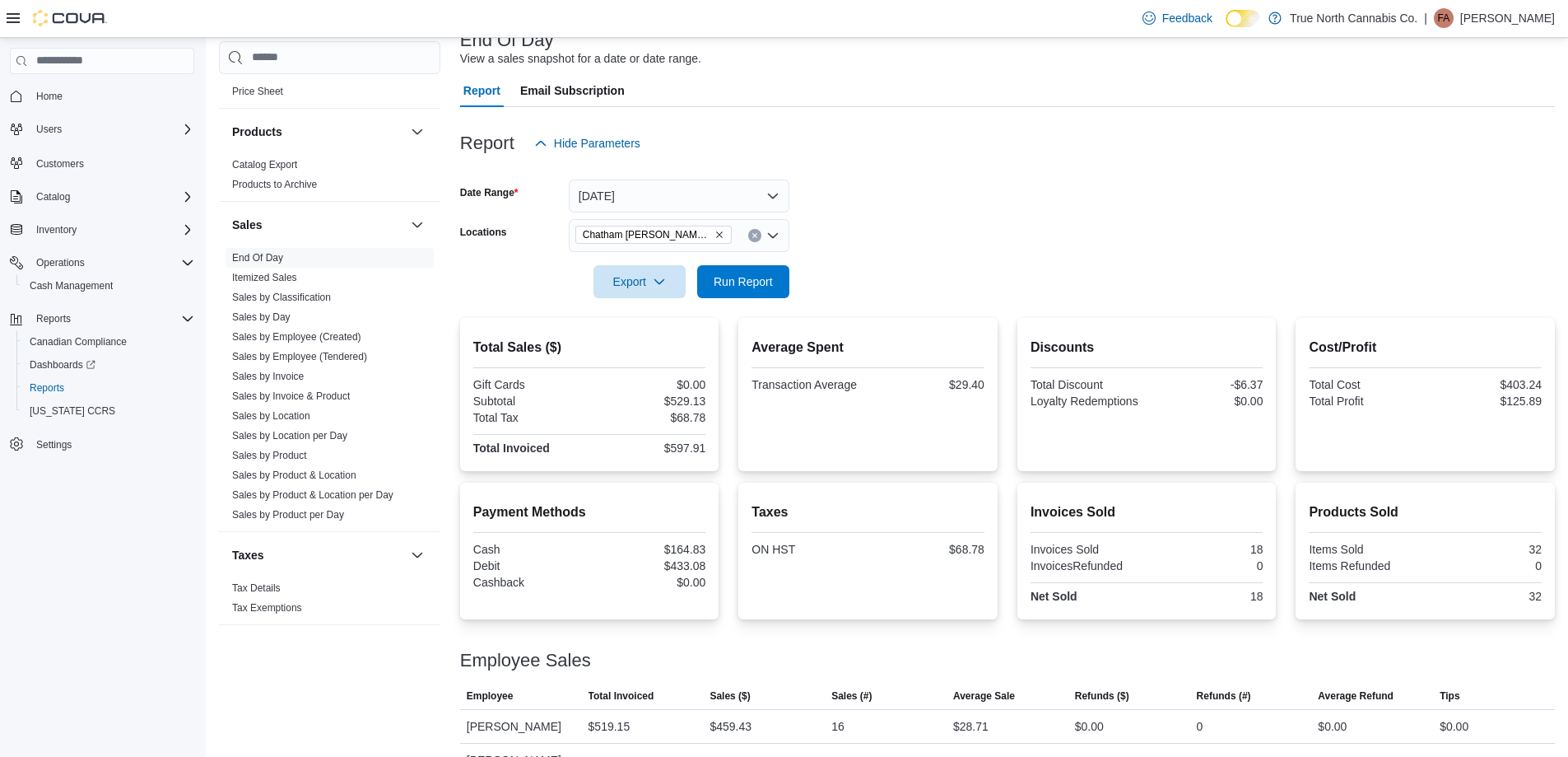
click at [929, 219] on form "Date Range Today Locations Chatham McNaughton Ave Export Run Report" at bounding box center [1007, 229] width 1095 height 139
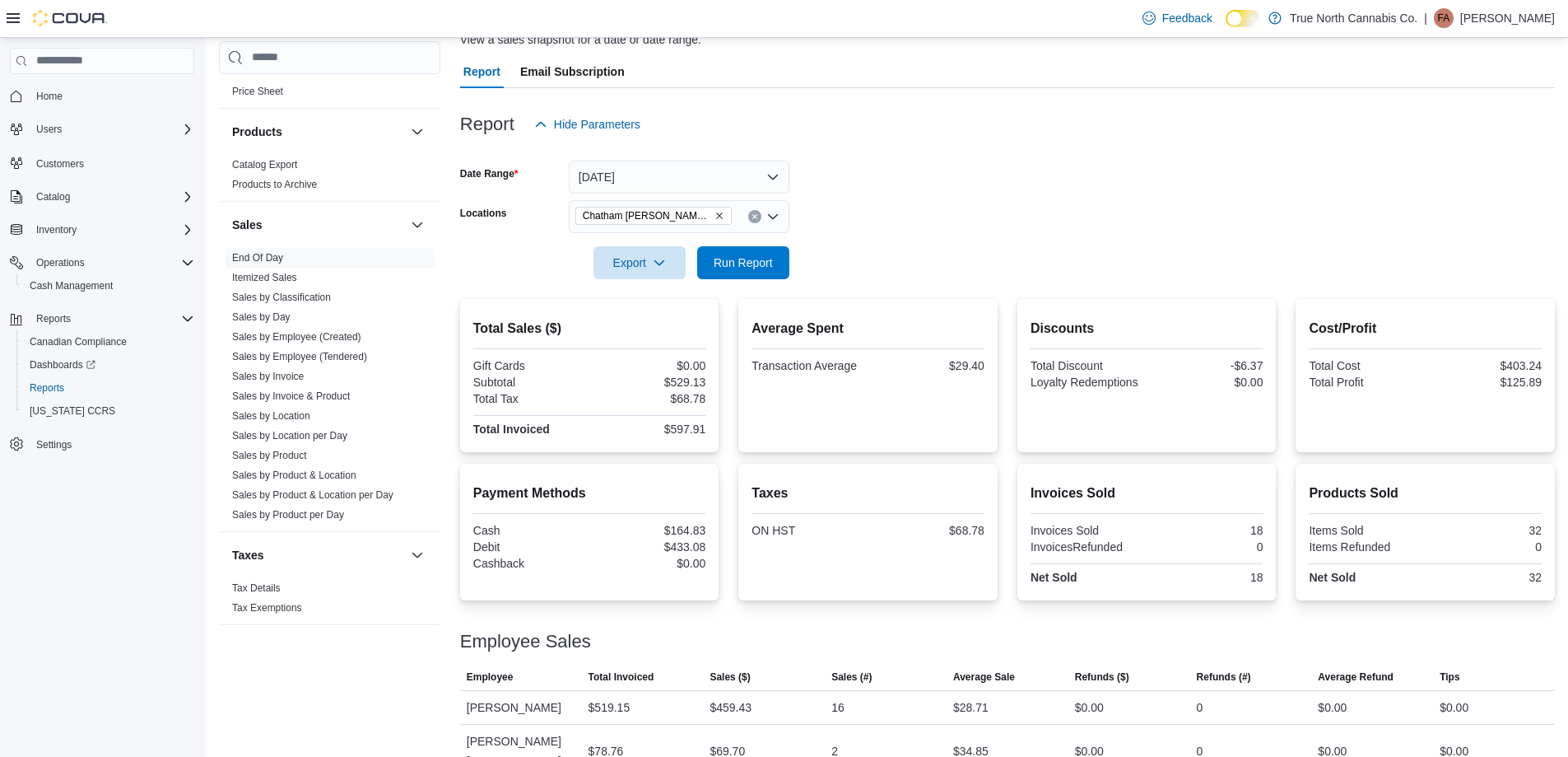
scroll to position [148, 0]
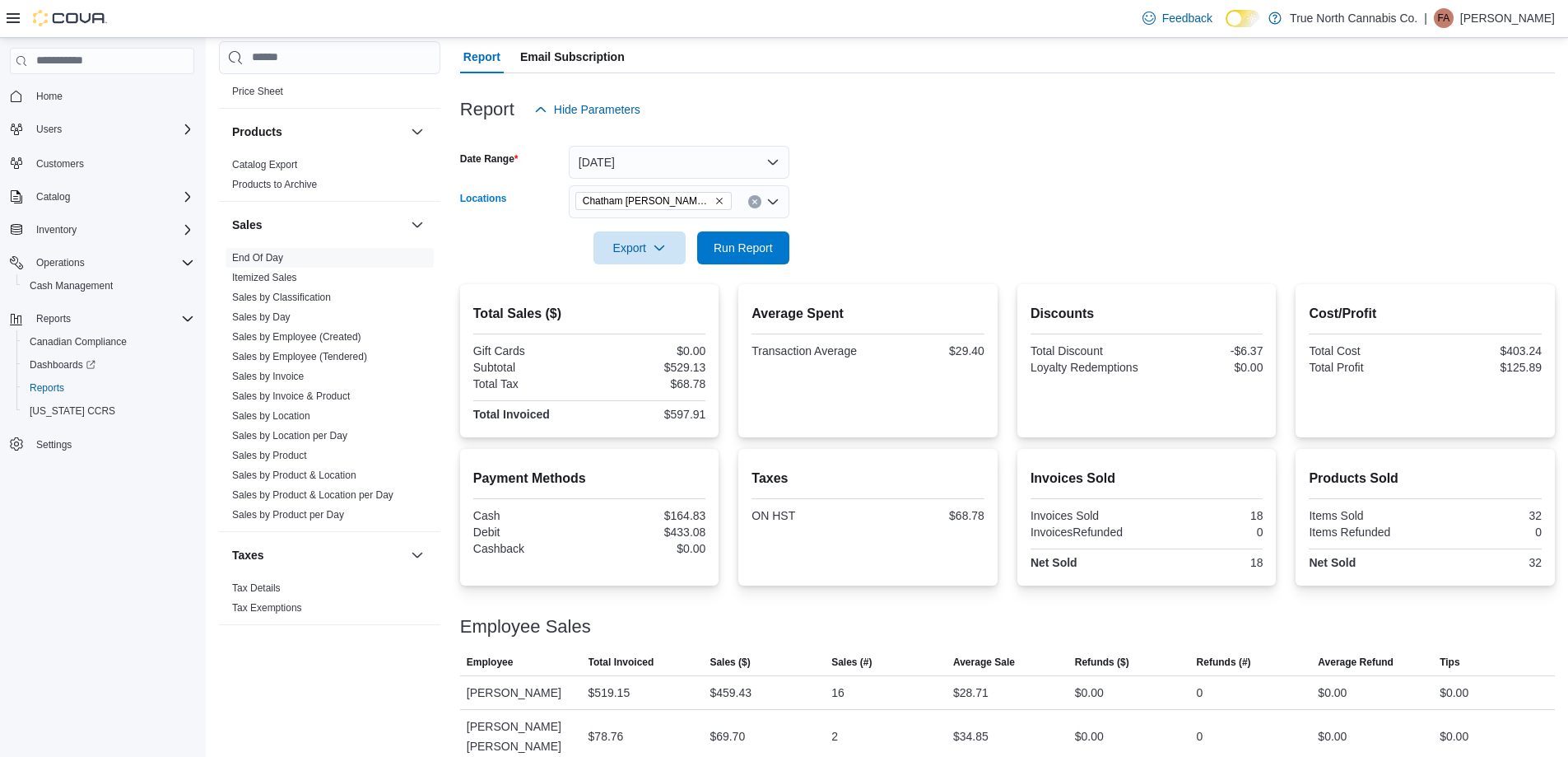
click at [752, 203] on icon "Clear input" at bounding box center [755, 202] width 7 height 7
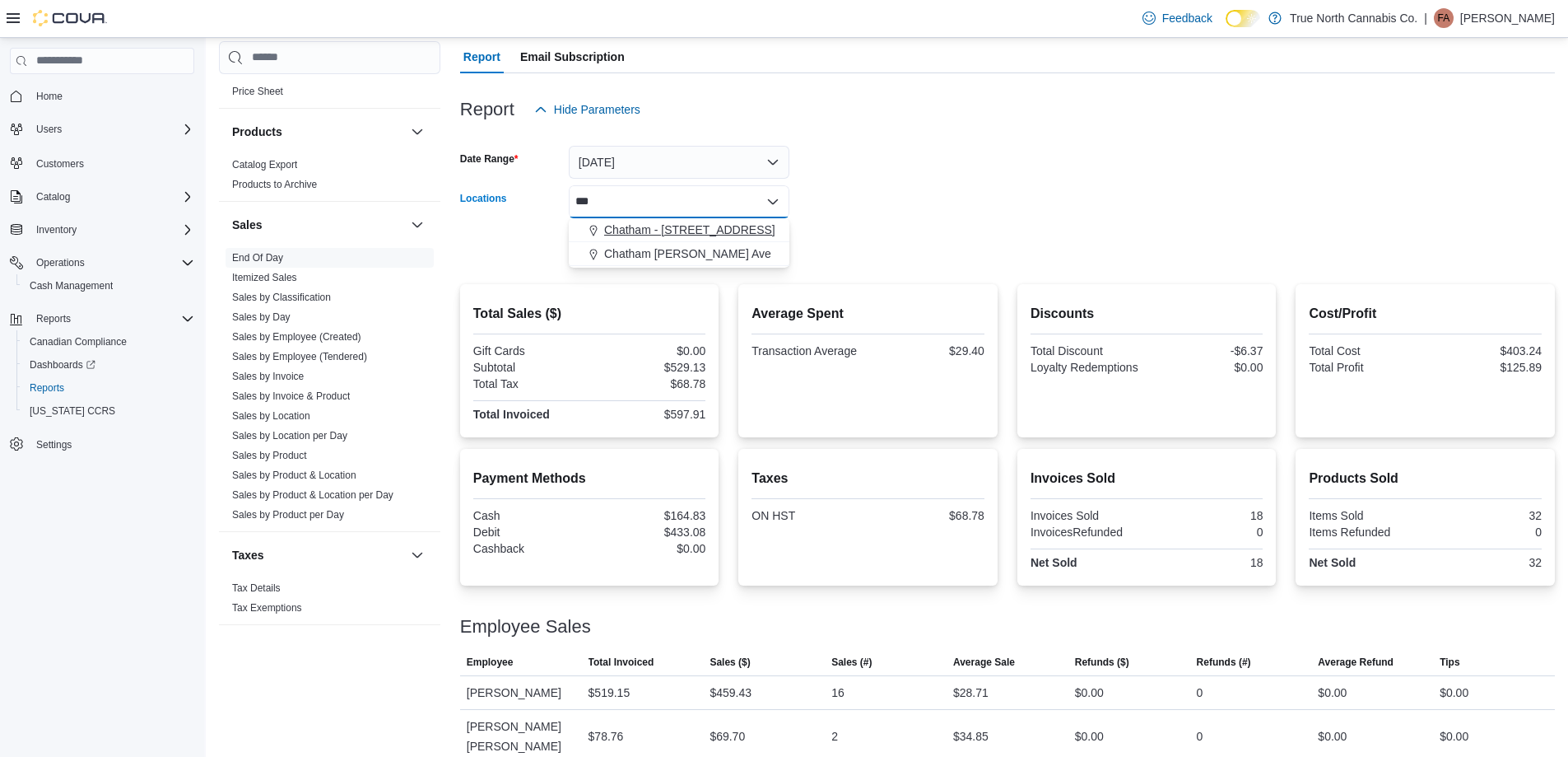
type input "***"
click at [725, 225] on span "Chatham - 85 King St W" at bounding box center [689, 230] width 171 height 16
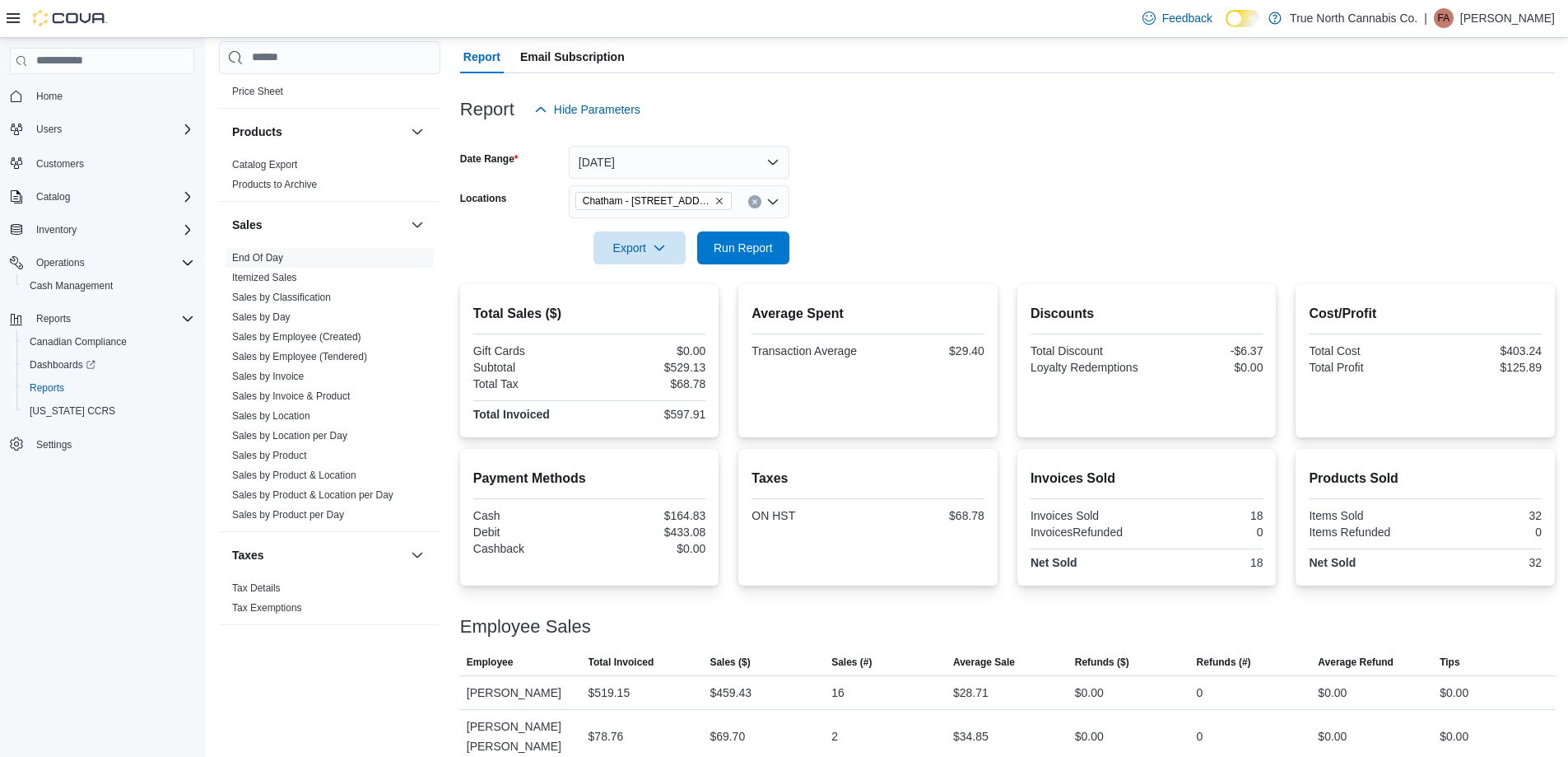
click at [857, 209] on form "Date Range Today Locations Chatham - 85 King St W Export Run Report" at bounding box center [1007, 195] width 1095 height 139
click at [772, 245] on span "Run Report" at bounding box center [743, 248] width 59 height 16
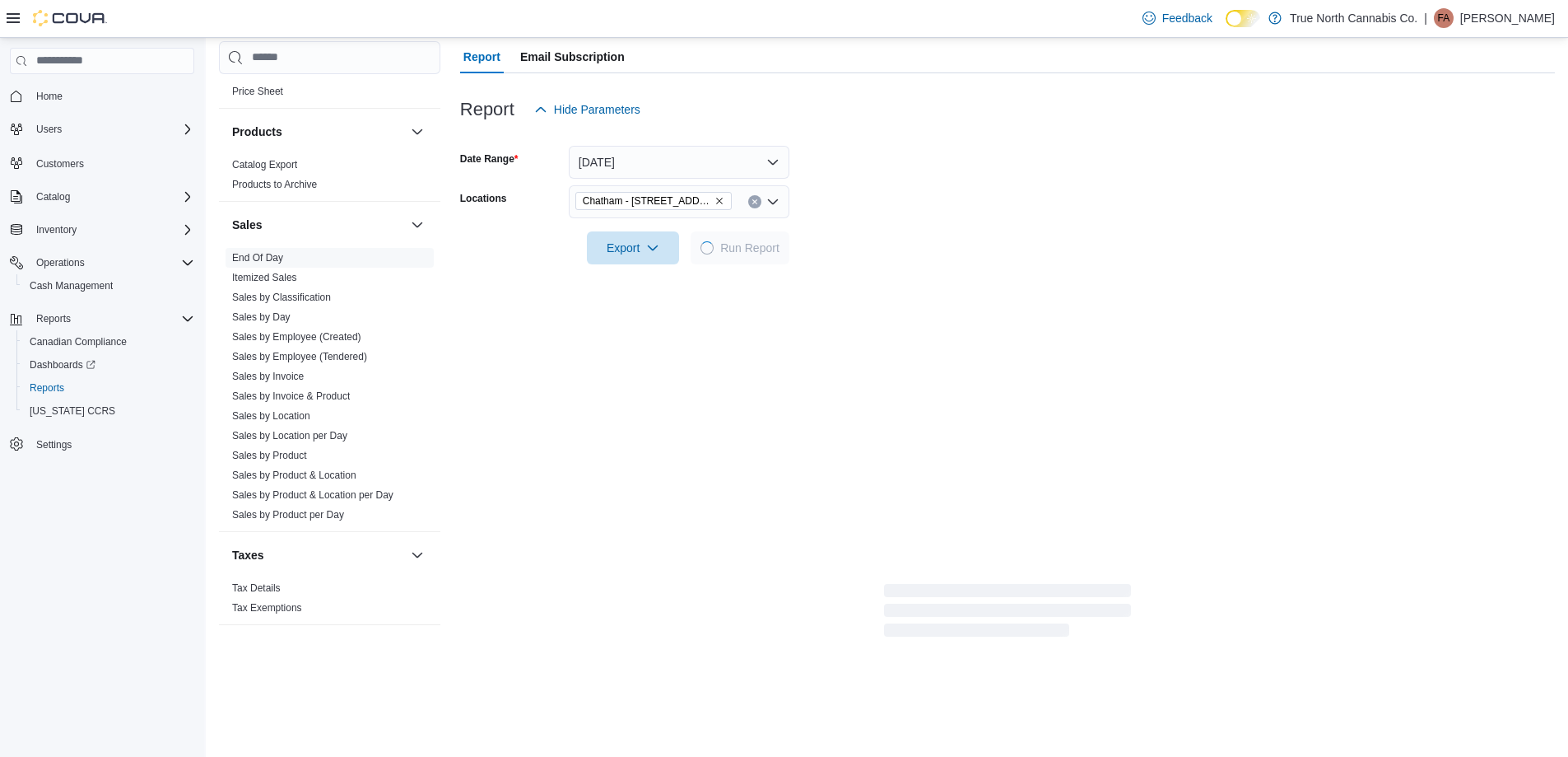
click at [973, 197] on form "Date Range Today Locations Chatham - 85 King St W Export Run Report" at bounding box center [1007, 195] width 1095 height 139
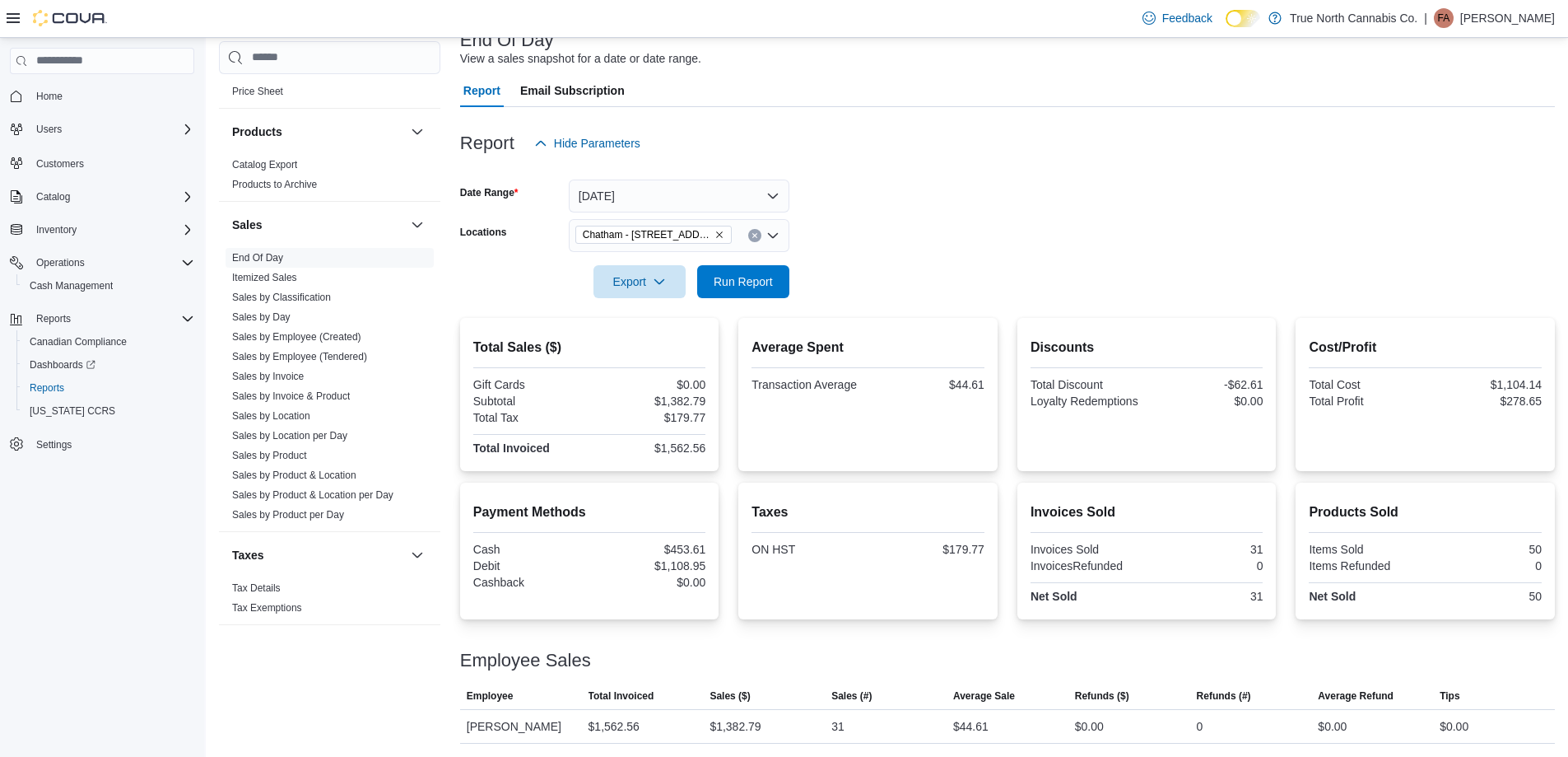
scroll to position [114, 0]
click at [951, 204] on form "Date Range Today Locations Chatham - 85 King St W Export Run Report" at bounding box center [1007, 229] width 1095 height 139
click at [918, 213] on form "Date Range Today Locations Chatham - 85 King St W Export Run Report" at bounding box center [1007, 229] width 1095 height 139
click at [932, 195] on form "Date Range Today Locations Chatham - 85 King St W Export Run Report" at bounding box center [1007, 229] width 1095 height 139
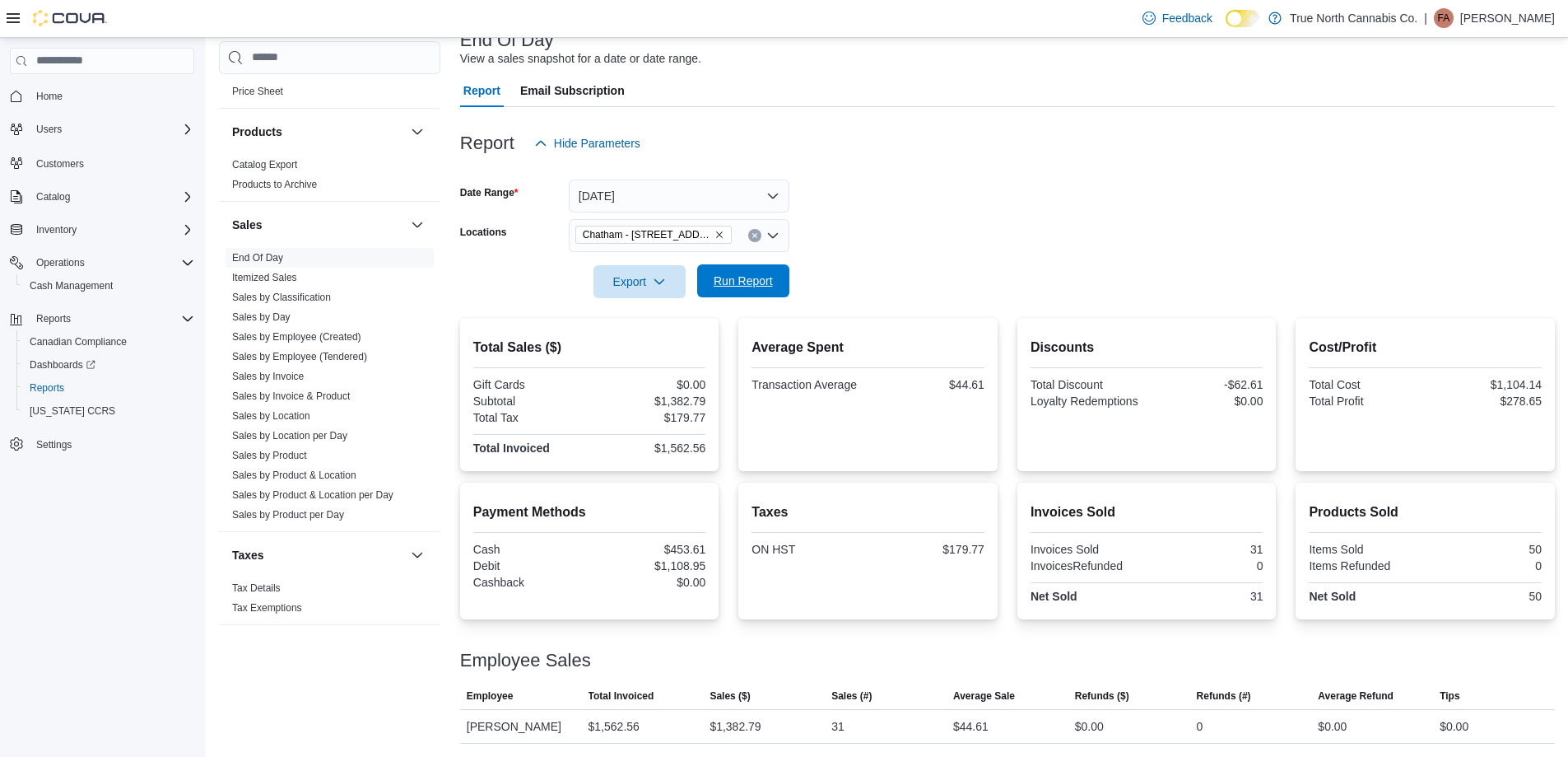
click at [777, 281] on span "Run Report" at bounding box center [743, 281] width 73 height 33
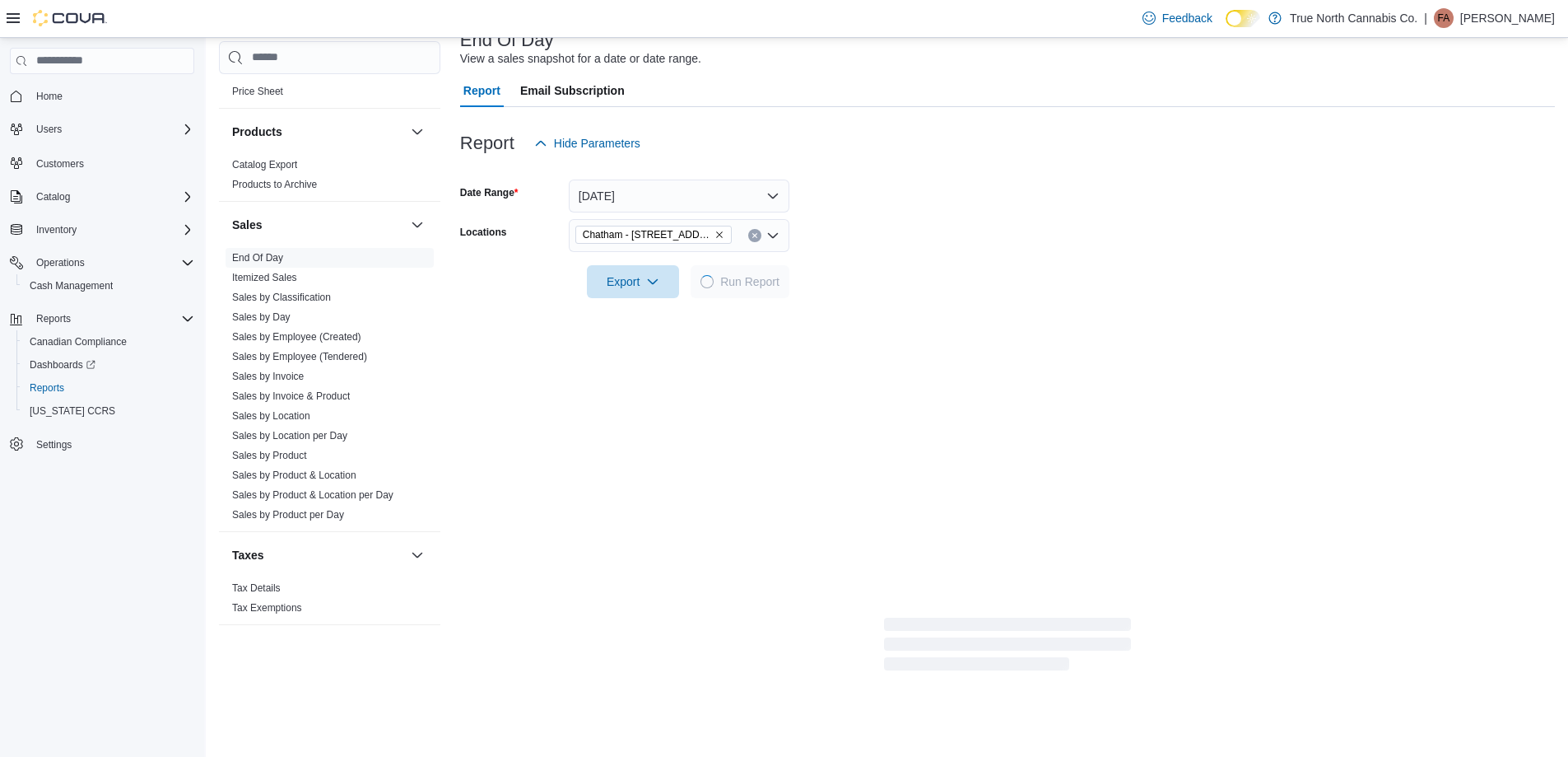
click at [872, 253] on div at bounding box center [1007, 258] width 1095 height 13
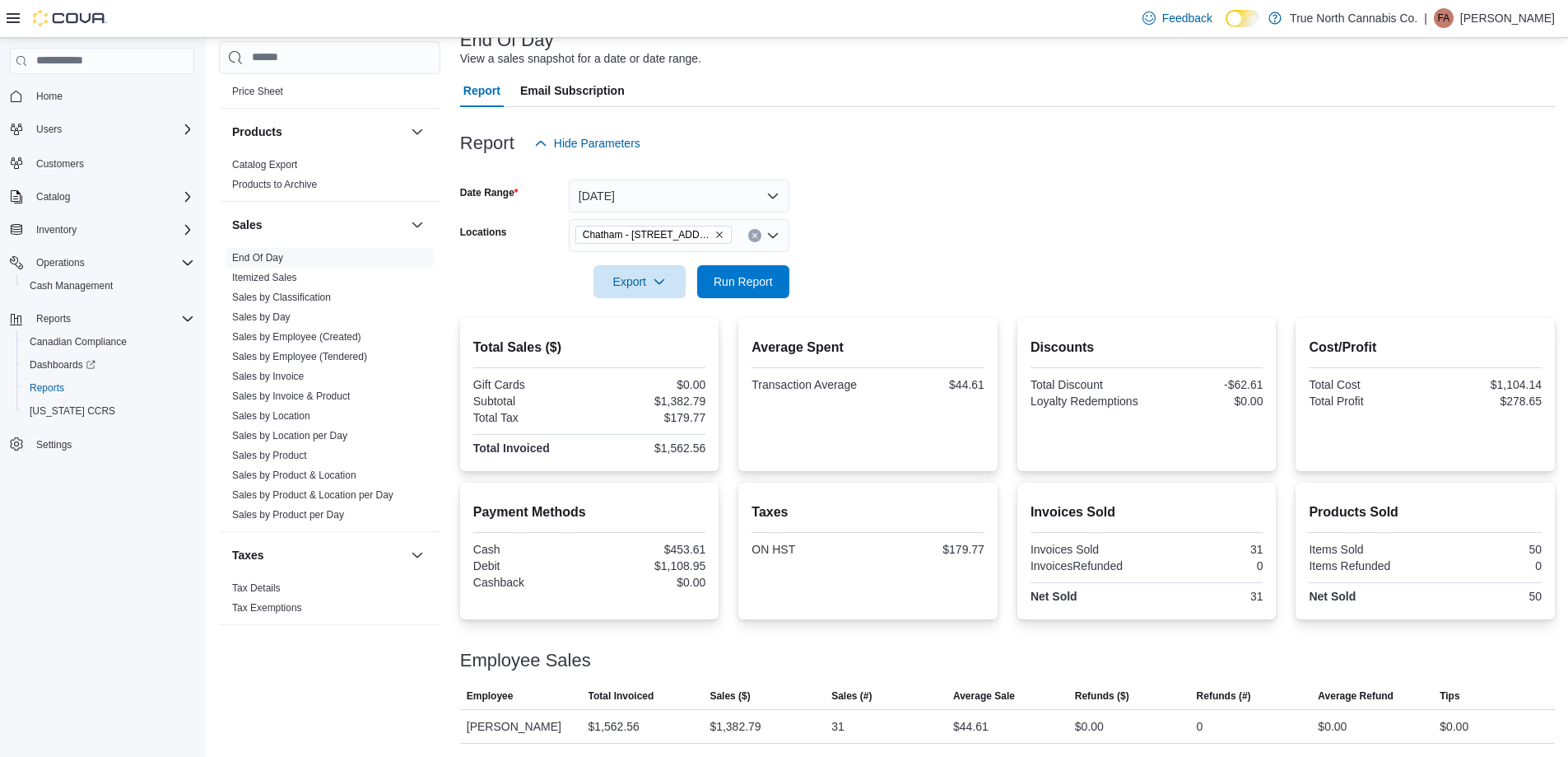
click at [967, 239] on form "Date Range Today Locations Chatham - 85 King St W Export Run Report" at bounding box center [1007, 229] width 1095 height 139
click at [730, 271] on span "Run Report" at bounding box center [743, 281] width 73 height 33
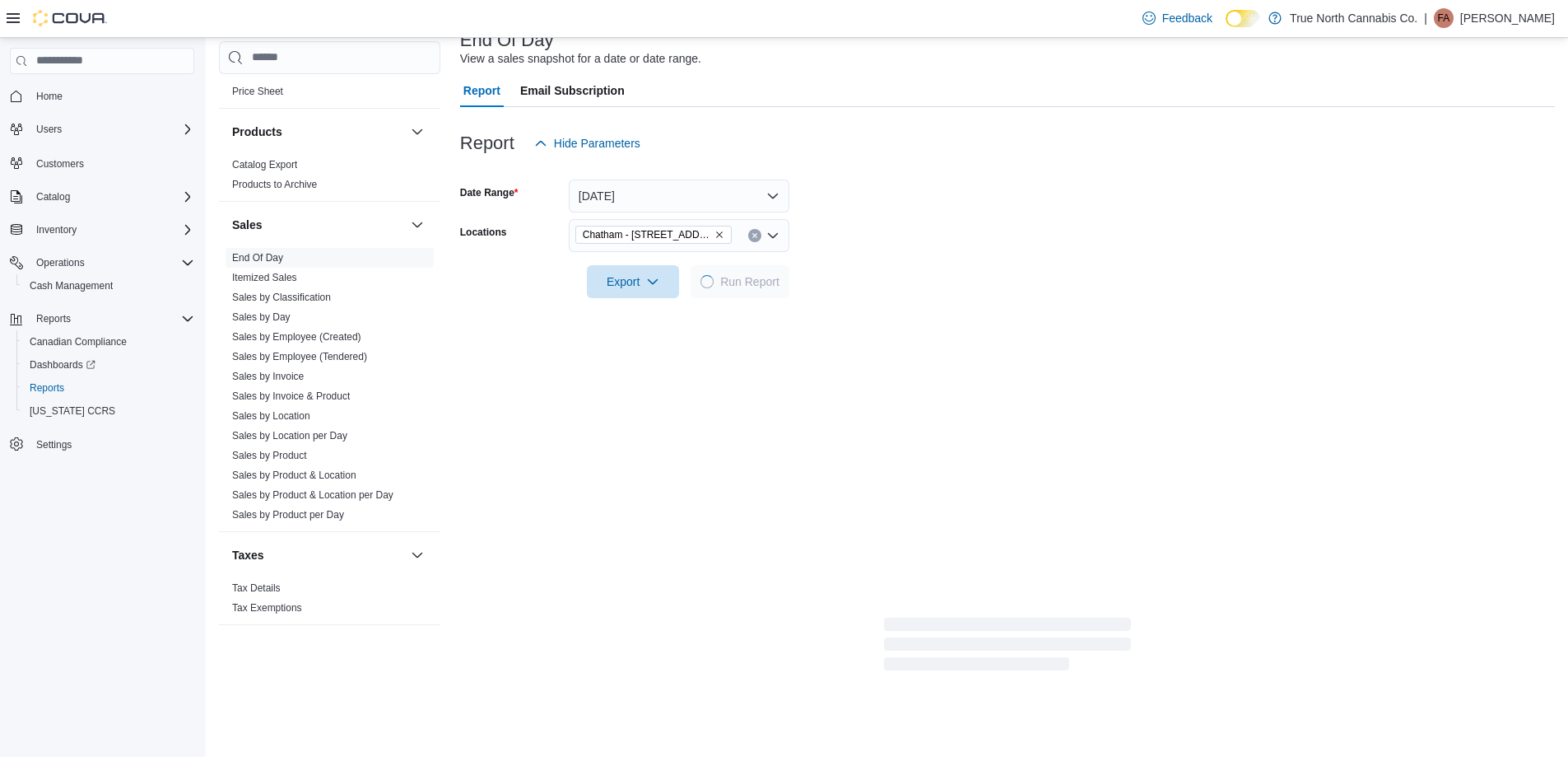
drag, startPoint x: 1016, startPoint y: 236, endPoint x: 929, endPoint y: 200, distance: 94.2
click at [1015, 237] on form "Date Range Today Locations Chatham - 85 King St W Export Run Report" at bounding box center [1007, 229] width 1095 height 139
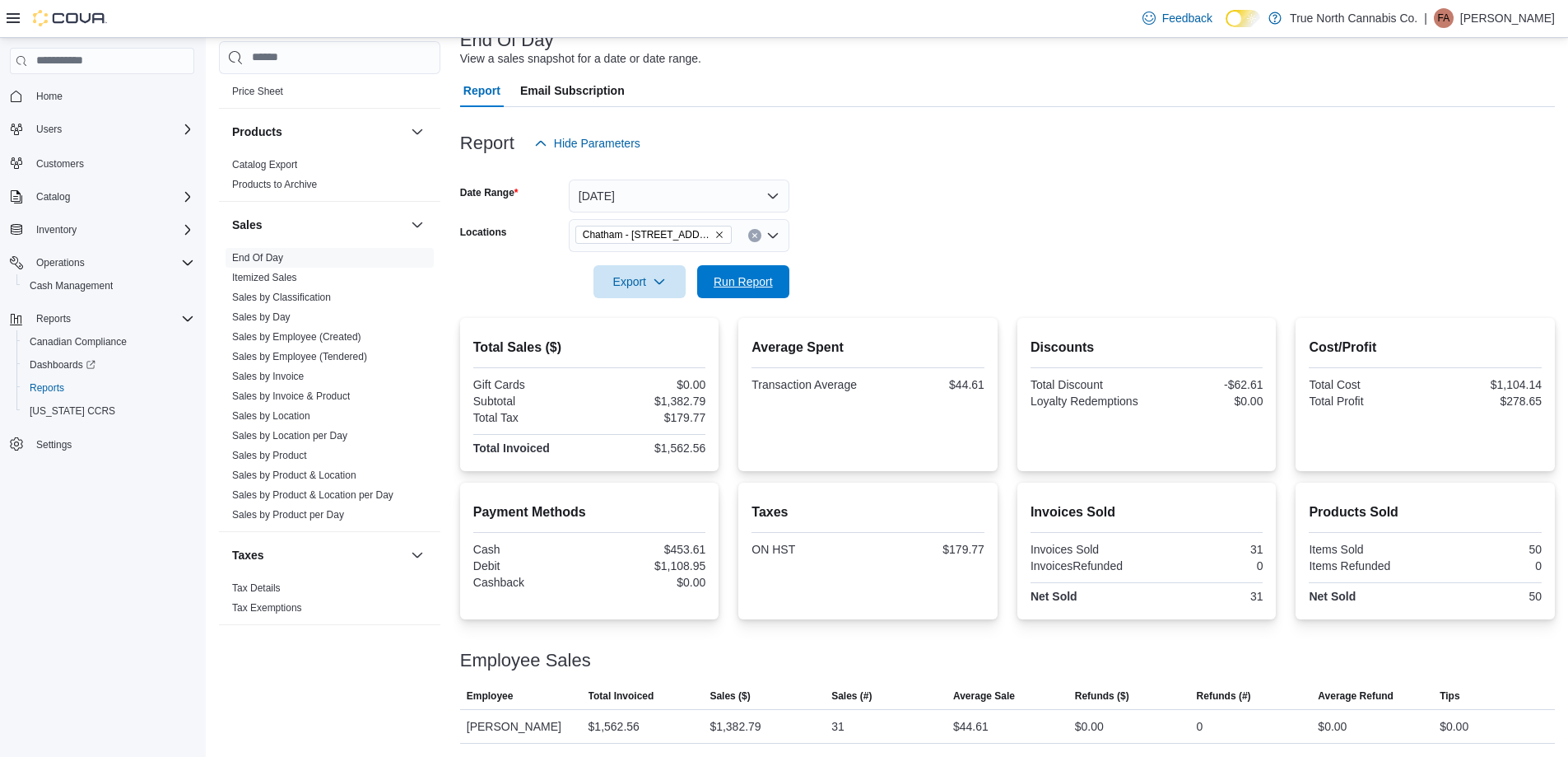
click at [755, 270] on span "Run Report" at bounding box center [743, 281] width 73 height 33
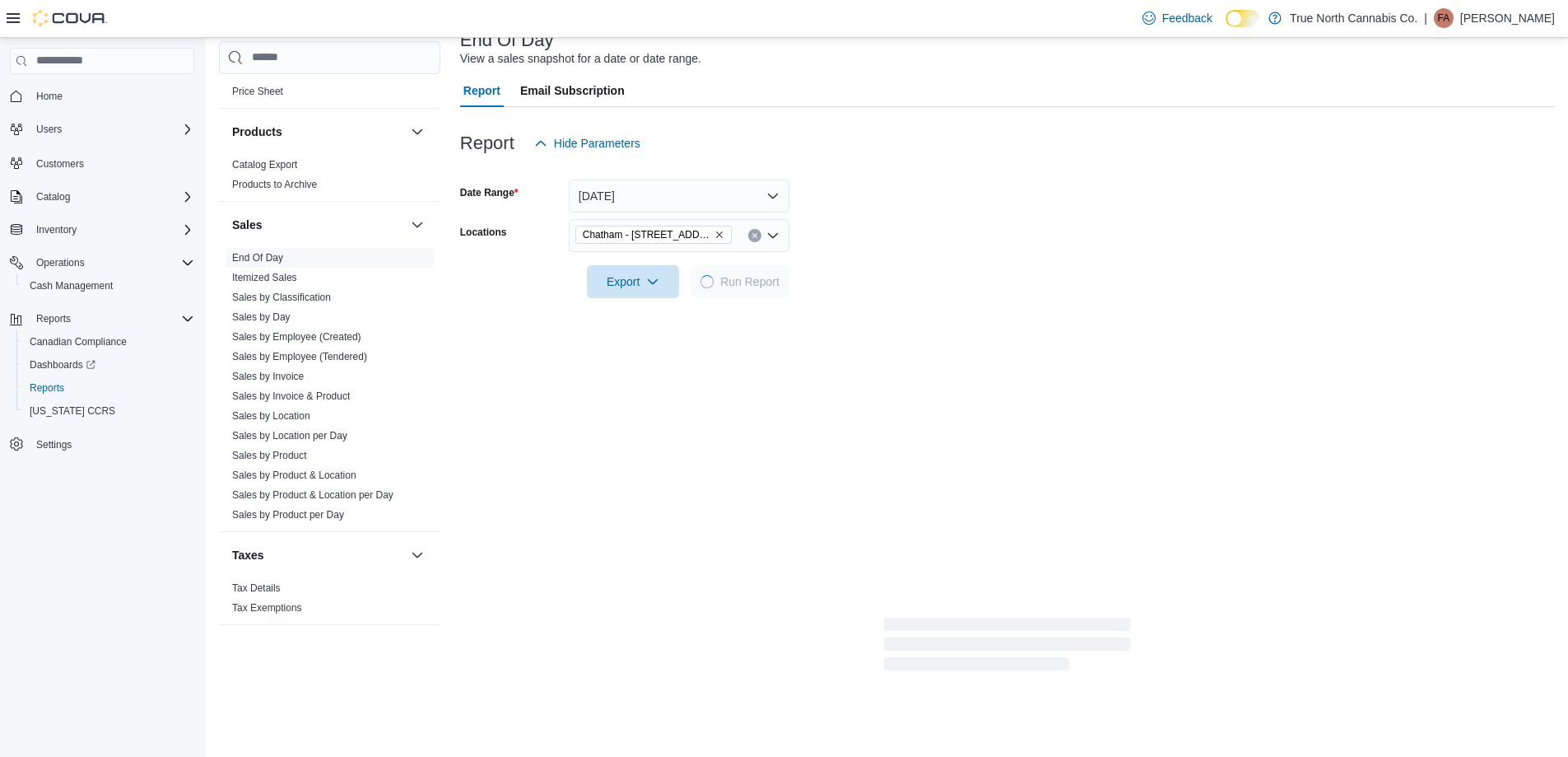
click at [948, 244] on form "Date Range Today Locations Chatham - 85 King St W Export Run Report" at bounding box center [1007, 229] width 1095 height 139
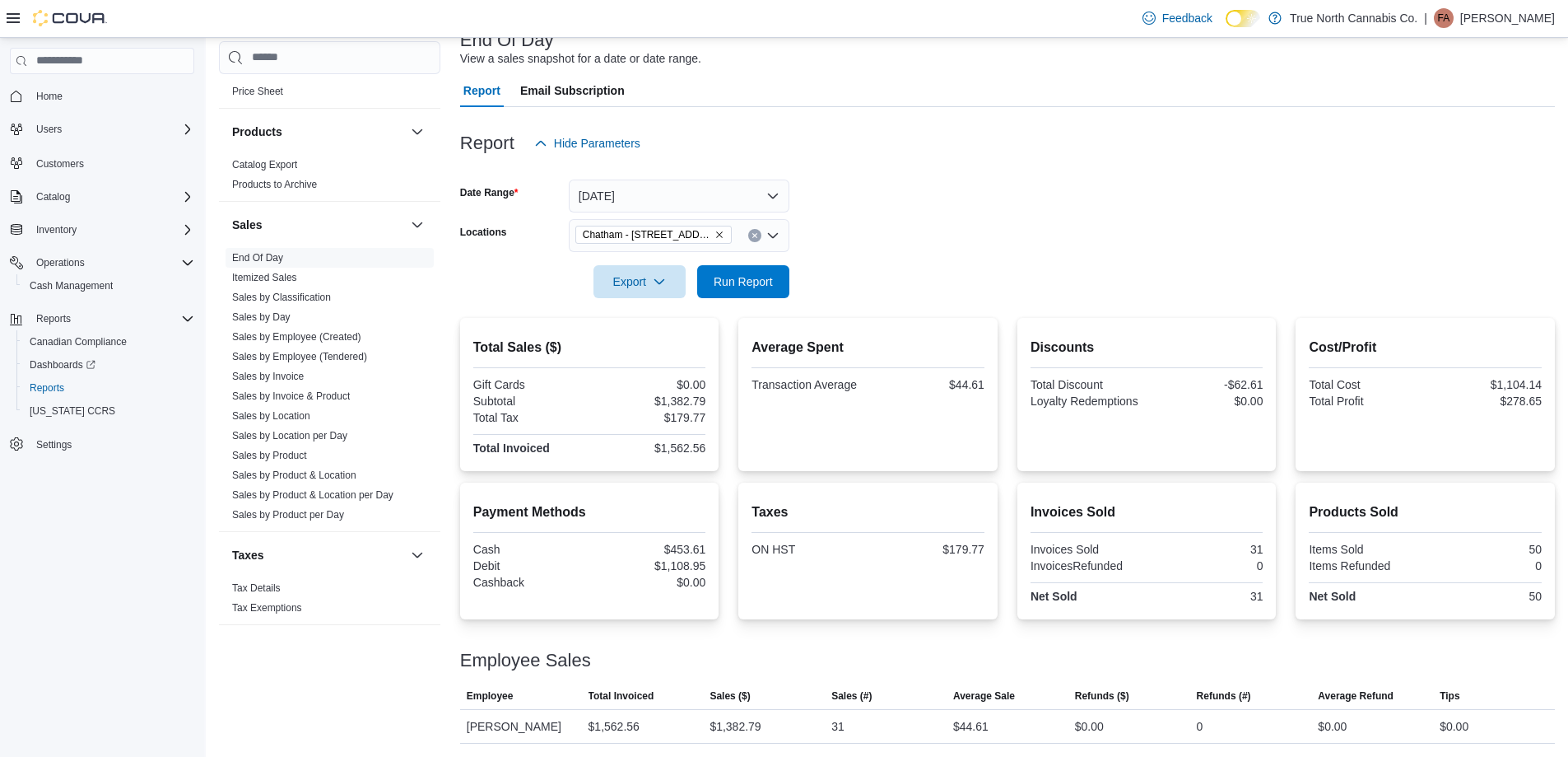
click at [948, 233] on form "Date Range Today Locations Chatham - 85 King St W Export Run Report" at bounding box center [1007, 229] width 1095 height 139
click at [755, 239] on button "Clear input" at bounding box center [754, 235] width 13 height 13
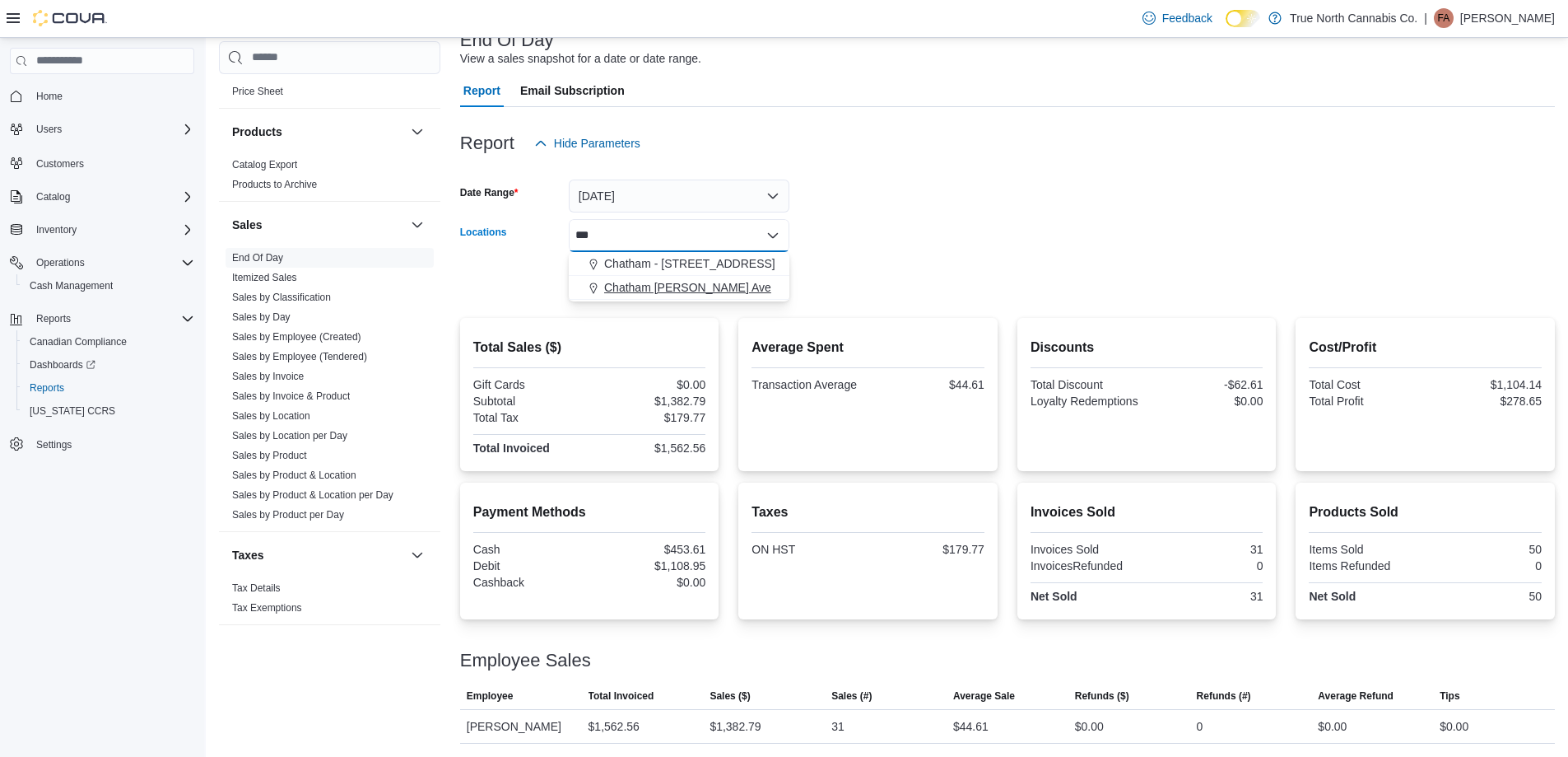
type input "***"
click at [693, 297] on button "Chatham McNaughton Ave" at bounding box center [679, 288] width 221 height 24
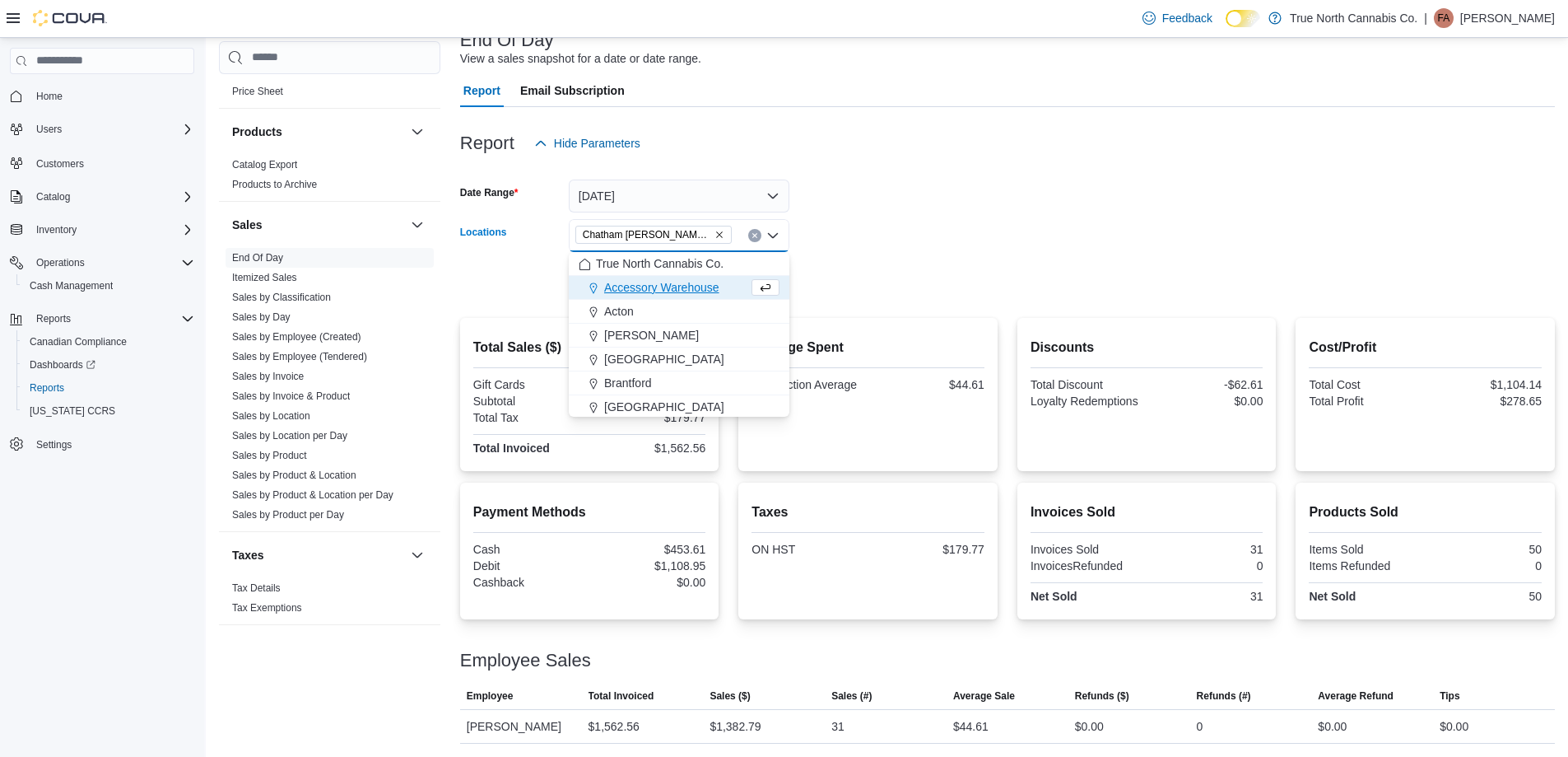
click at [862, 234] on form "Date Range Today Locations Chatham McNaughton Ave Combo box. Selected. Chatham …" at bounding box center [1007, 229] width 1095 height 139
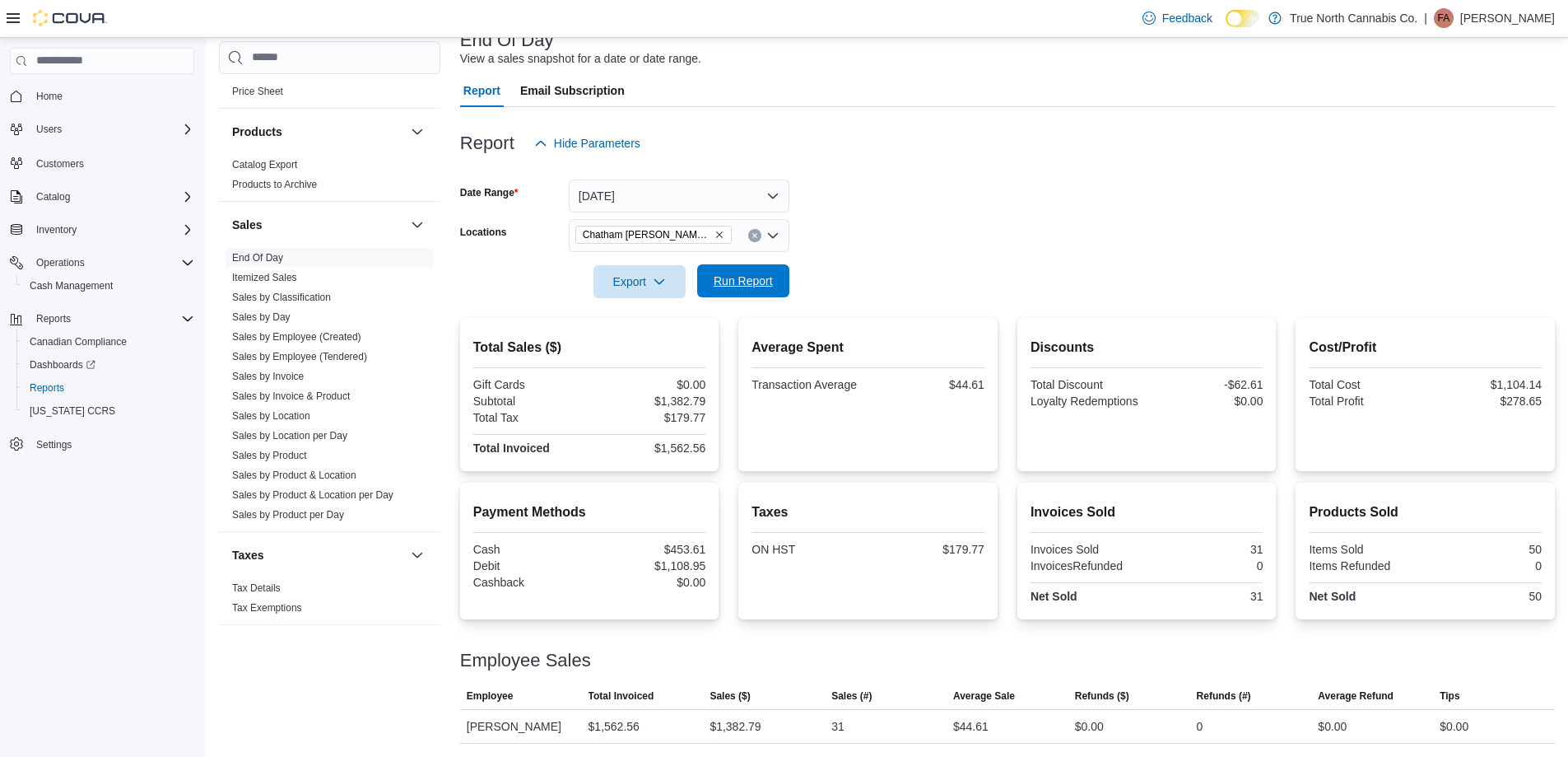
click at [784, 270] on button "Run Report" at bounding box center [743, 281] width 92 height 33
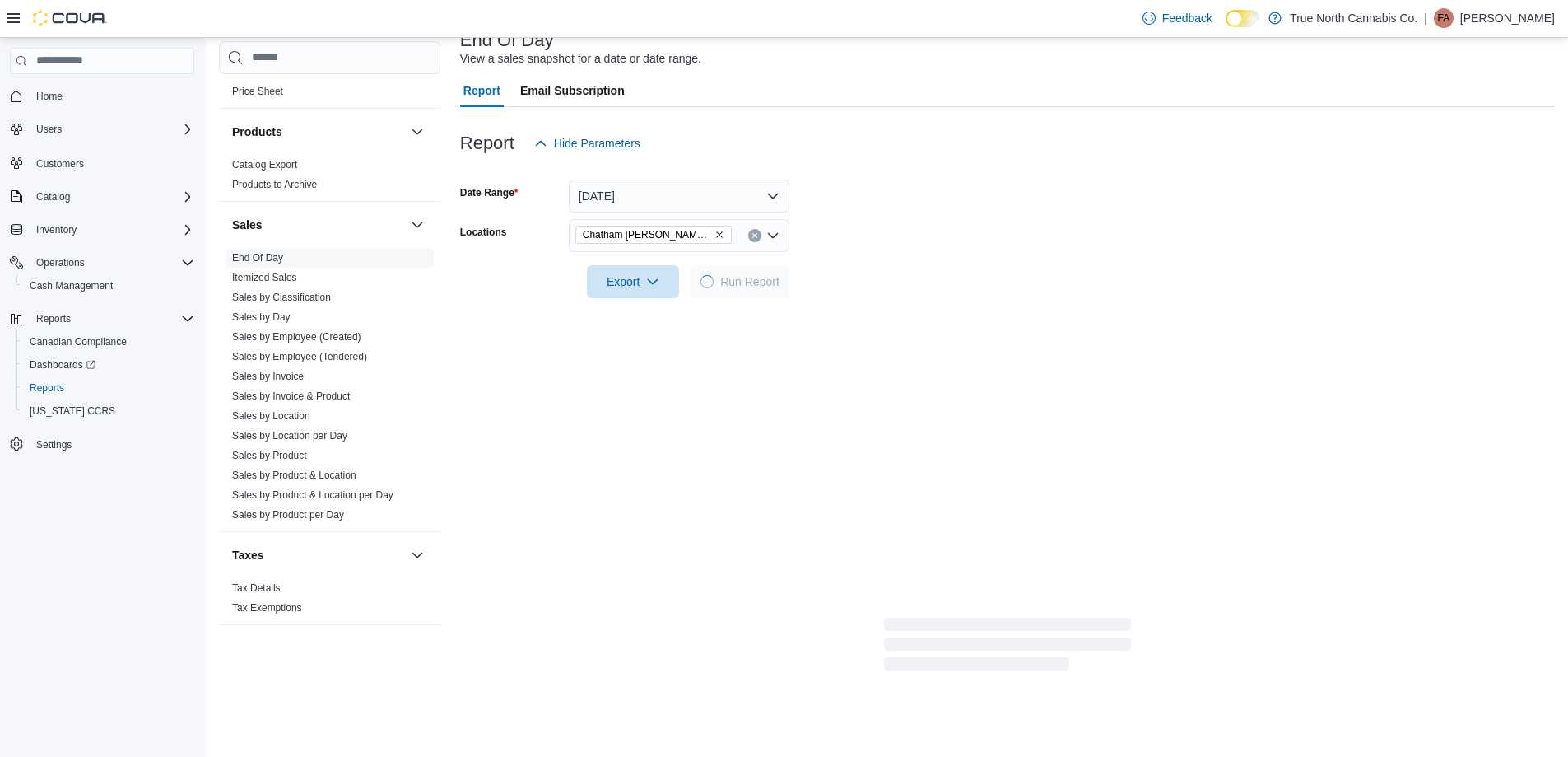
click at [949, 228] on form "Date Range Today Locations Chatham McNaughton Ave Export Run Report" at bounding box center [1007, 229] width 1095 height 139
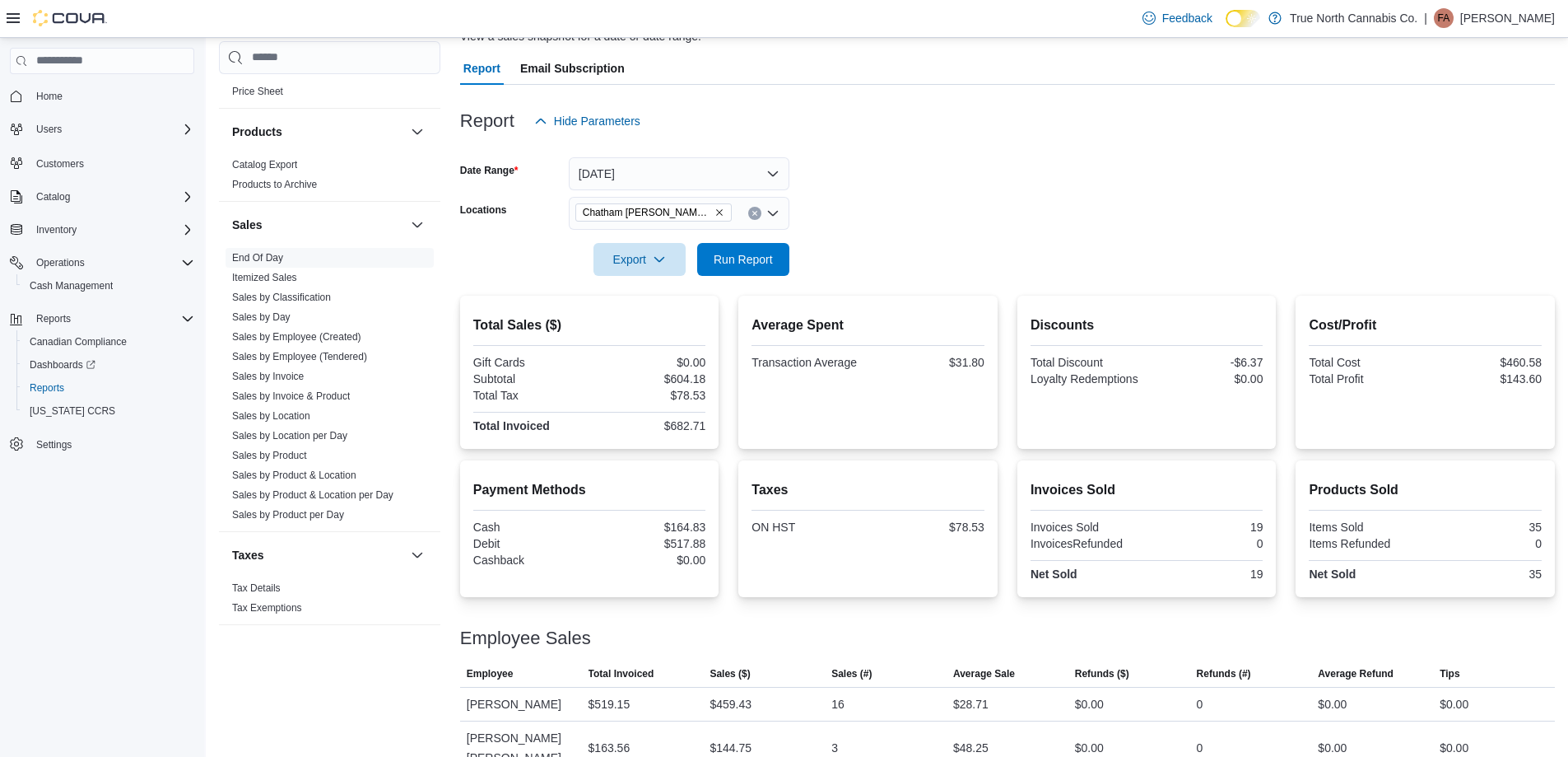
scroll to position [148, 0]
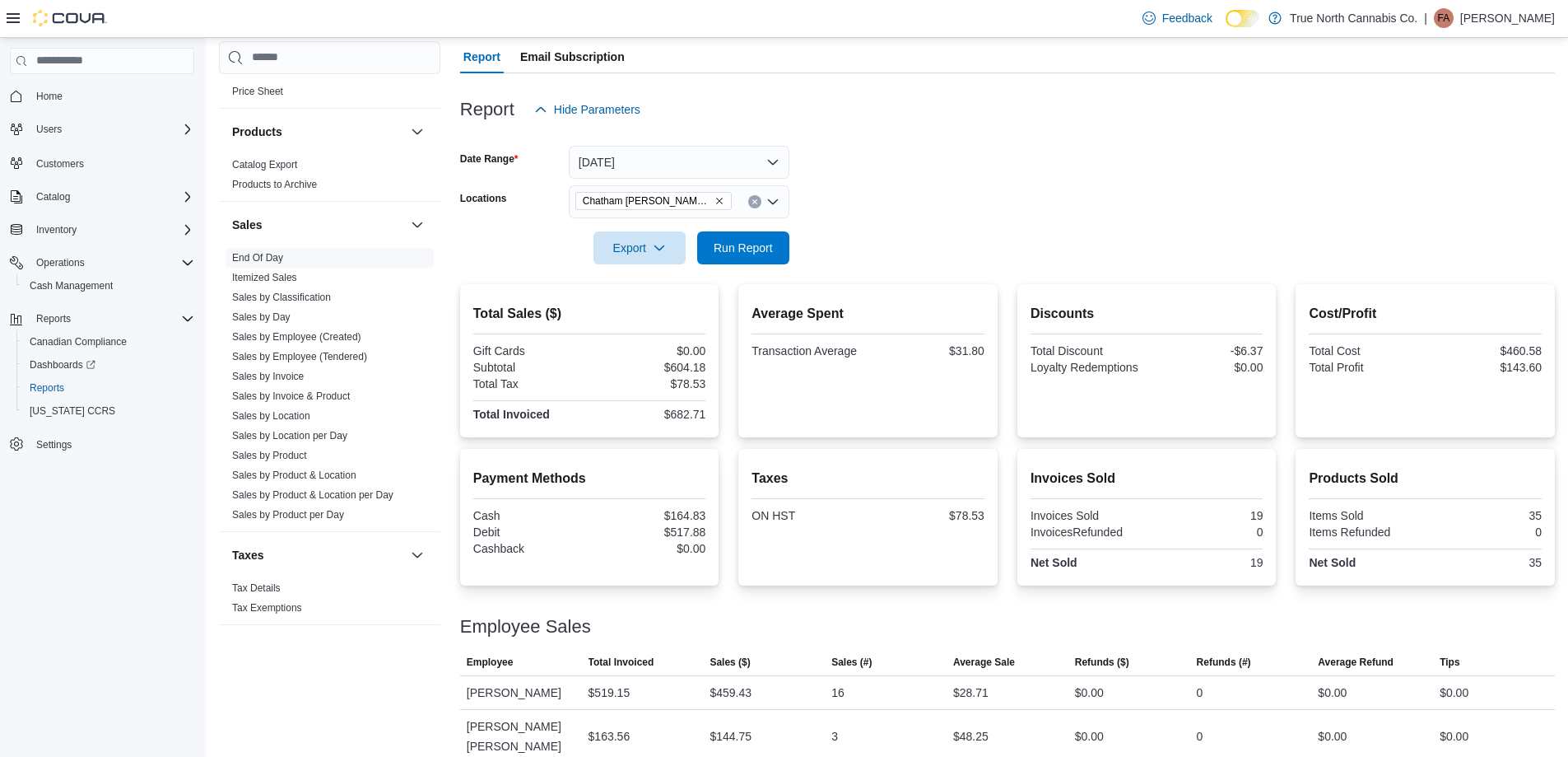
click at [754, 204] on icon "Clear input" at bounding box center [755, 202] width 7 height 7
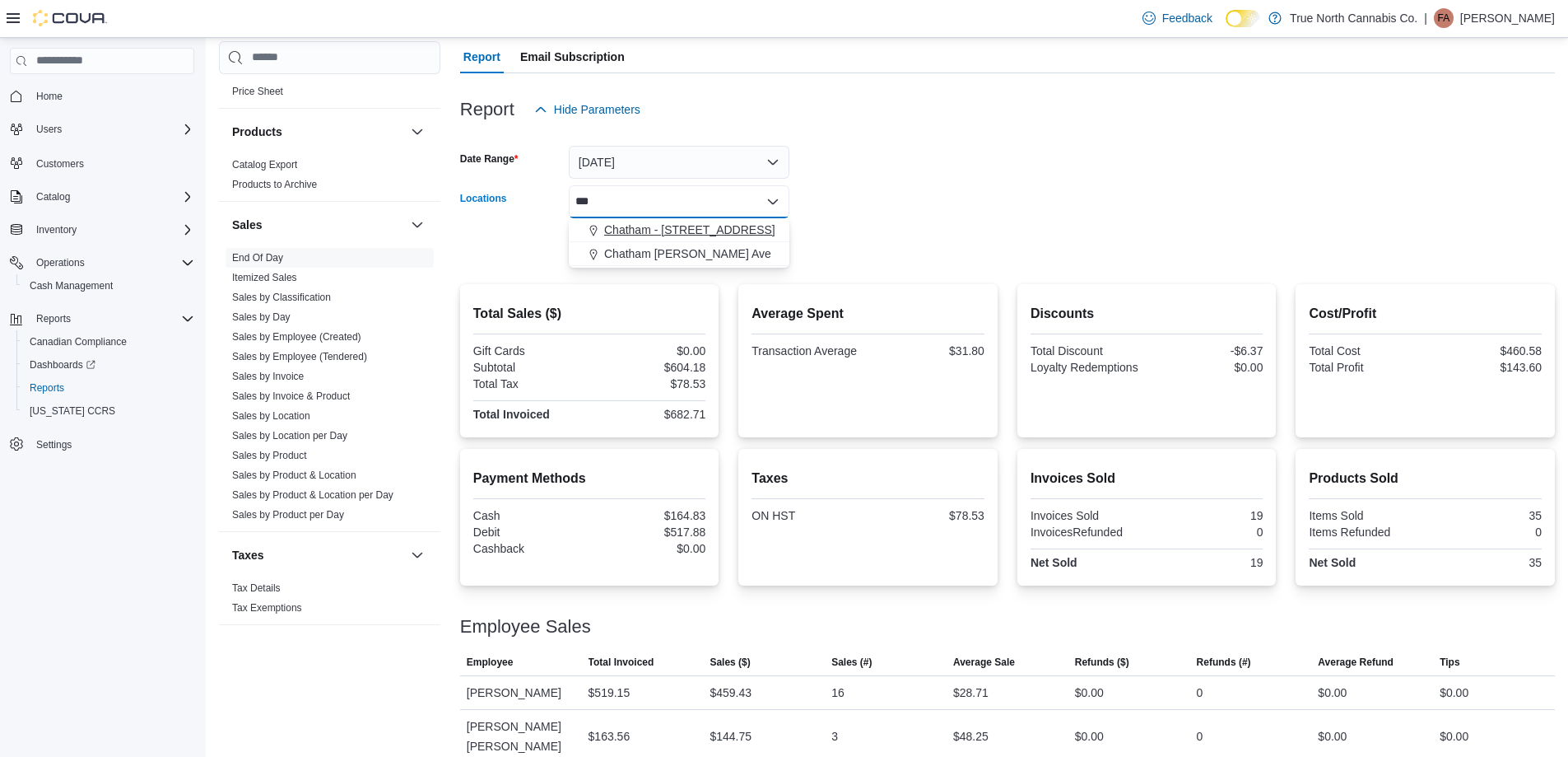
type input "***"
click at [700, 233] on span "Chatham - 85 King St W" at bounding box center [689, 230] width 171 height 16
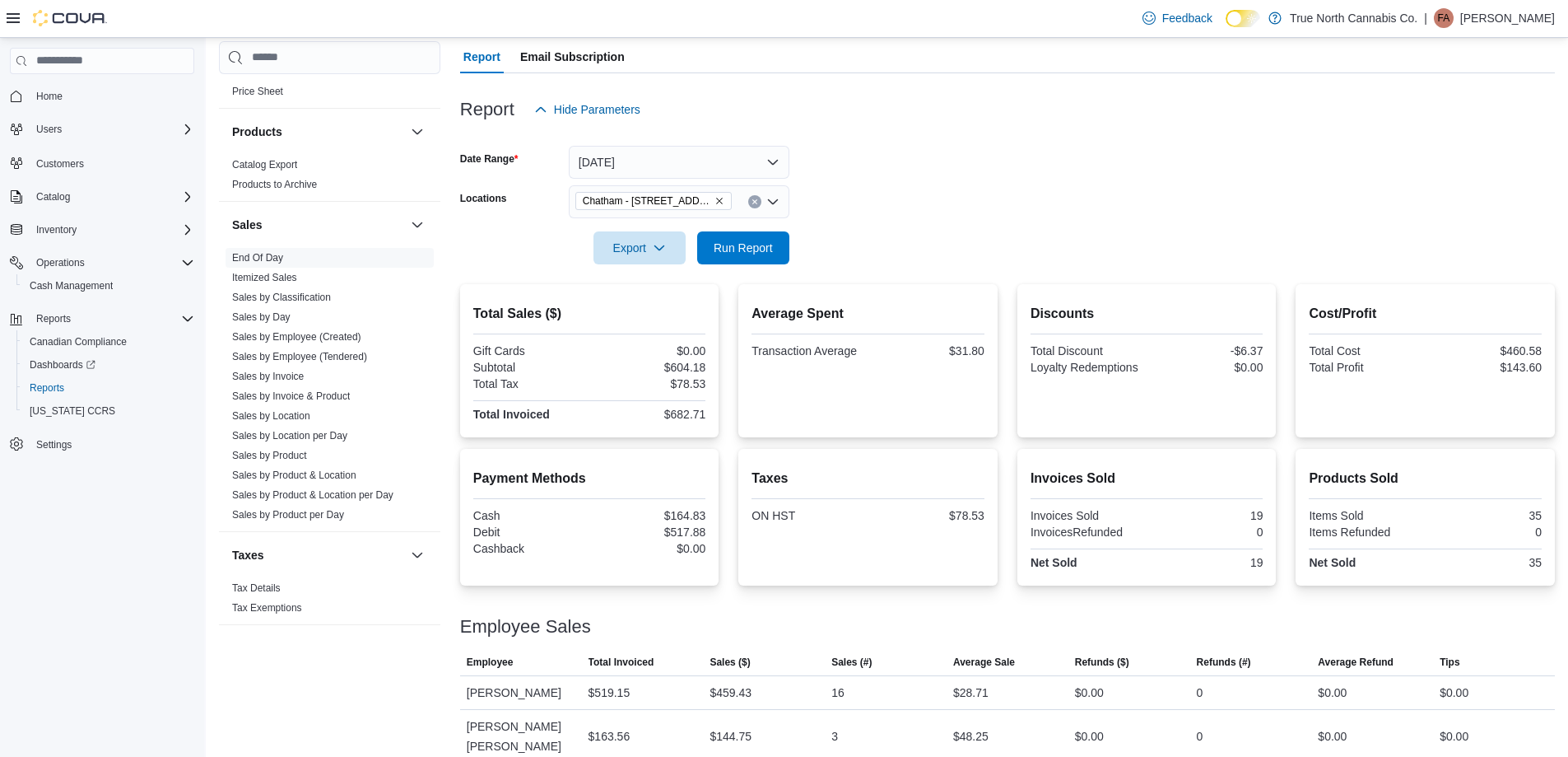
click at [801, 219] on div at bounding box center [1007, 224] width 1095 height 13
click at [748, 246] on span "Run Report" at bounding box center [743, 247] width 59 height 16
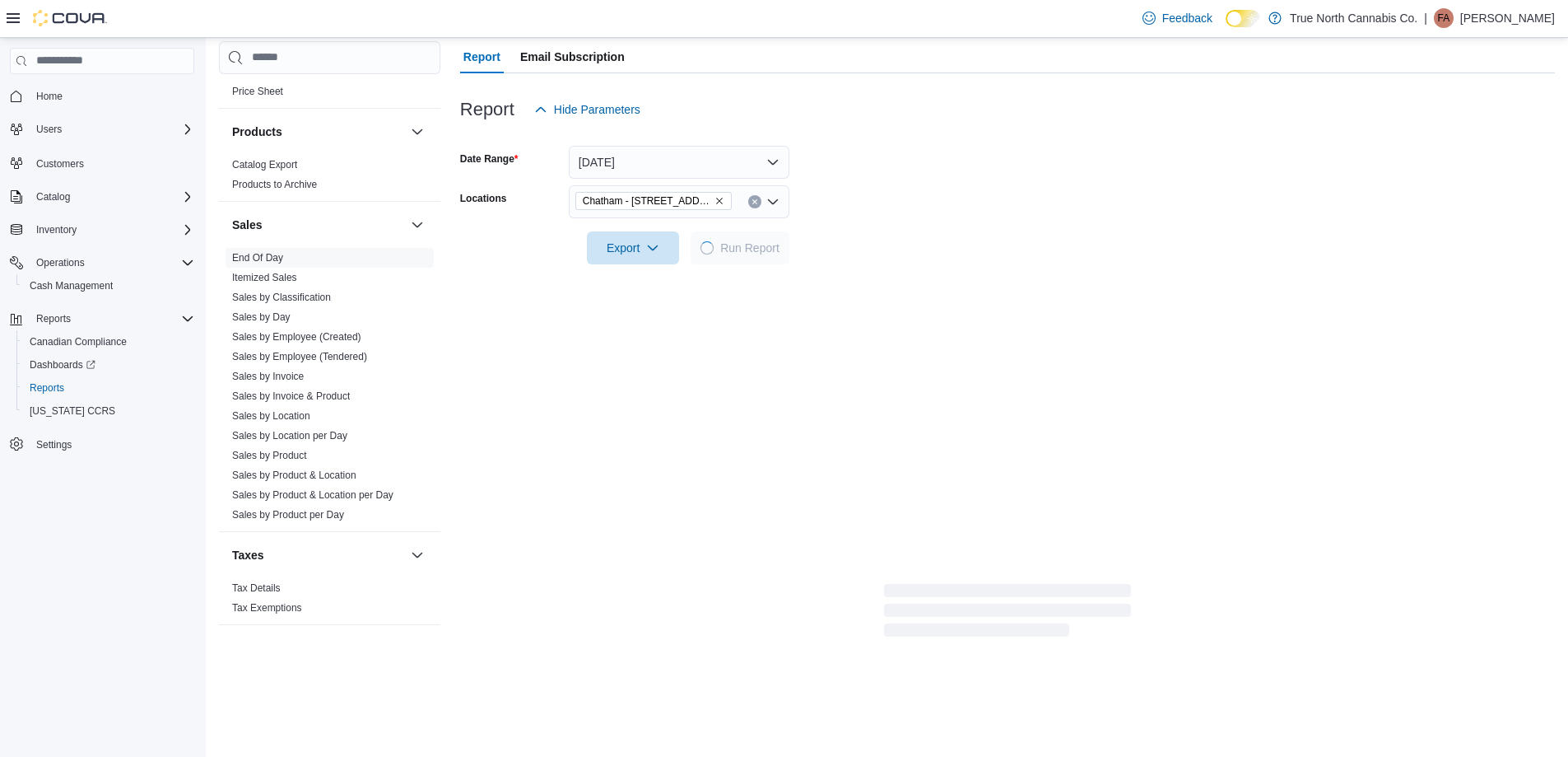
click at [1027, 228] on div at bounding box center [1007, 224] width 1095 height 13
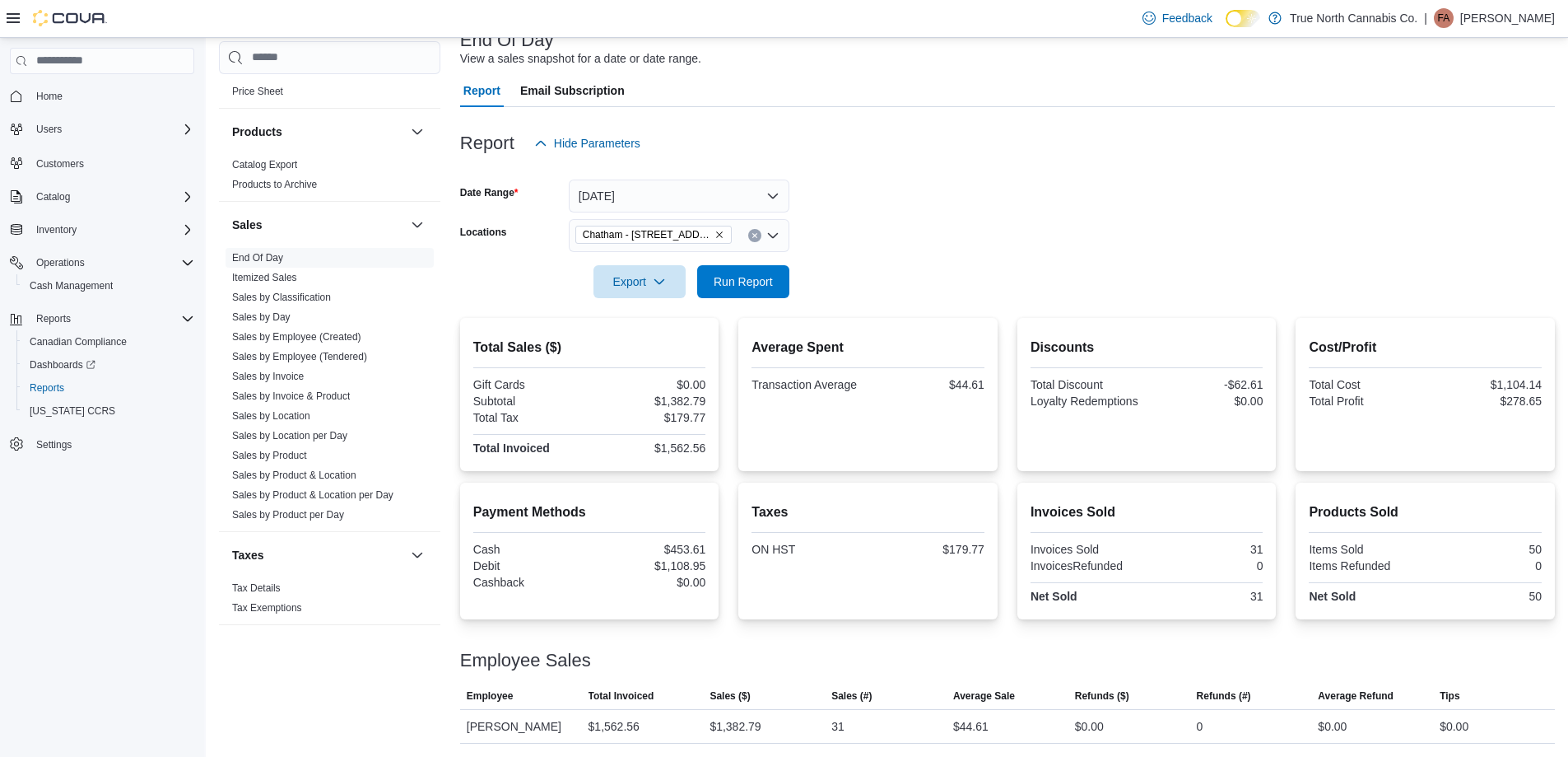
scroll to position [114, 0]
click at [916, 201] on form "Date Range Today Locations Chatham - 85 King St W Export Run Report" at bounding box center [1007, 229] width 1095 height 139
click at [918, 172] on div at bounding box center [1007, 170] width 1095 height 20
click at [945, 232] on form "Date Range Today Locations Chatham - 85 King St W Export Run Report" at bounding box center [1007, 229] width 1095 height 139
click at [918, 224] on form "Date Range Today Locations Chatham - 85 King St W Export Run Report" at bounding box center [1007, 229] width 1095 height 139
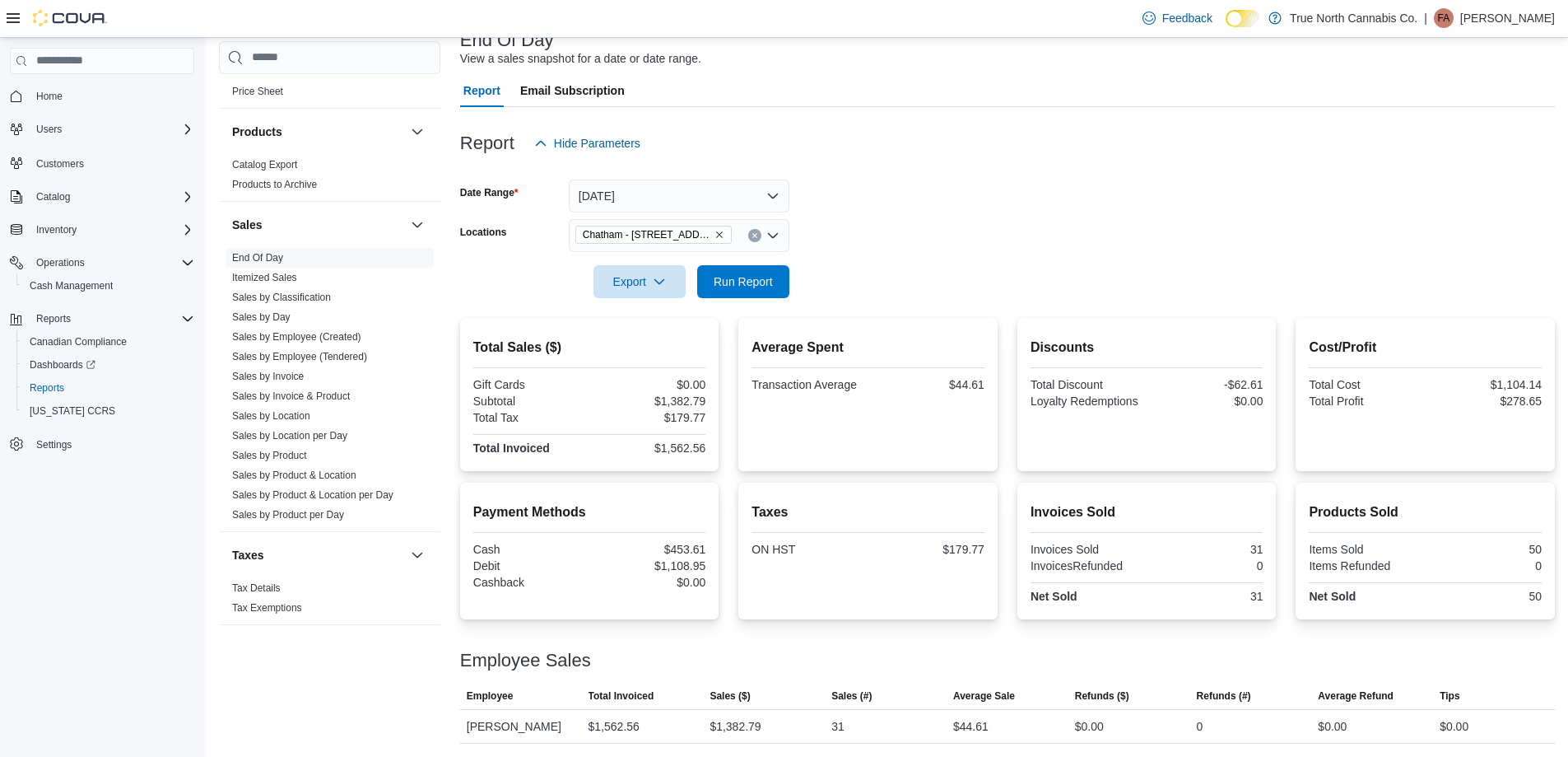
click at [918, 224] on form "Date Range Today Locations Chatham - 85 King St W Export Run Report" at bounding box center [1007, 229] width 1095 height 139
click at [831, 262] on div at bounding box center [1007, 258] width 1095 height 13
click at [774, 274] on span "Run Report" at bounding box center [743, 281] width 73 height 33
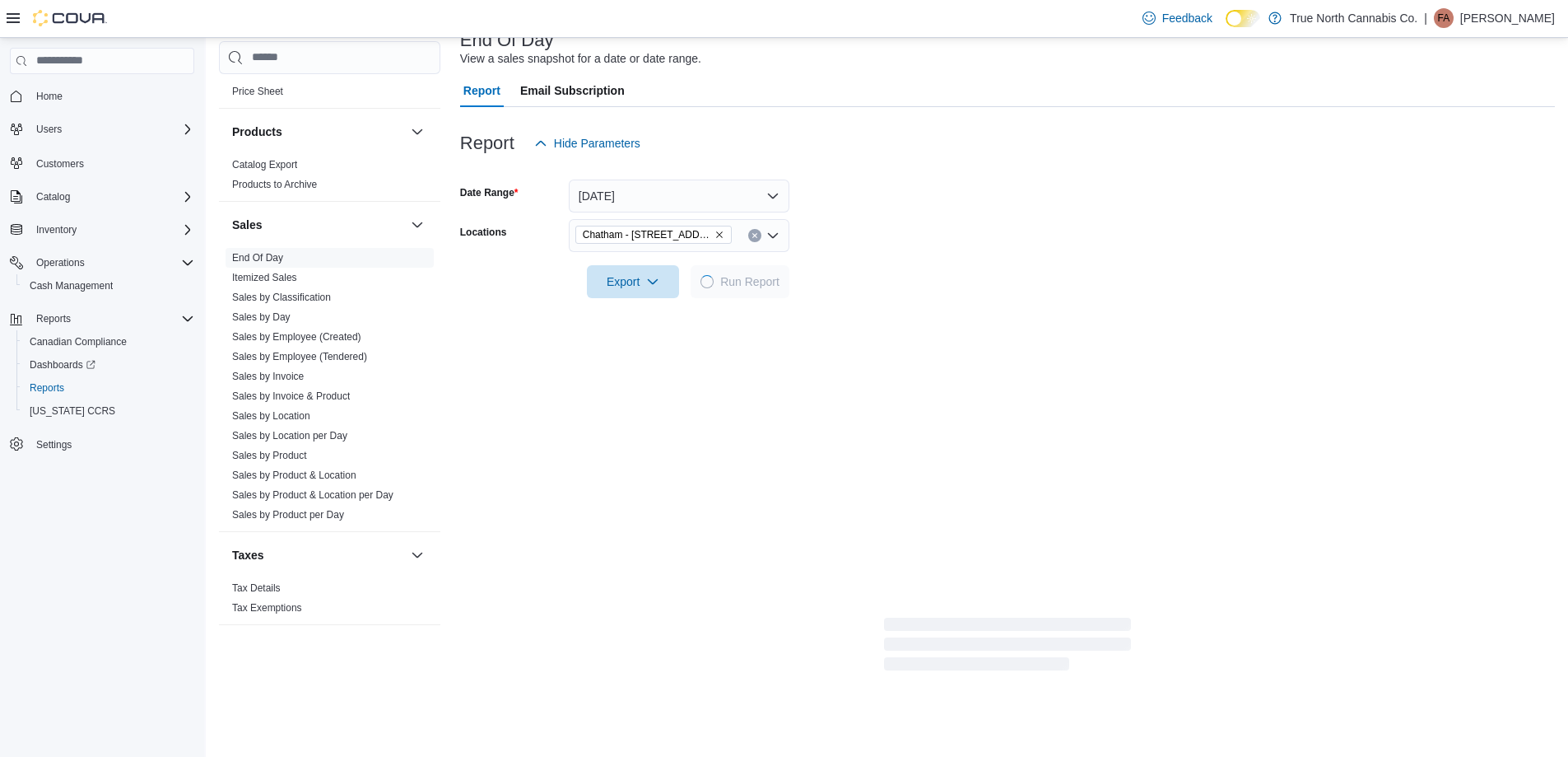
click at [893, 229] on form "Date Range Today Locations Chatham - 85 King St W Export Run Report" at bounding box center [1007, 229] width 1095 height 139
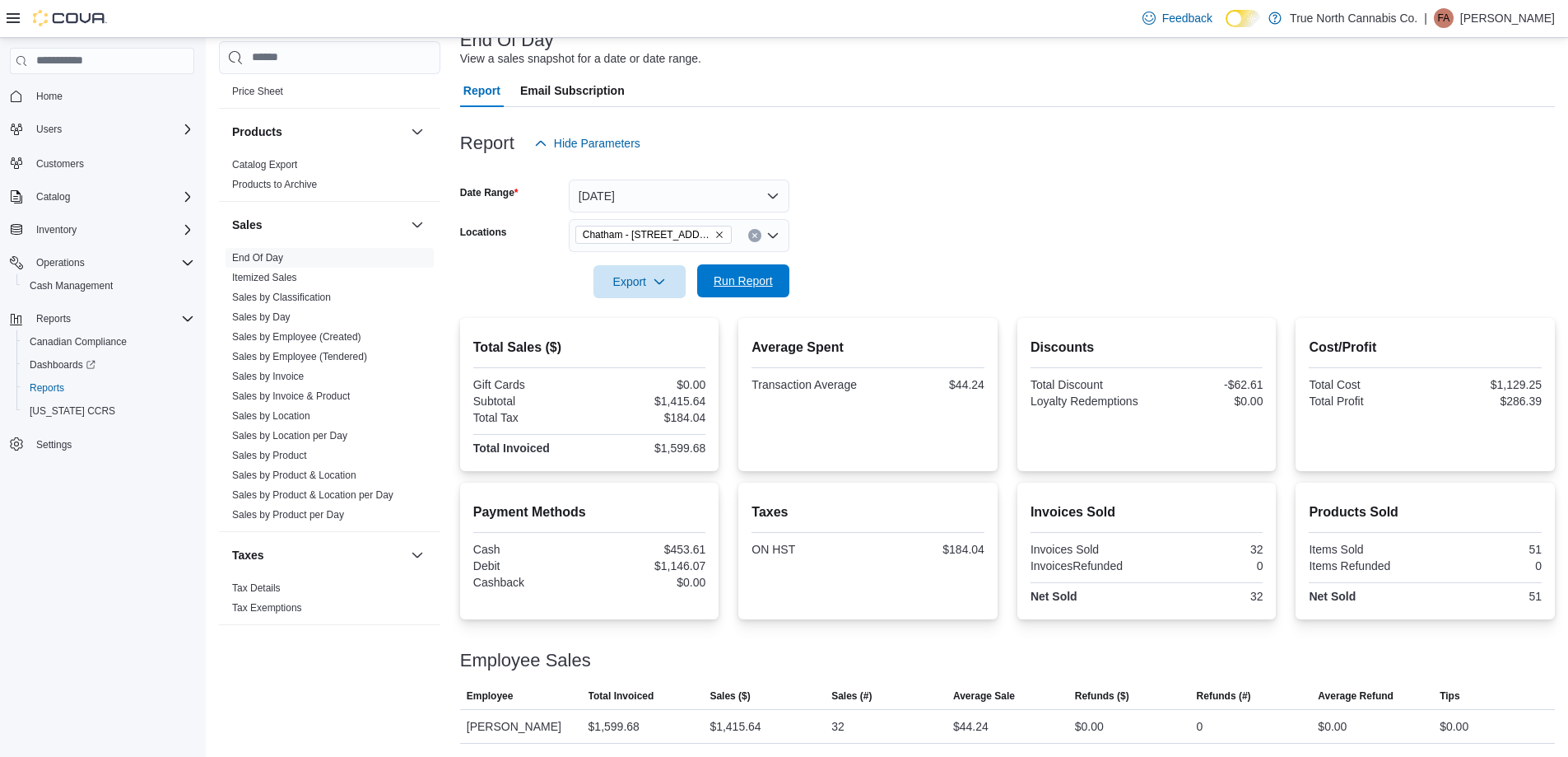
click at [755, 288] on span "Run Report" at bounding box center [743, 281] width 59 height 16
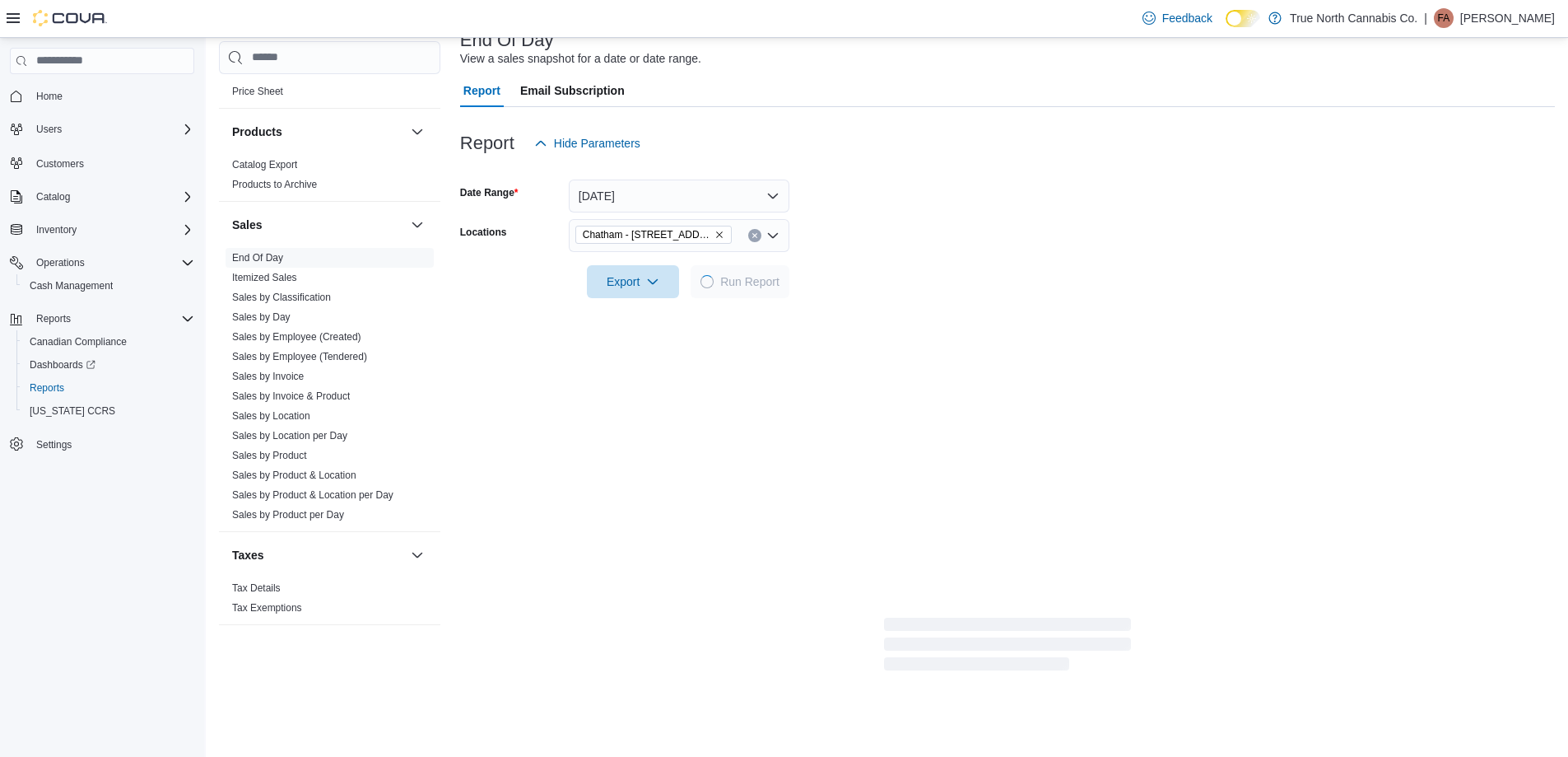
click at [898, 261] on div at bounding box center [1007, 258] width 1095 height 13
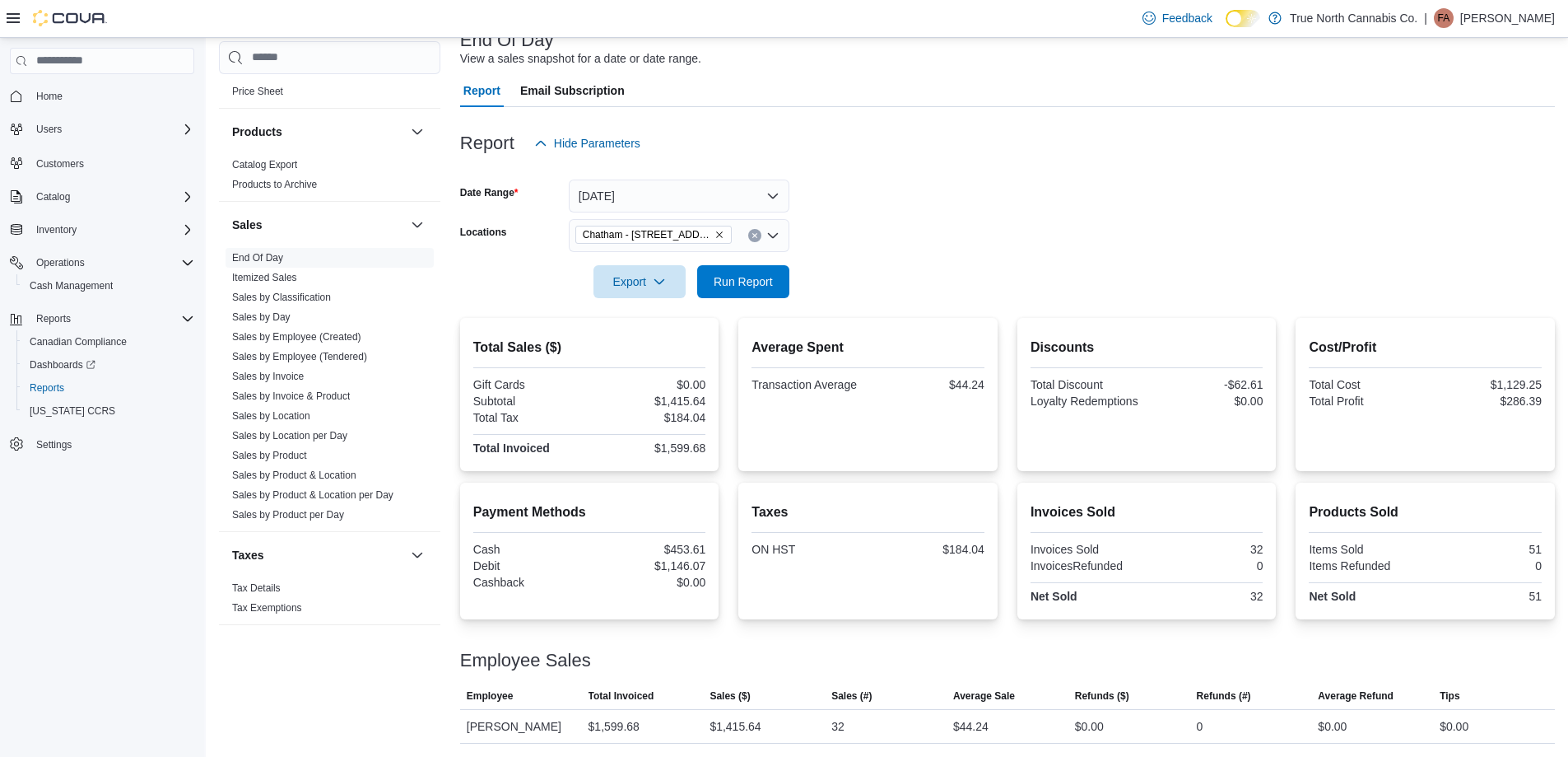
click at [921, 221] on form "Date Range Today Locations Chatham - 85 King St W Export Run Report" at bounding box center [1007, 229] width 1095 height 139
click at [926, 225] on form "Date Range Today Locations Chatham - 85 King St W Export Run Report" at bounding box center [1007, 229] width 1095 height 139
drag, startPoint x: 648, startPoint y: 447, endPoint x: 716, endPoint y: 457, distance: 68.7
click at [716, 457] on div "Total Sales ($) Gift Cards $0.00 Subtotal $1,415.64 Total Tax $184.04 Total Inv…" at bounding box center [590, 393] width 260 height 153
click at [723, 459] on div "Total Sales ($) Gift Cards $0.00 Subtotal $1,415.64 Total Tax $184.04 Total Inv…" at bounding box center [1007, 393] width 1095 height 153
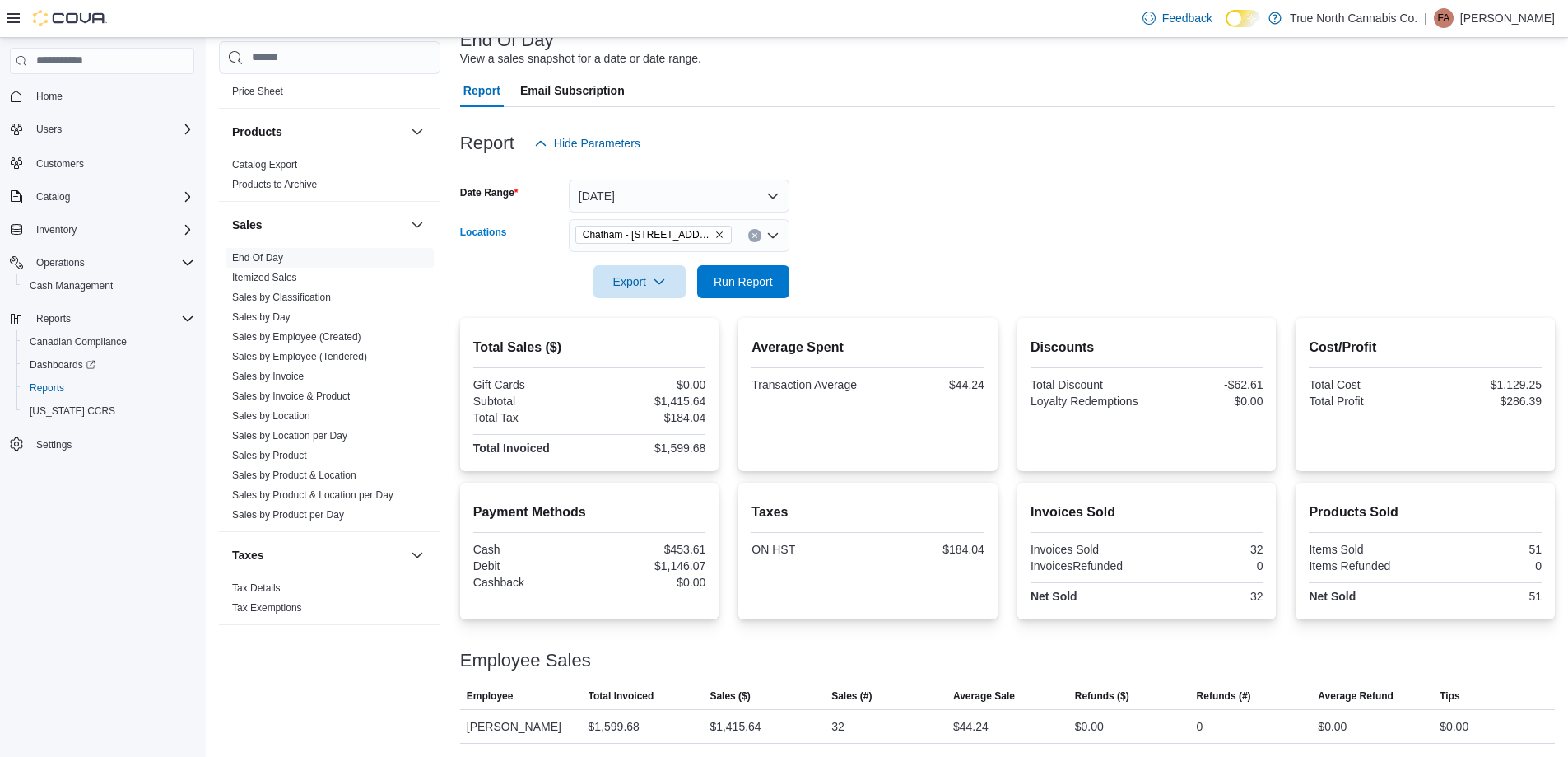
click at [755, 233] on icon "Clear input" at bounding box center [755, 236] width 7 height 7
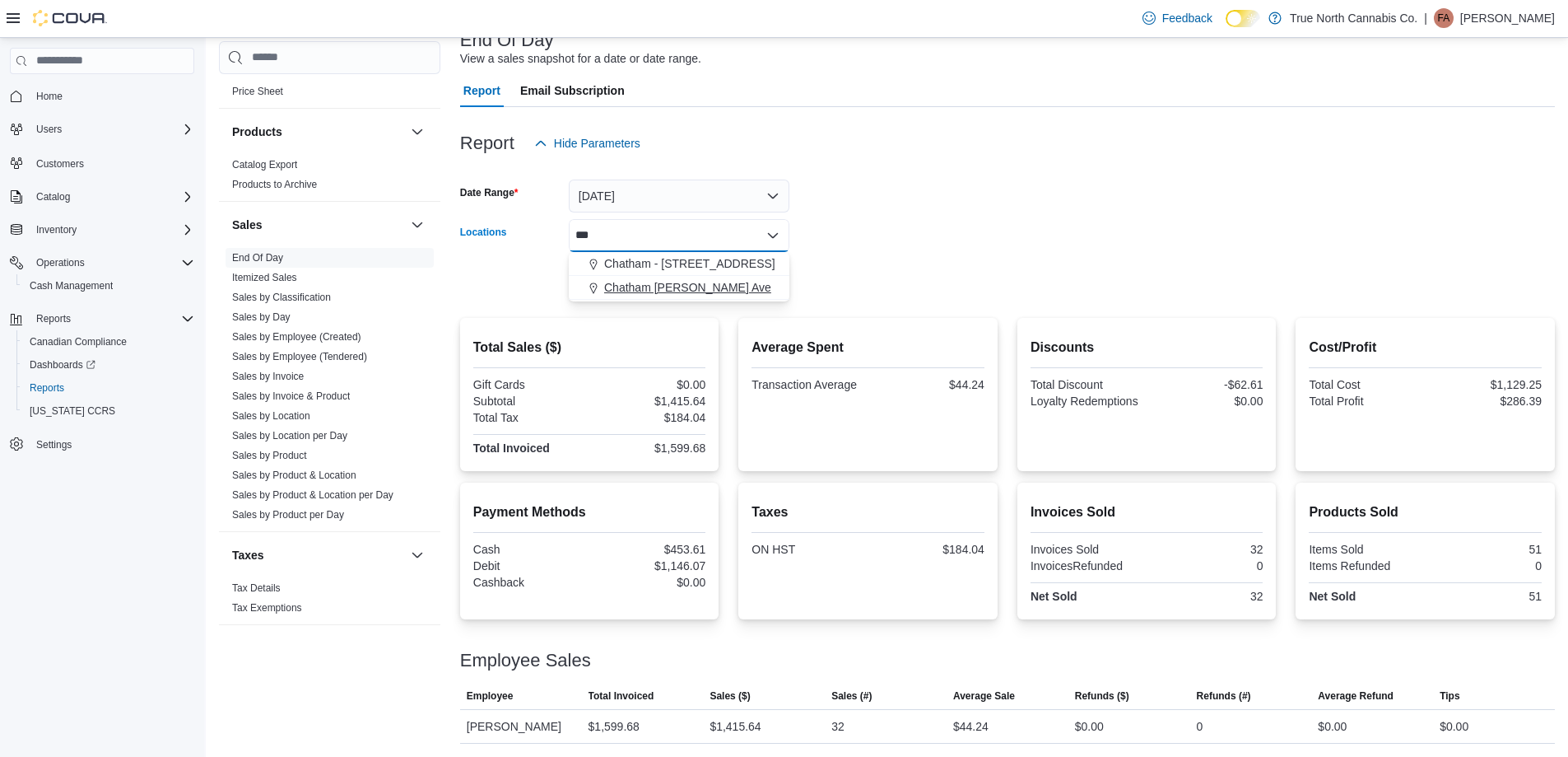
type input "***"
click at [683, 288] on span "Chatham McNaughton Ave" at bounding box center [687, 288] width 167 height 16
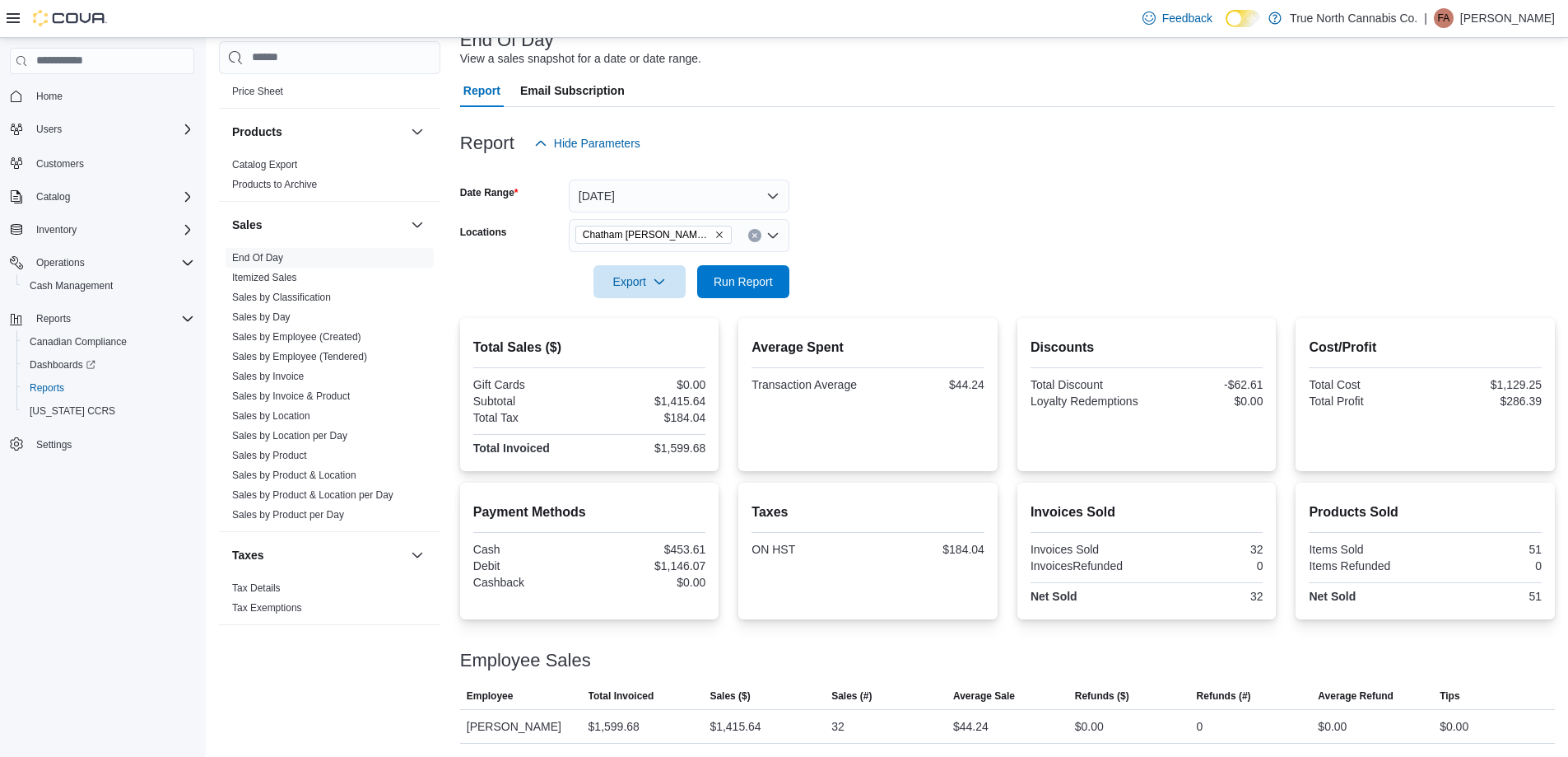
click at [906, 249] on form "Date Range Today Locations Chatham McNaughton Ave Export Run Report" at bounding box center [1007, 229] width 1095 height 139
click at [751, 281] on span "Run Report" at bounding box center [743, 281] width 59 height 16
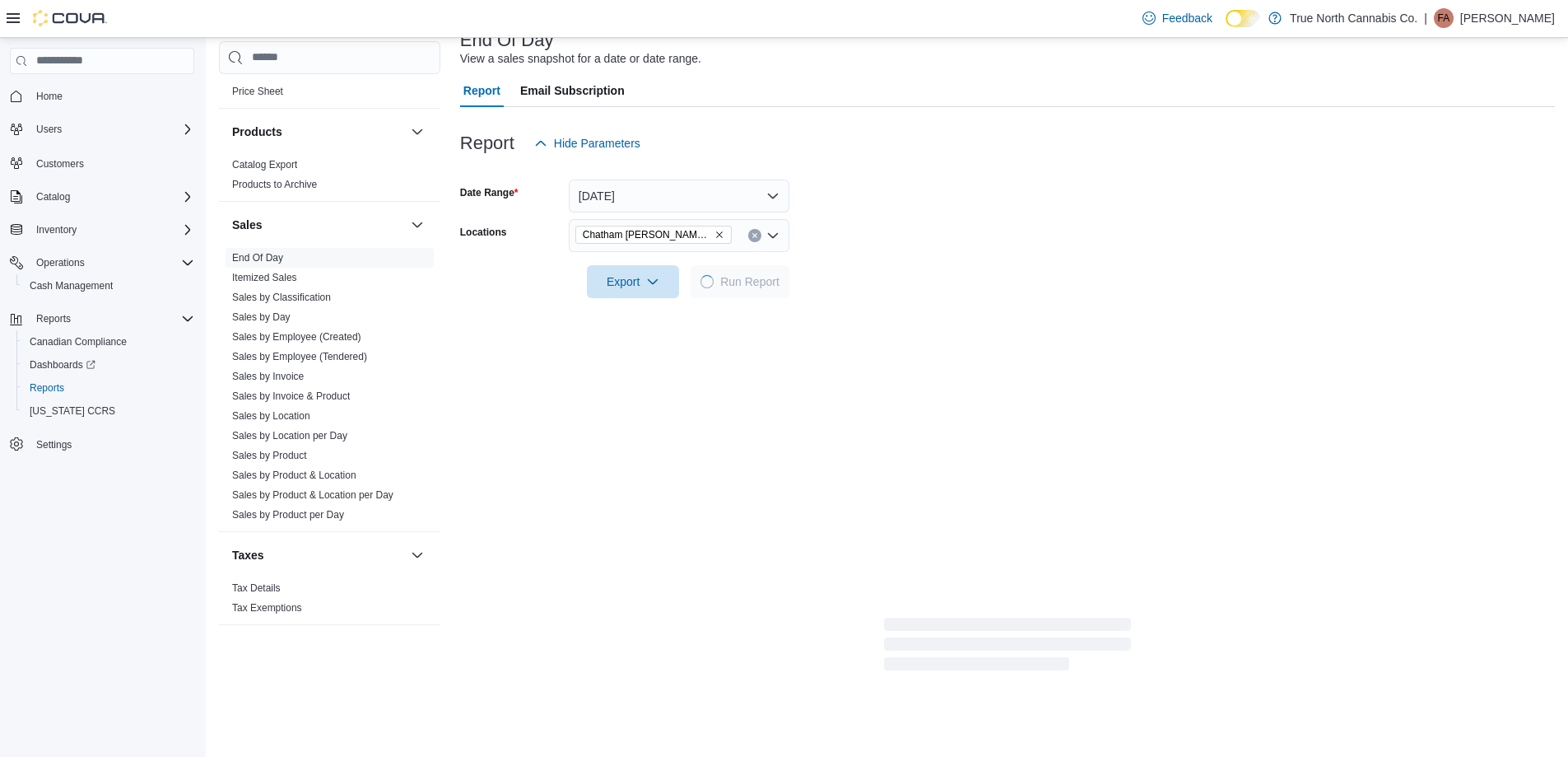
click at [954, 237] on form "Date Range Today Locations Chatham McNaughton Ave Export Run Report" at bounding box center [1007, 229] width 1095 height 139
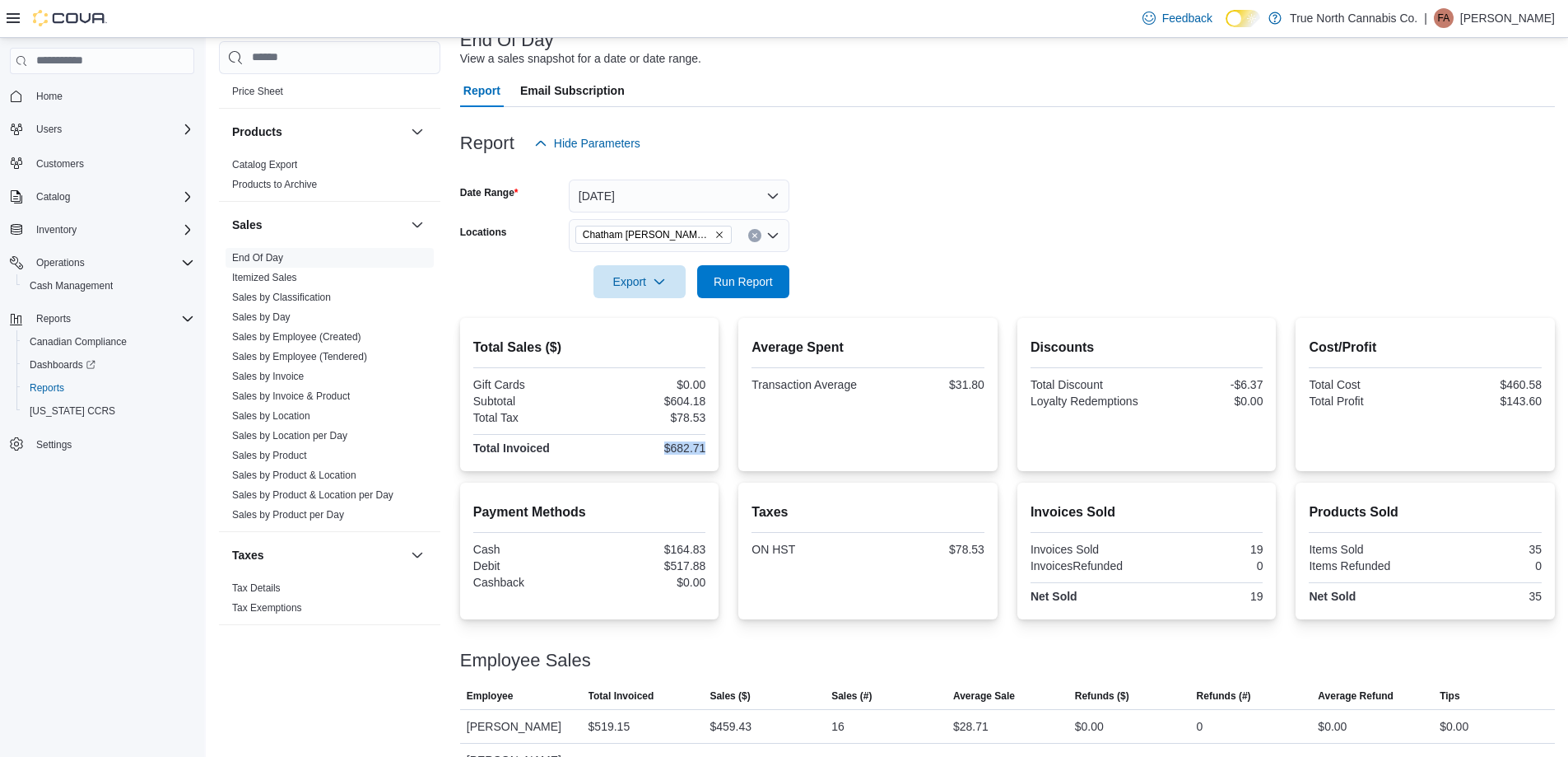
drag, startPoint x: 659, startPoint y: 447, endPoint x: 720, endPoint y: 457, distance: 61.8
click at [720, 457] on div "Total Sales ($) Gift Cards $0.00 Subtotal $604.18 Total Tax $78.53 Total Invoic…" at bounding box center [590, 393] width 260 height 153
click at [955, 312] on div at bounding box center [1007, 308] width 1095 height 20
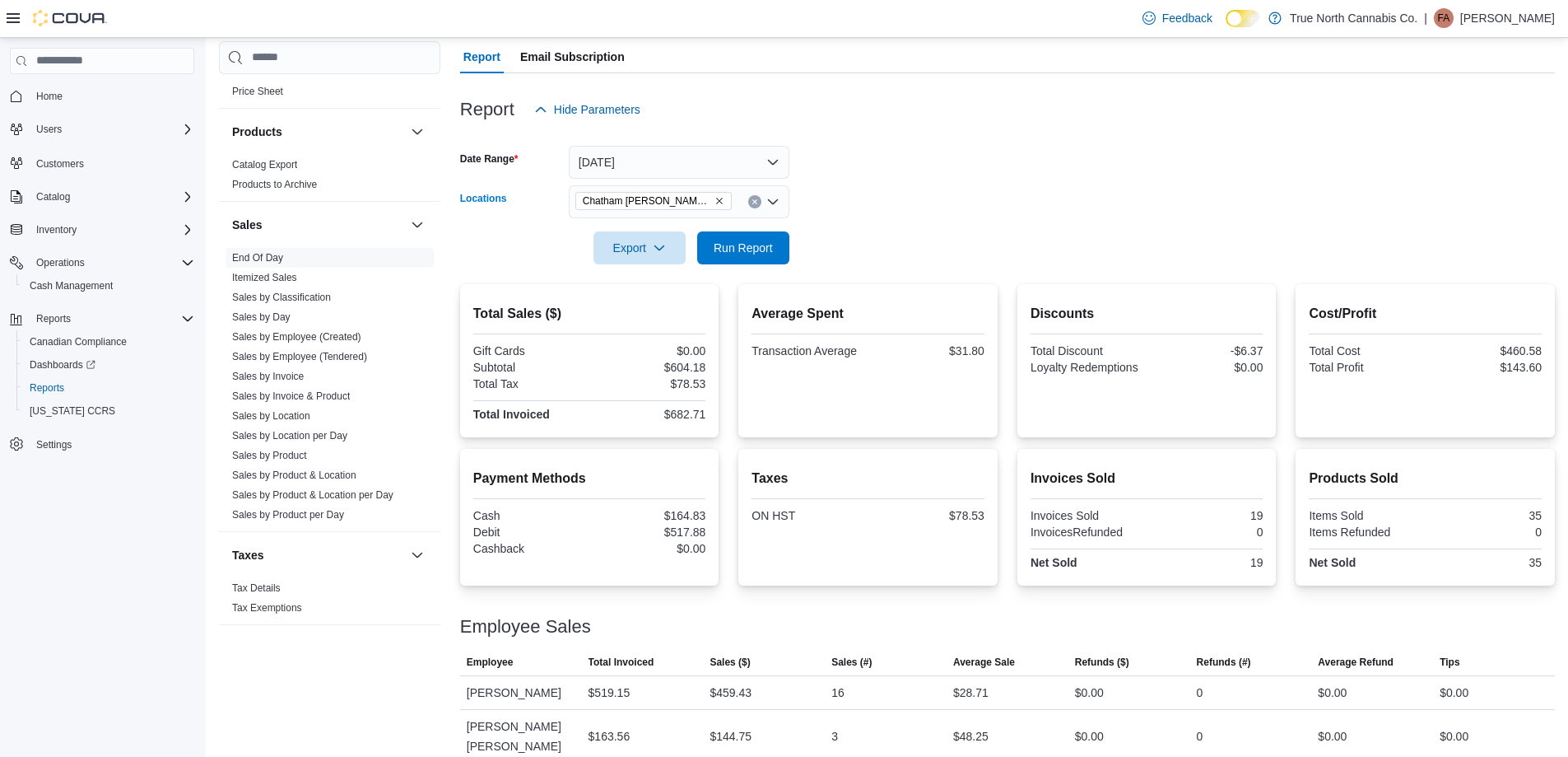
click at [752, 203] on icon "Clear input" at bounding box center [755, 202] width 7 height 7
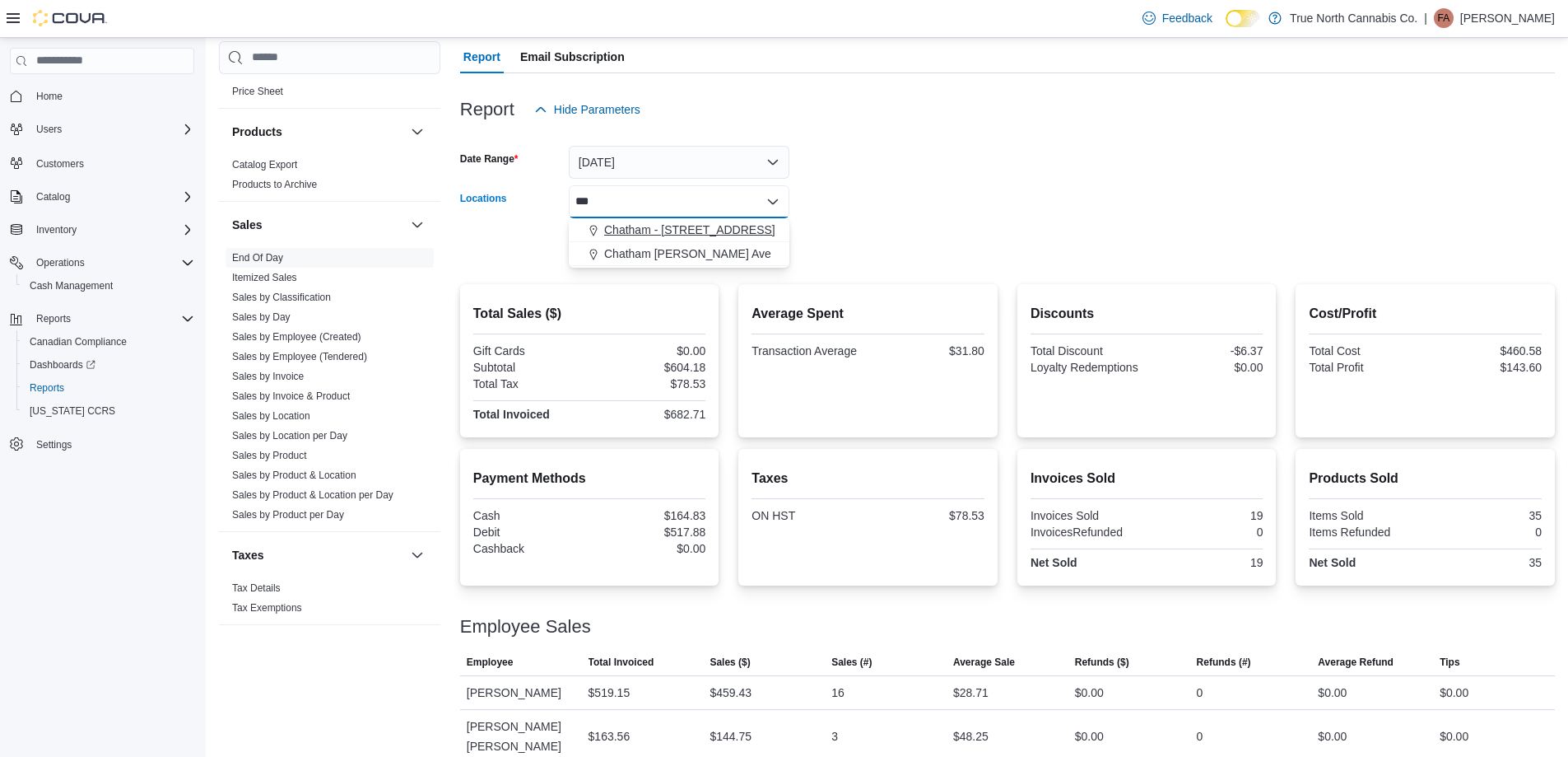
type input "***"
click at [706, 230] on span "Chatham - 85 King St W" at bounding box center [689, 230] width 171 height 16
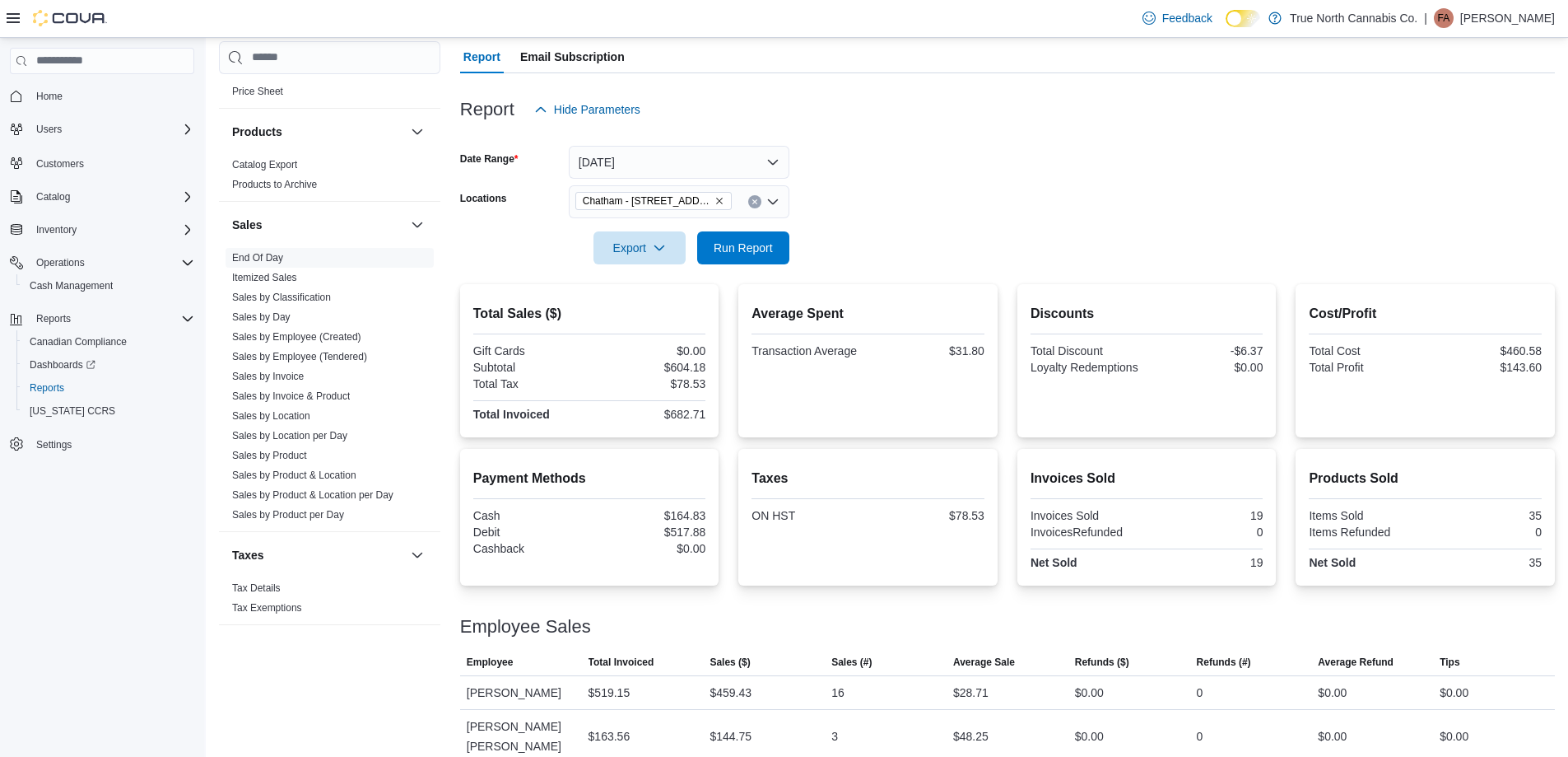
click at [830, 215] on form "Date Range Today Locations Chatham - 85 King St W Export Run Report" at bounding box center [1007, 195] width 1095 height 139
click at [783, 245] on button "Run Report" at bounding box center [743, 248] width 92 height 33
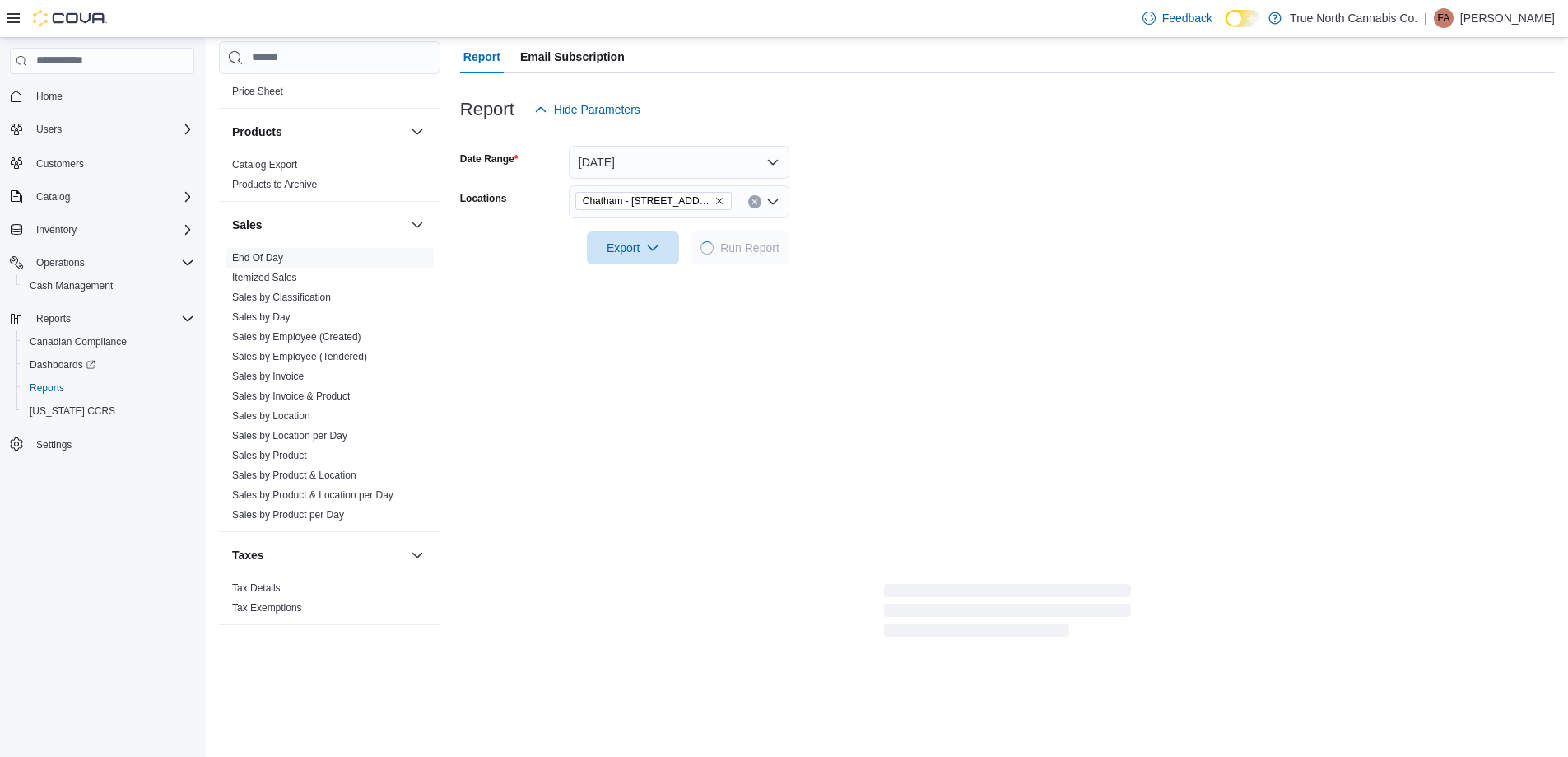
click at [883, 214] on form "Date Range Today Locations Chatham - 85 King St W Export Run Report" at bounding box center [1007, 195] width 1095 height 139
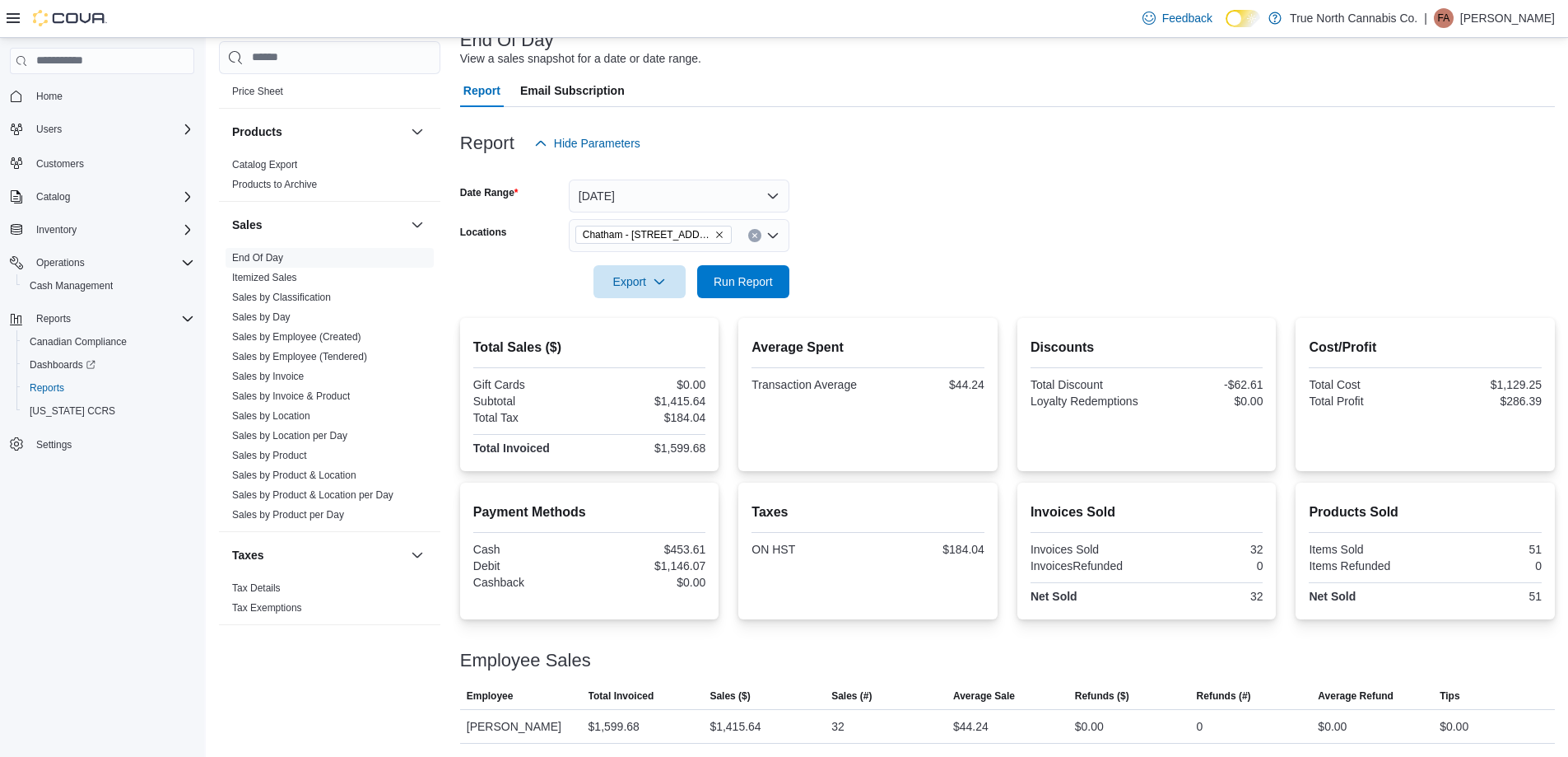
scroll to position [114, 0]
click at [926, 210] on form "Date Range Today Locations Chatham - 85 King St W Export Run Report" at bounding box center [1007, 229] width 1095 height 139
click at [970, 211] on form "Date Range Today Locations Chatham - 85 King St W Export Run Report" at bounding box center [1007, 229] width 1095 height 139
click at [1089, 242] on form "Date Range Today Locations Chatham - 85 King St W Export Run Report" at bounding box center [1007, 229] width 1095 height 139
click at [1500, 22] on p "Felicia-Ann Gagner" at bounding box center [1507, 18] width 95 height 20
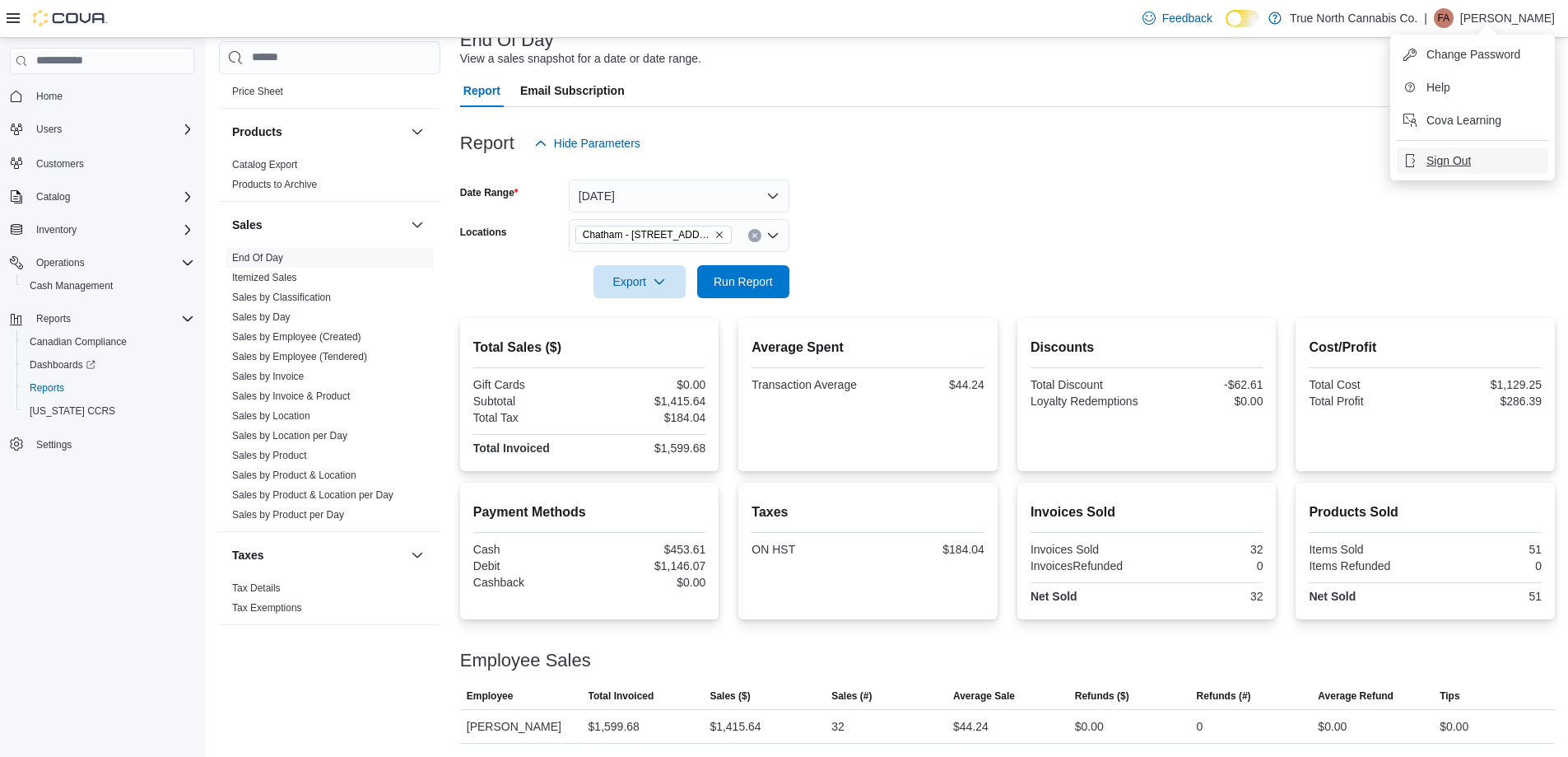
click at [1451, 167] on span "Sign Out" at bounding box center [1448, 161] width 45 height 16
